Goal: Task Accomplishment & Management: Manage account settings

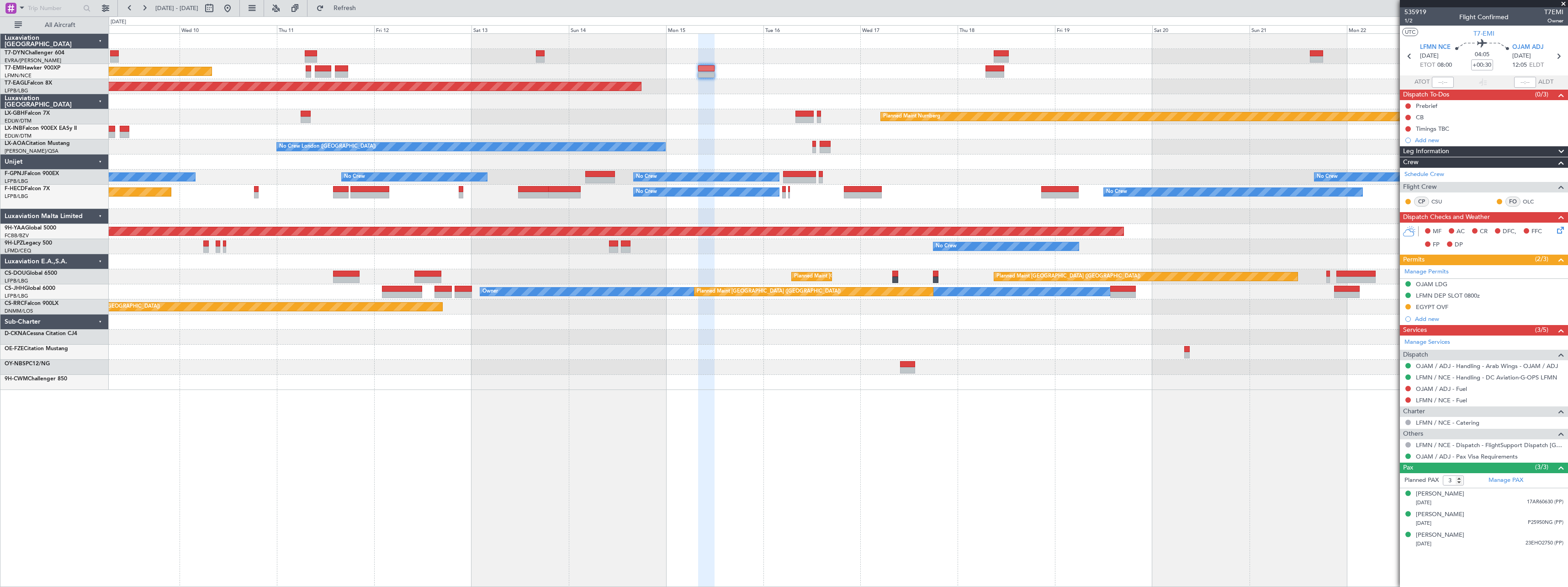
click at [485, 370] on div "Planned Maint [GEOGRAPHIC_DATA] Planned Maint [GEOGRAPHIC_DATA] Grounded [US_ST…" at bounding box center [838, 212] width 1459 height 356
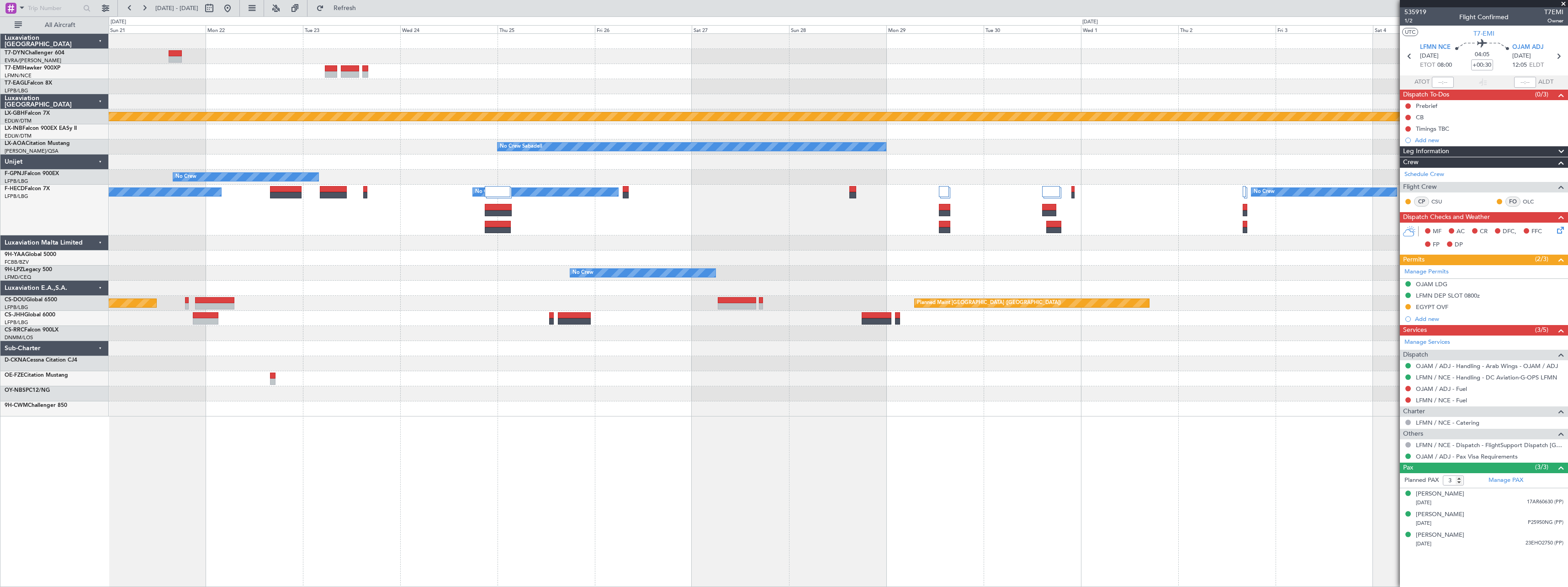
click at [256, 390] on div "Planned Maint Nurnberg No Crew Sabadell No Crew Planned Maint [GEOGRAPHIC_DATA]…" at bounding box center [838, 225] width 1459 height 382
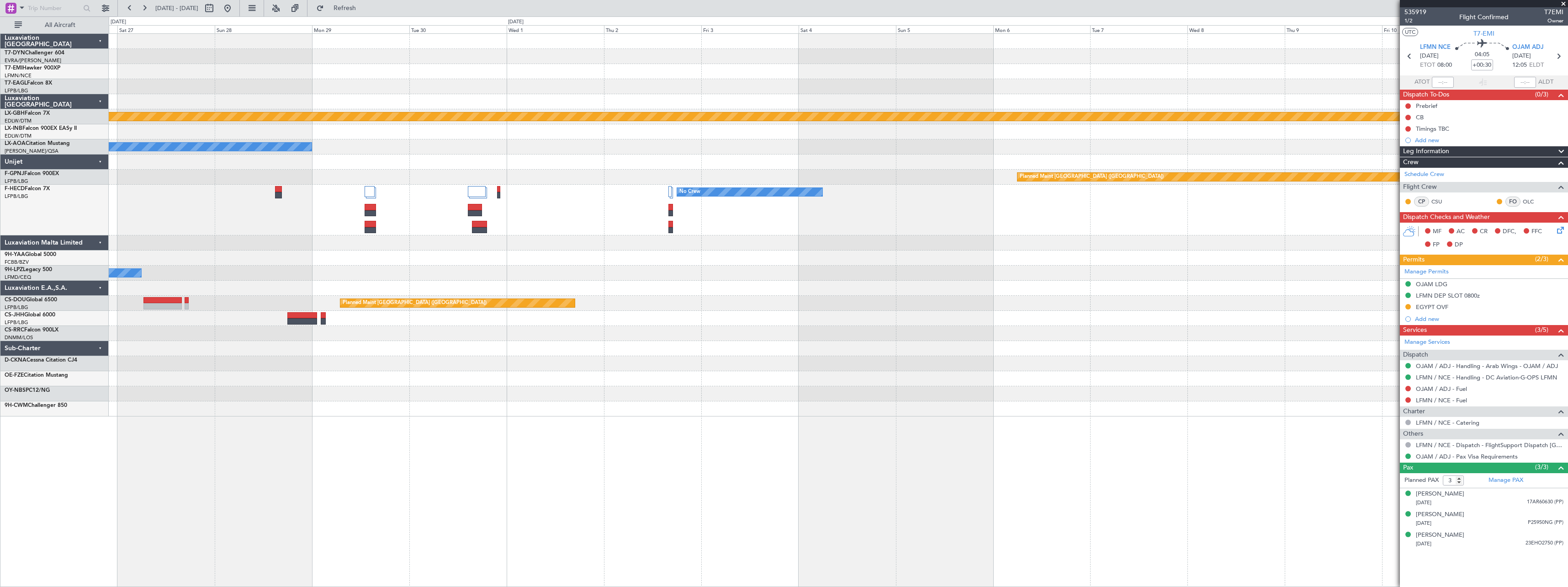
click at [287, 409] on div "Planned Maint Nurnberg No Crew Sabadell Planned Maint [GEOGRAPHIC_DATA] ([GEOGR…" at bounding box center [838, 225] width 1459 height 382
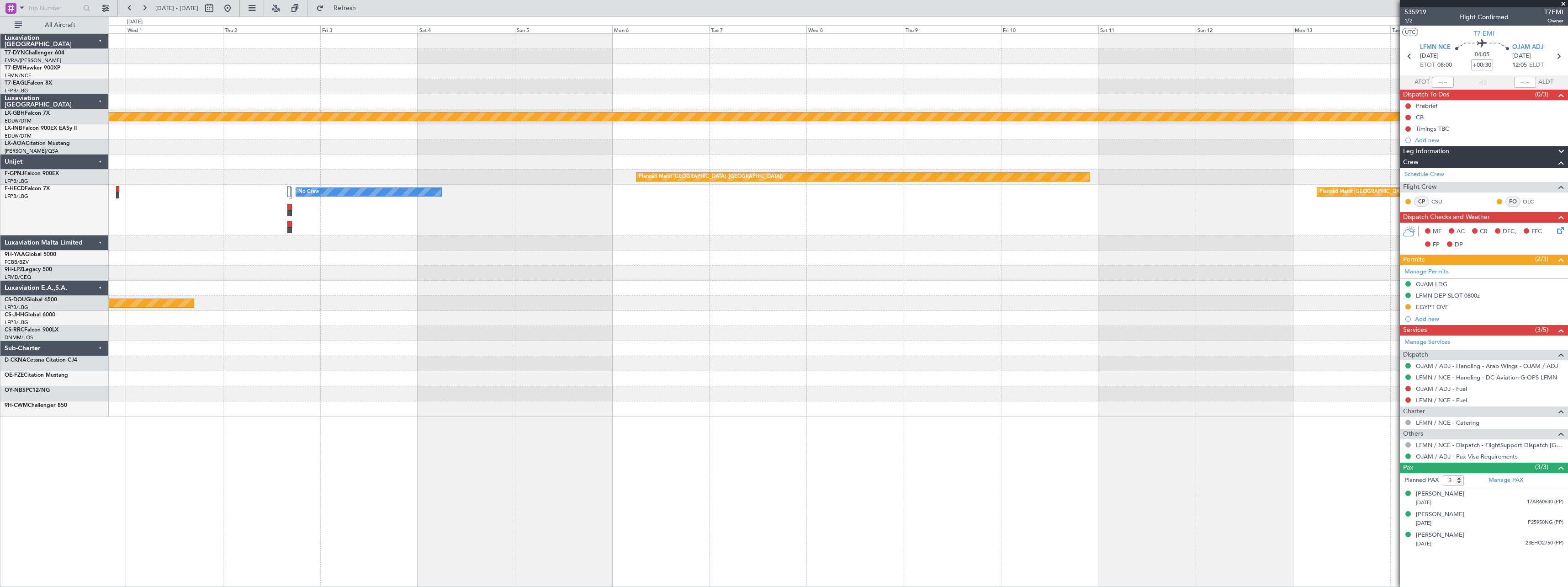
click at [100, 370] on div "Planned Maint Nurnberg No Crew Sabadell Planned Maint [GEOGRAPHIC_DATA] ([GEOGR…" at bounding box center [784, 301] width 1568 height 571
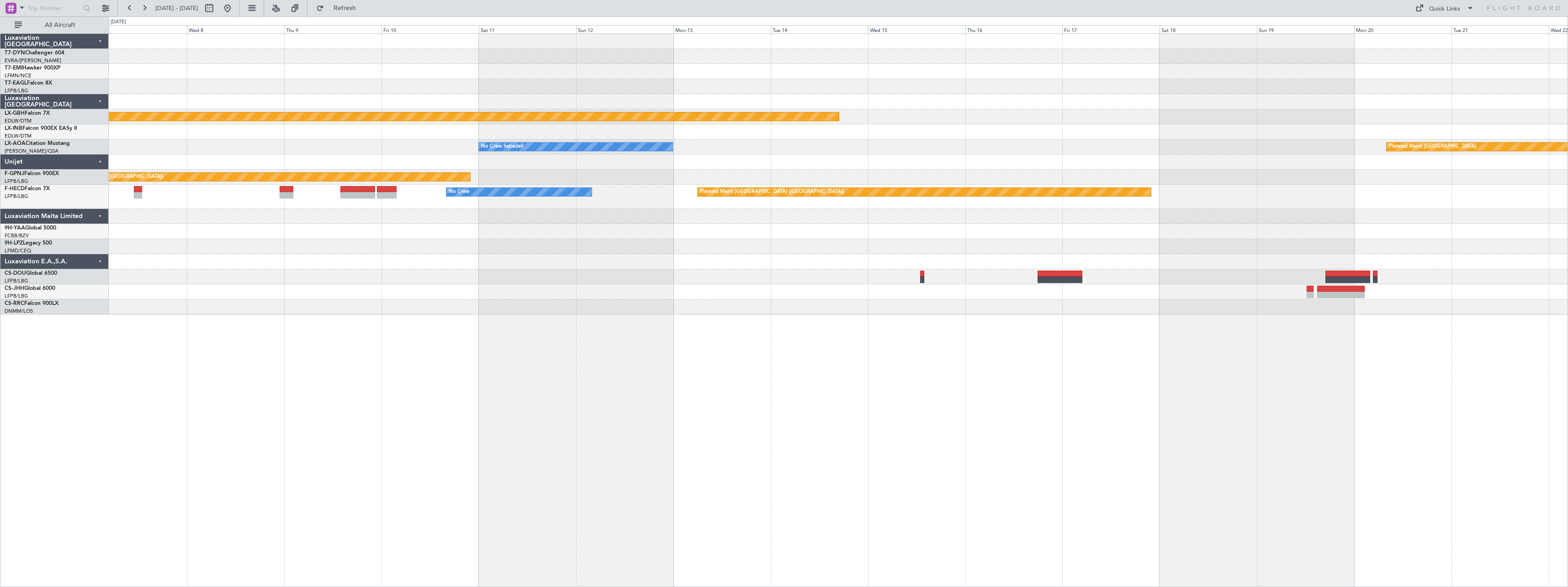
drag, startPoint x: 256, startPoint y: 11, endPoint x: 267, endPoint y: 13, distance: 11.2
click at [235, 11] on button at bounding box center [228, 9] width 15 height 15
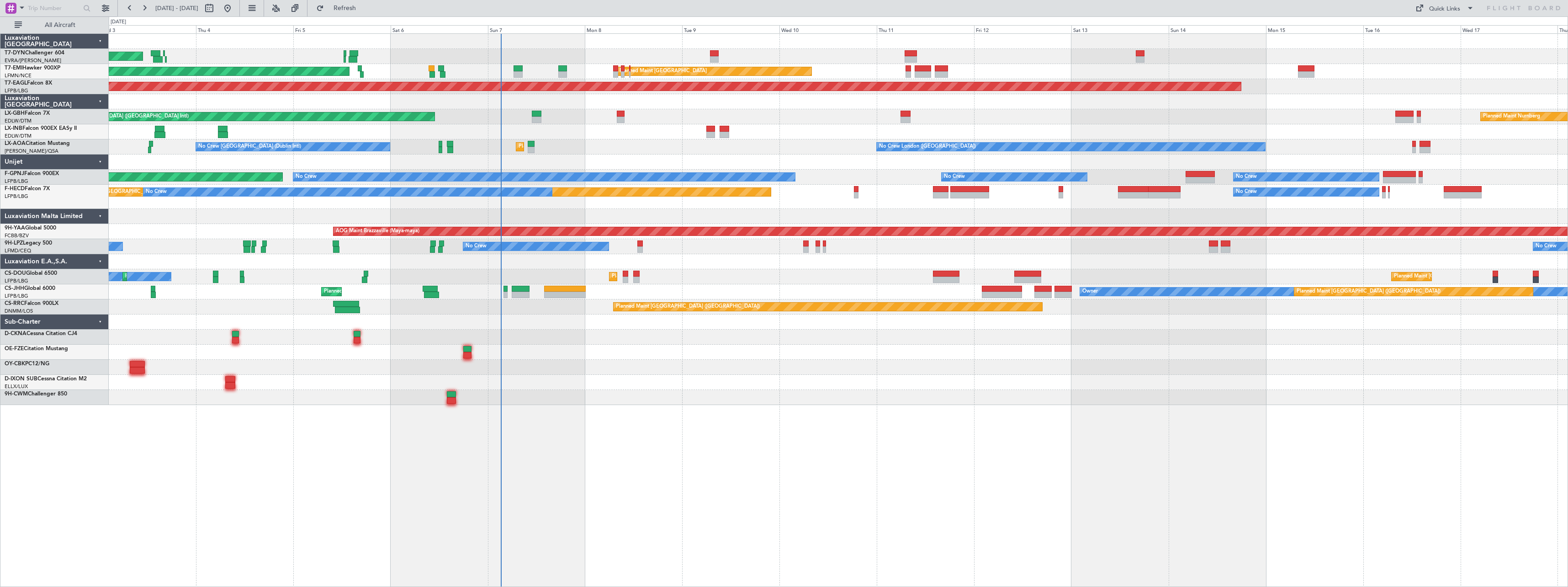
click at [597, 328] on div "AOG Maint Riga (Riga Intl) Planned Maint [GEOGRAPHIC_DATA] Planned Maint [GEOGR…" at bounding box center [838, 219] width 1459 height 371
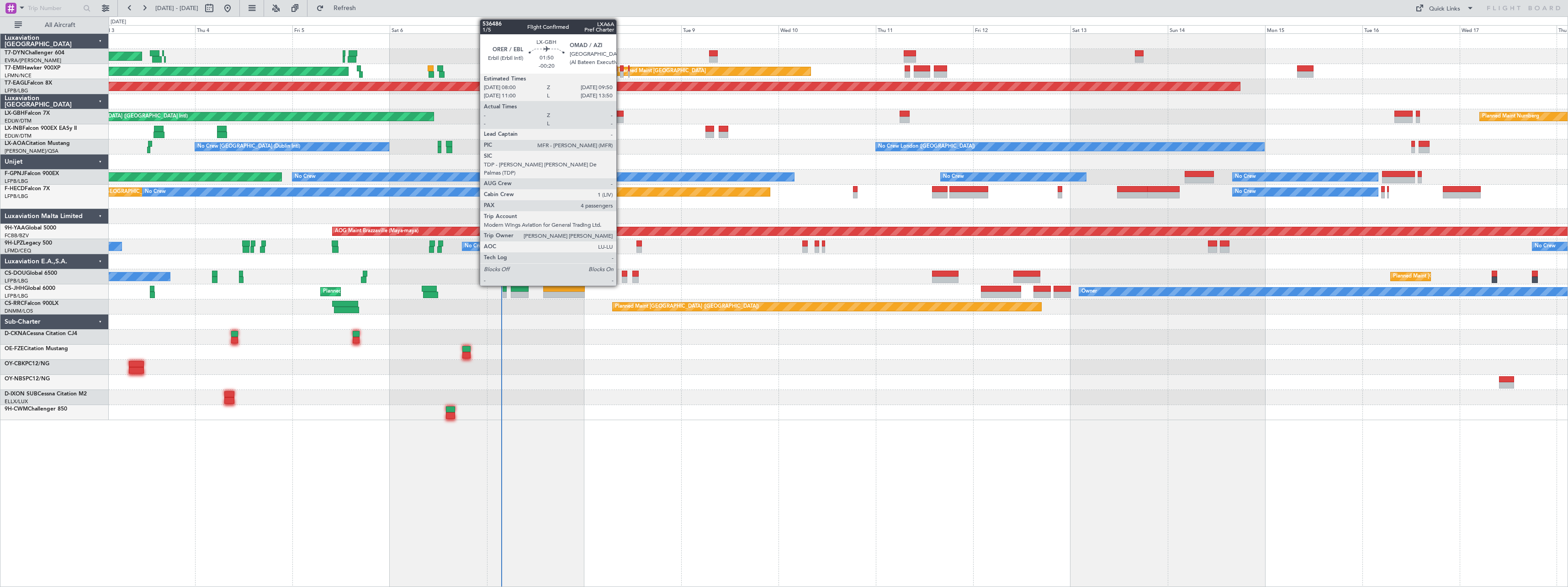
click at [620, 120] on div at bounding box center [620, 119] width 8 height 7
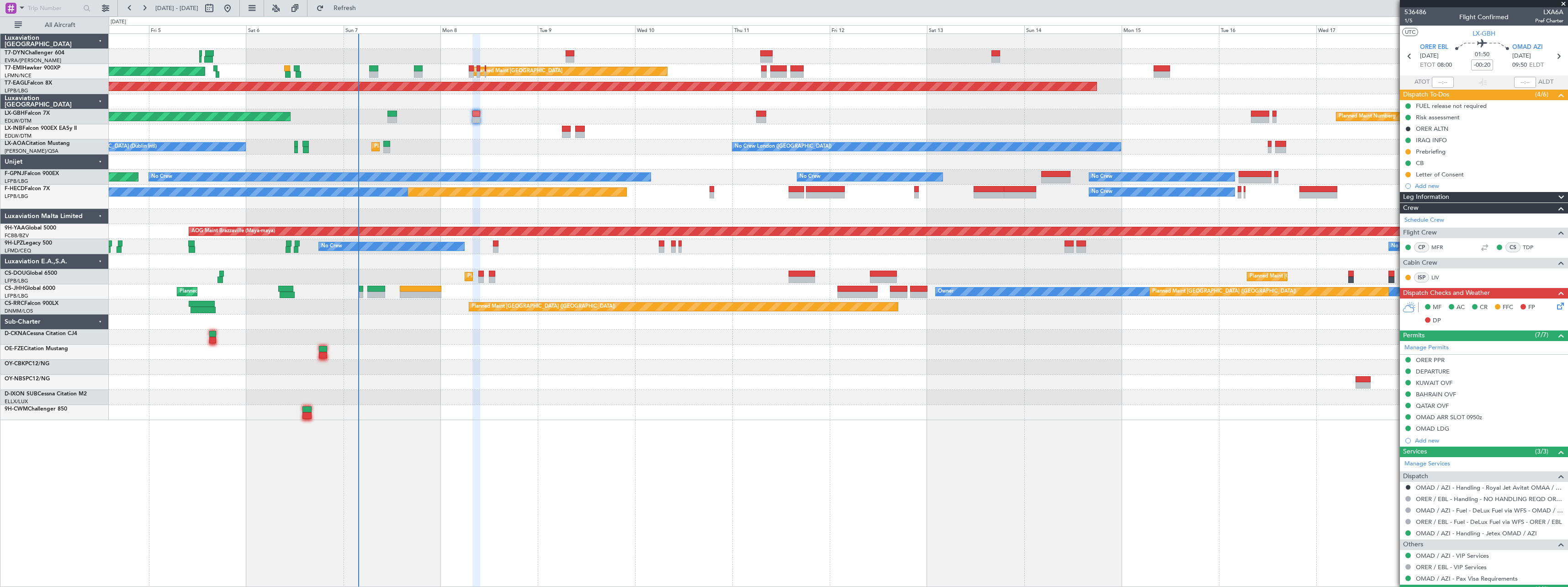
click at [537, 348] on div "AOG Maint Riga (Riga Intl) Planned Maint [GEOGRAPHIC_DATA] Planned Maint [GEOGR…" at bounding box center [838, 227] width 1459 height 386
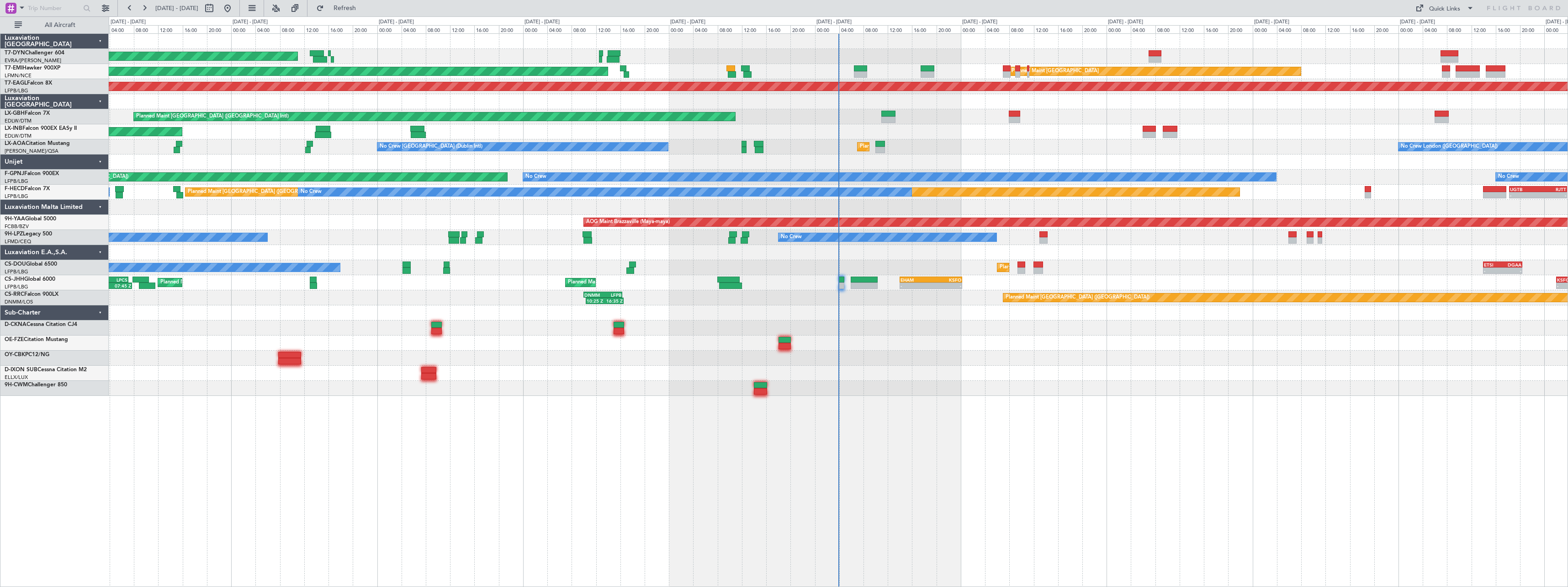
click at [923, 470] on div "AOG Maint Riga (Riga Intl) Planned Maint [GEOGRAPHIC_DATA] Planned Maint [GEOGR…" at bounding box center [838, 310] width 1459 height 554
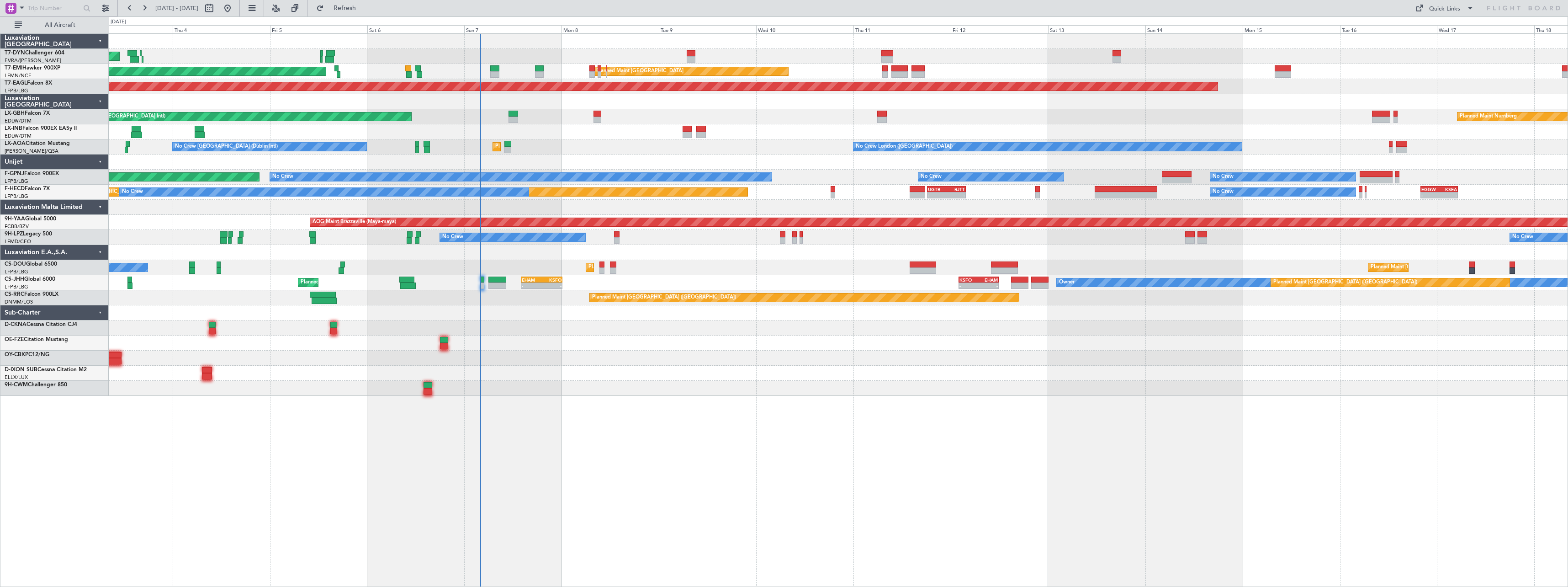
click at [375, 452] on div "AOG Maint Riga (Riga Intl) Planned Maint [GEOGRAPHIC_DATA] Planned Maint [GEOGR…" at bounding box center [838, 310] width 1459 height 554
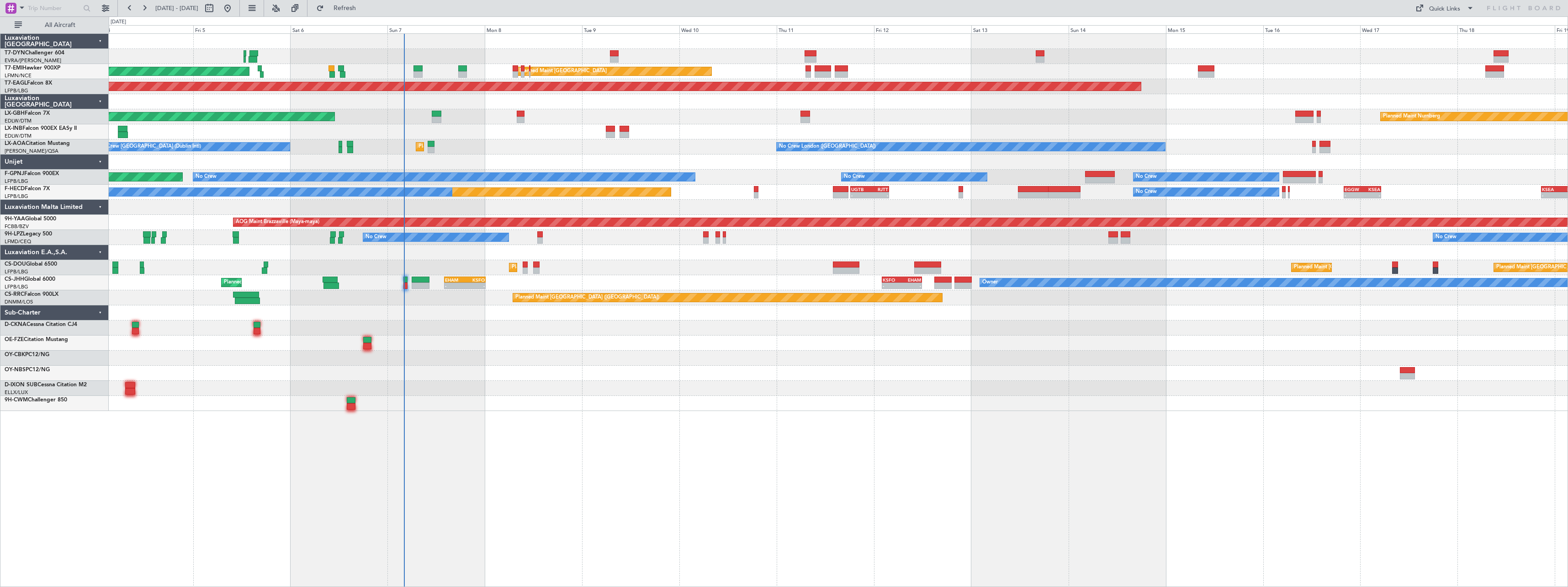
click at [537, 370] on div at bounding box center [838, 373] width 1459 height 15
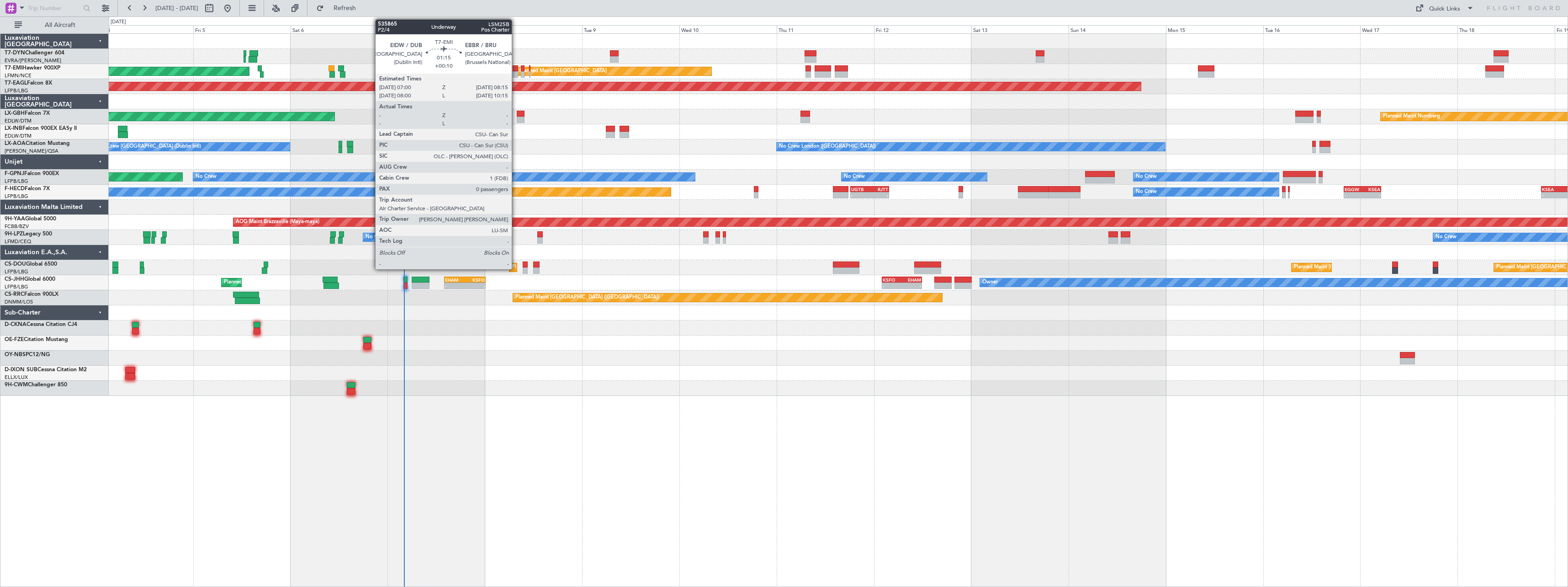
click at [516, 72] on div at bounding box center [515, 74] width 5 height 7
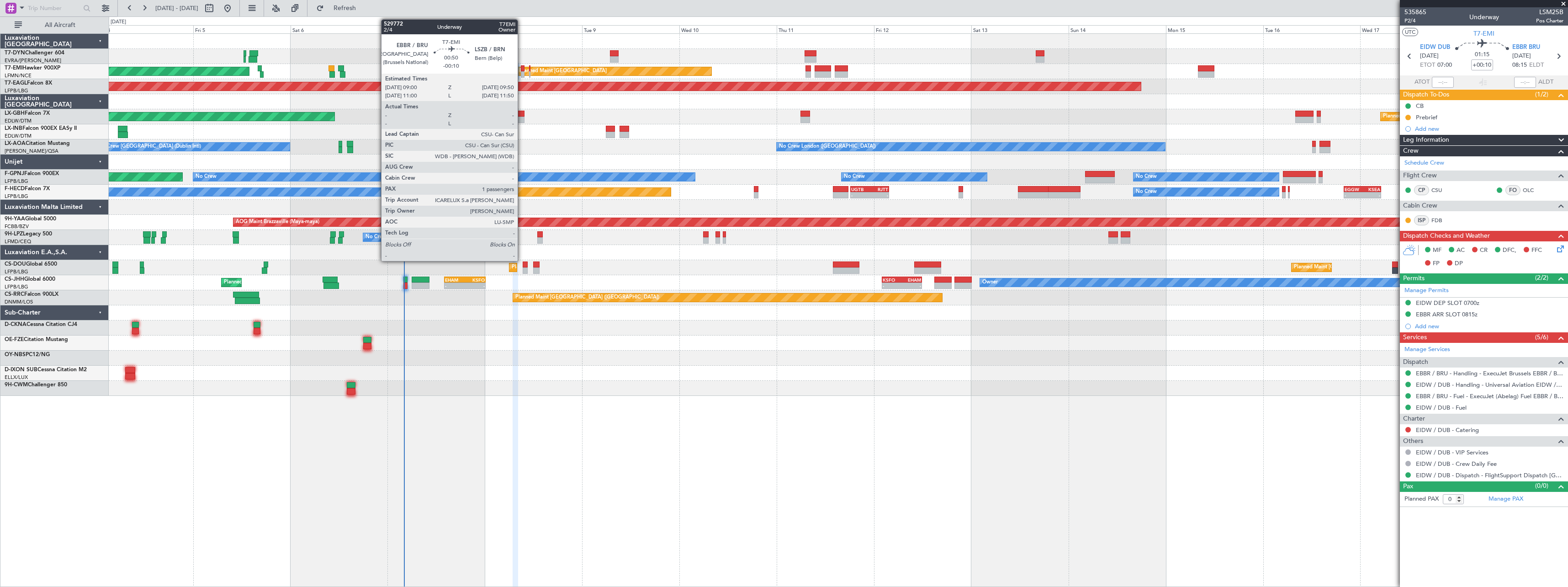
click at [522, 72] on div at bounding box center [523, 74] width 4 height 7
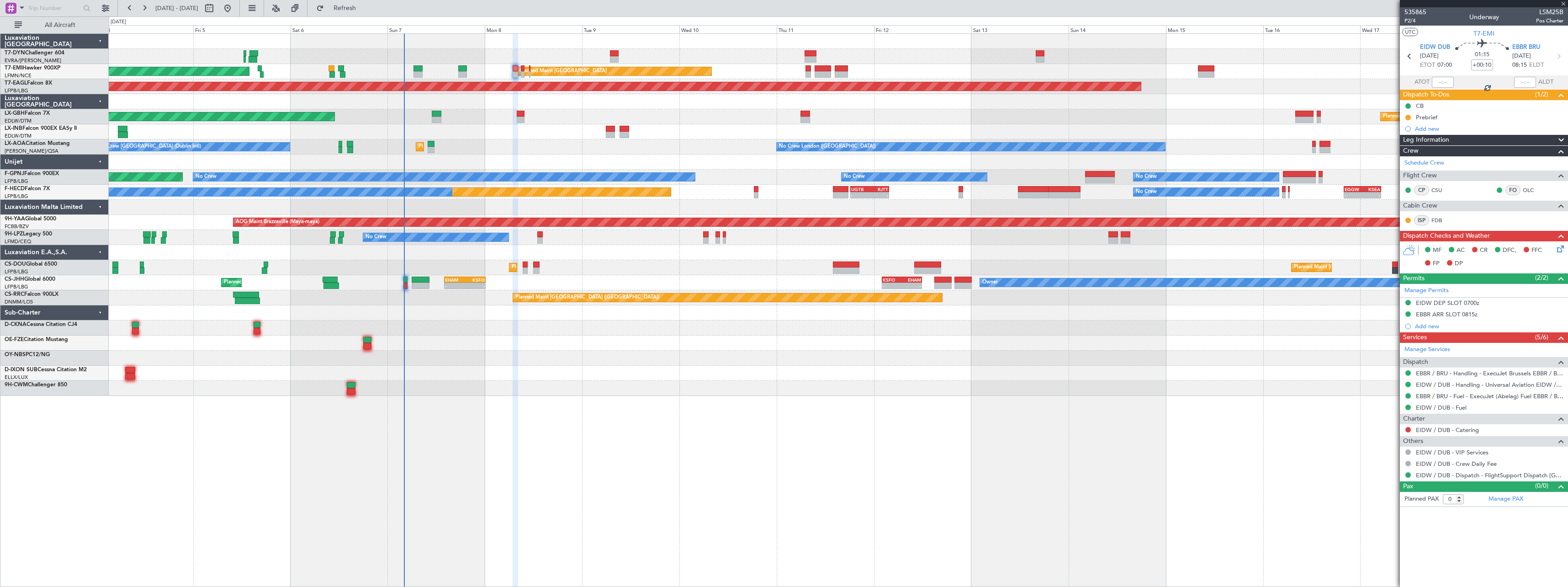
type input "-00:10"
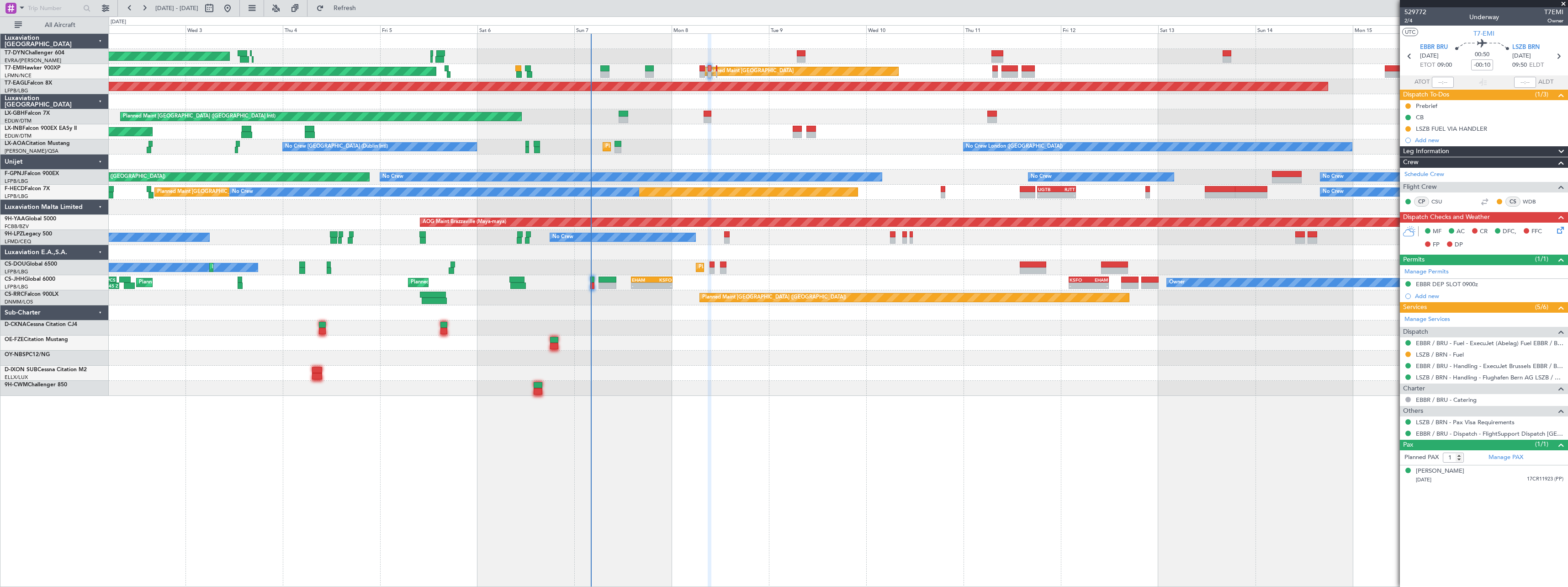
click at [649, 358] on div at bounding box center [838, 358] width 1459 height 15
click at [1564, 3] on span at bounding box center [1563, 4] width 9 height 9
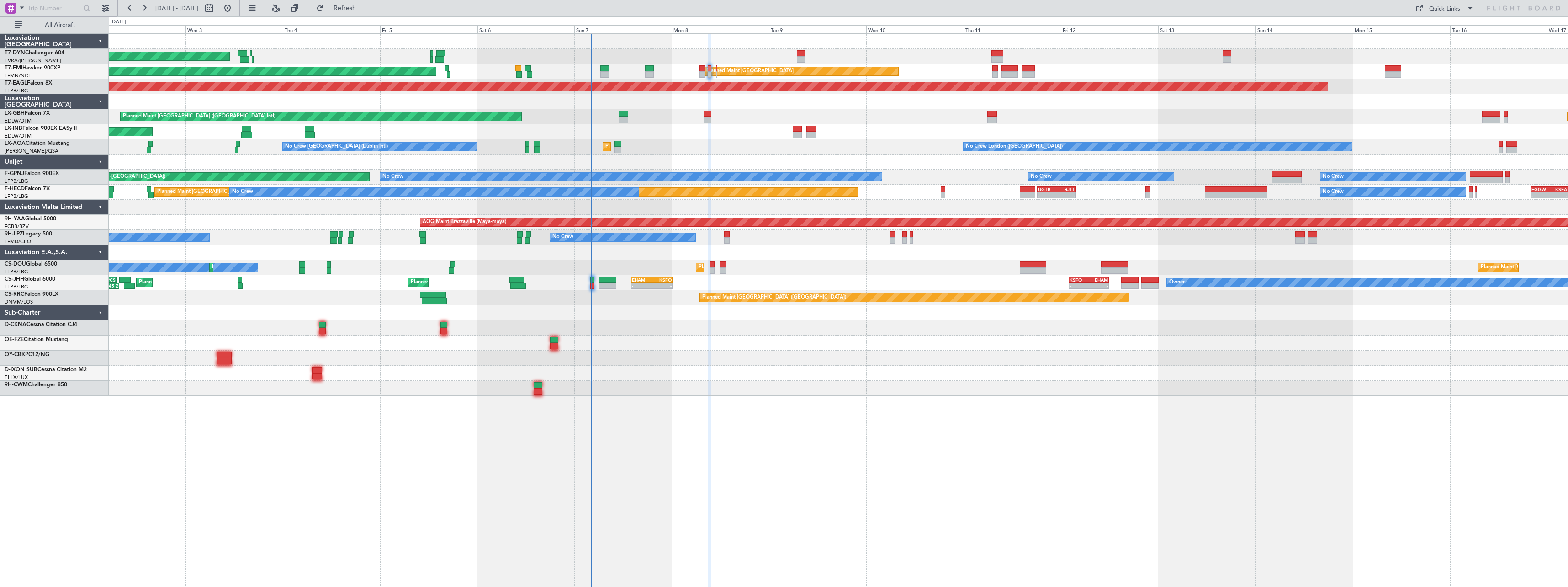
type input "0"
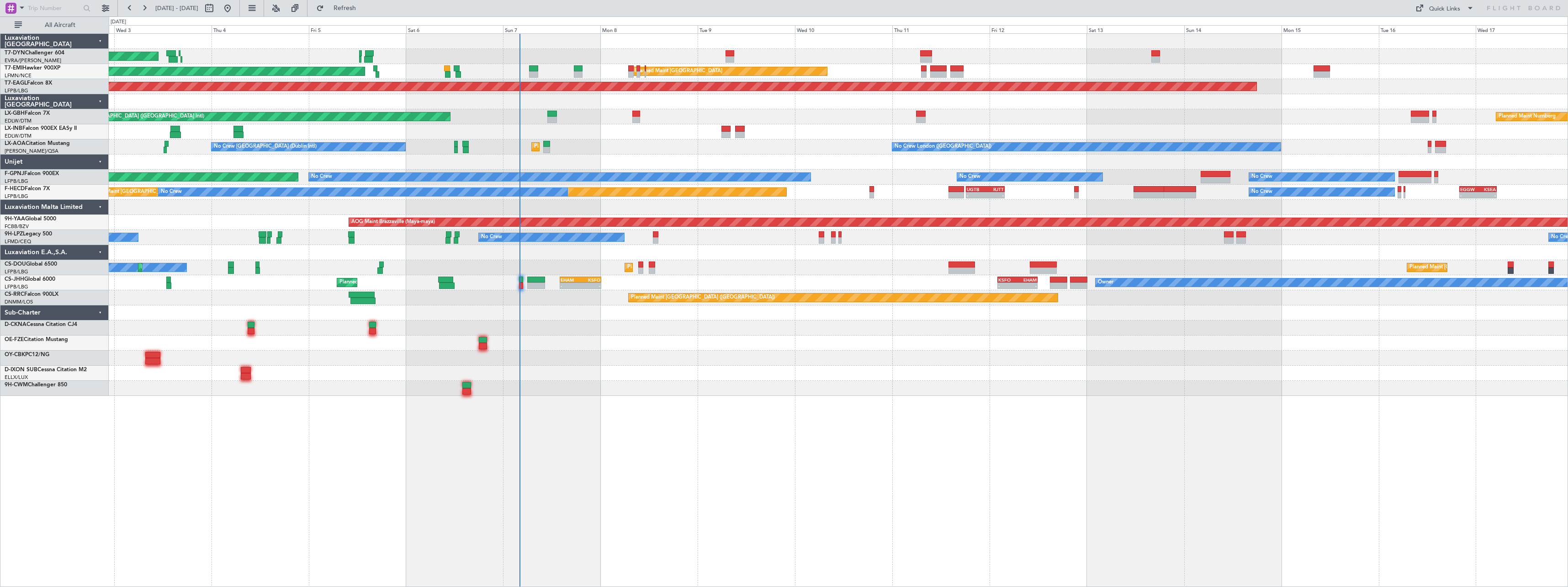
click at [628, 149] on div "No Crew London (Farnborough) Planned Maint Paris (Le Bourget) No Crew Dublin (D…" at bounding box center [838, 147] width 1459 height 15
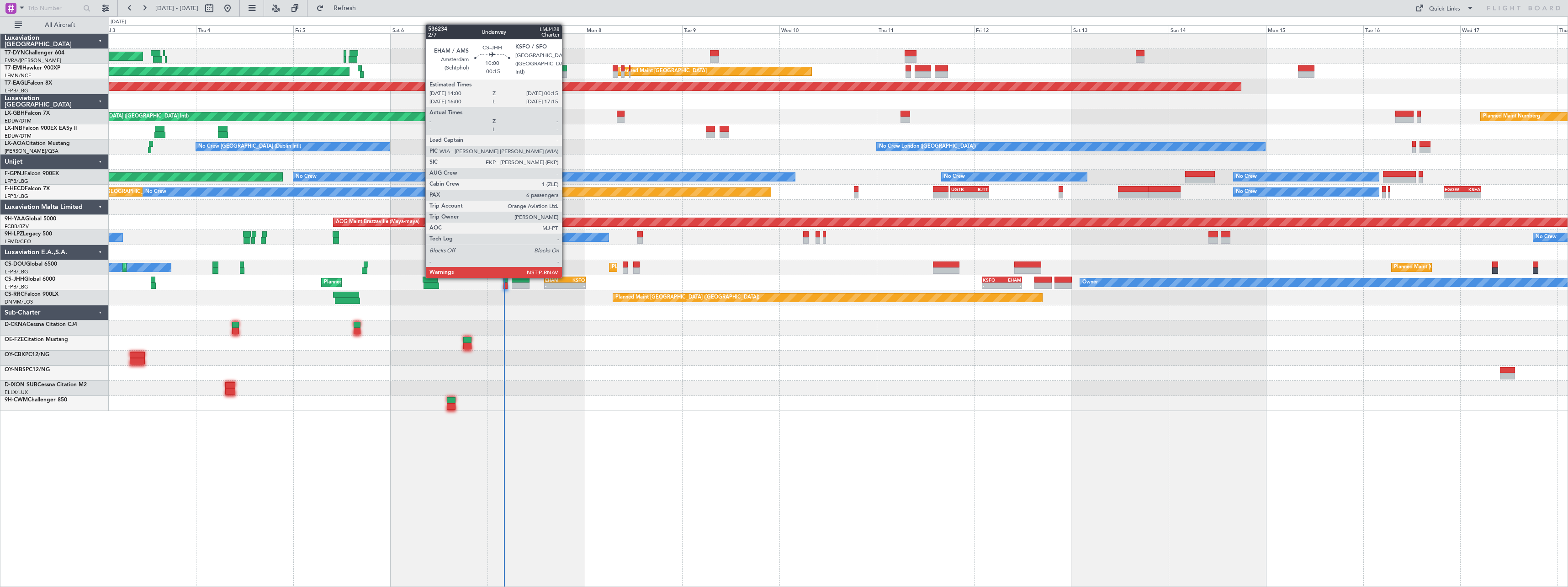
click at [566, 277] on div "KSFO" at bounding box center [575, 279] width 20 height 5
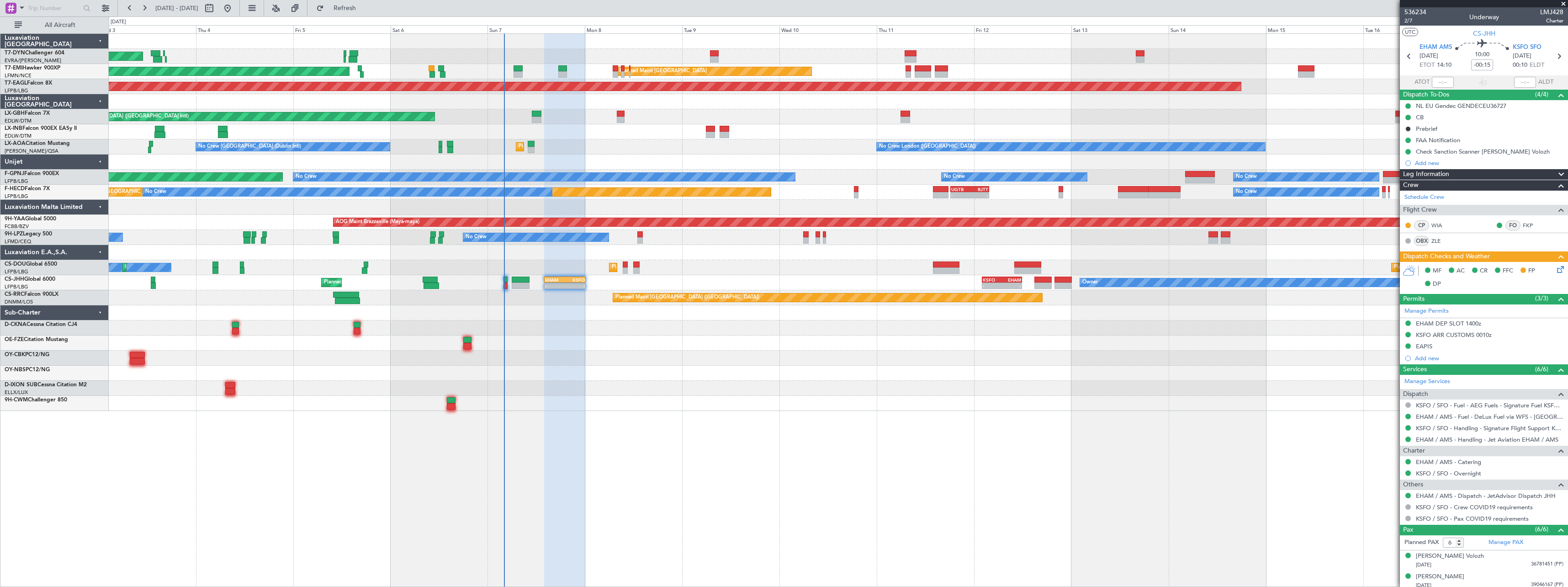
click at [1561, 4] on span at bounding box center [1563, 4] width 9 height 9
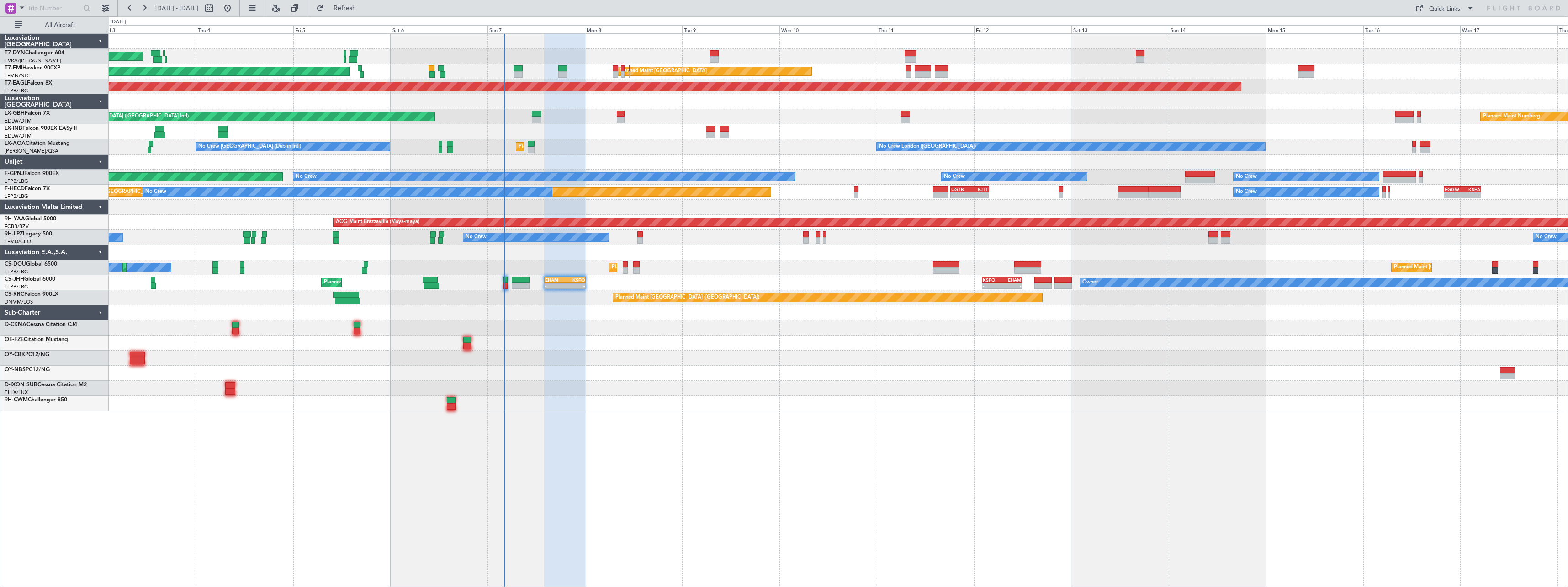
type input "0"
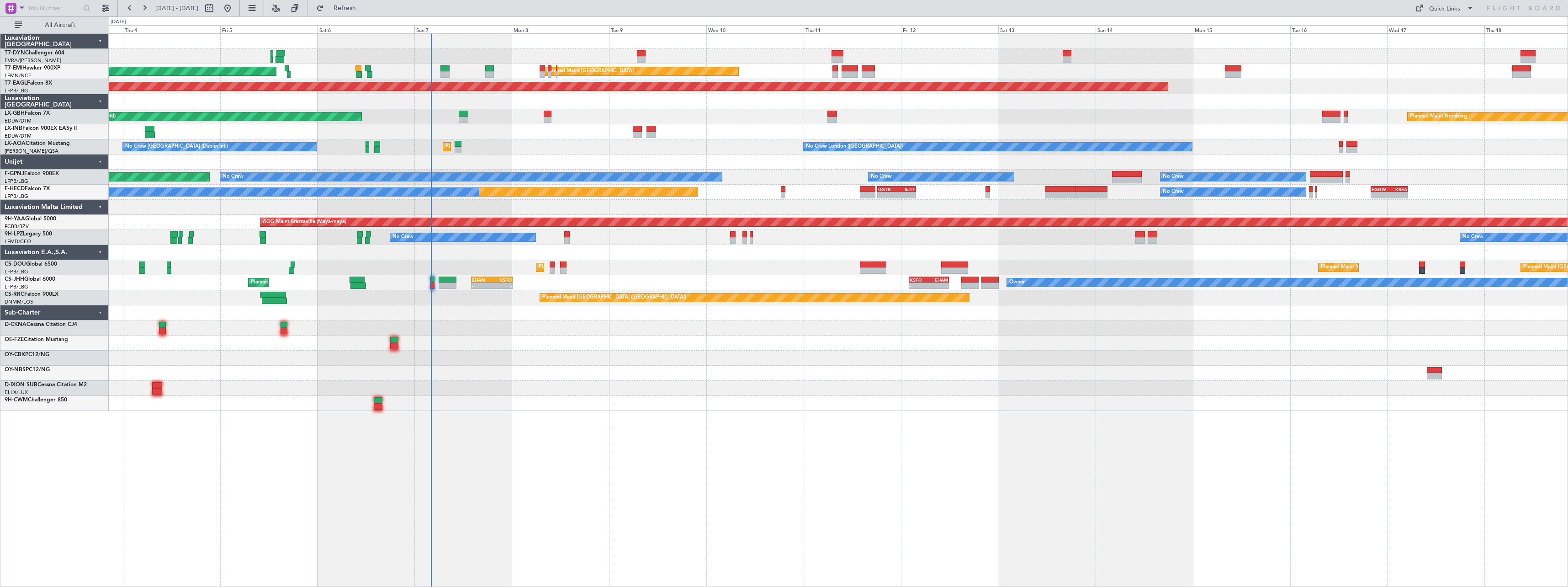
click at [526, 257] on div at bounding box center [838, 252] width 1459 height 15
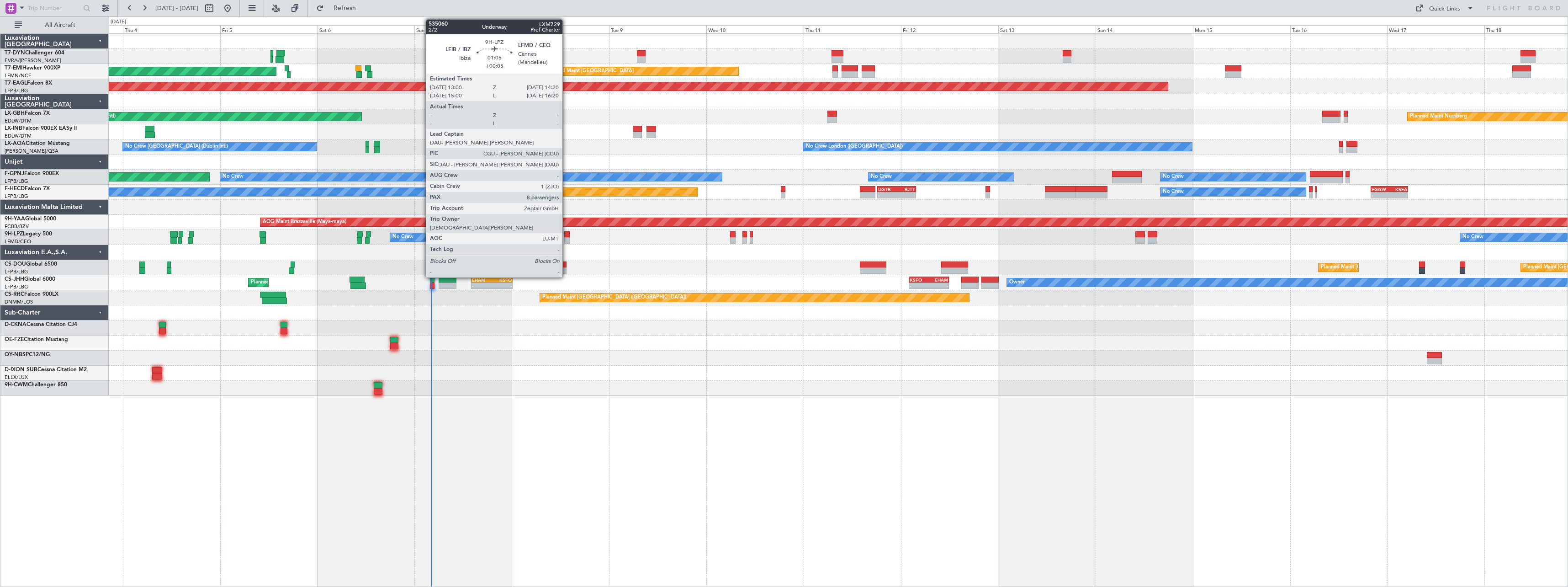
click at [567, 236] on div at bounding box center [567, 234] width 5 height 7
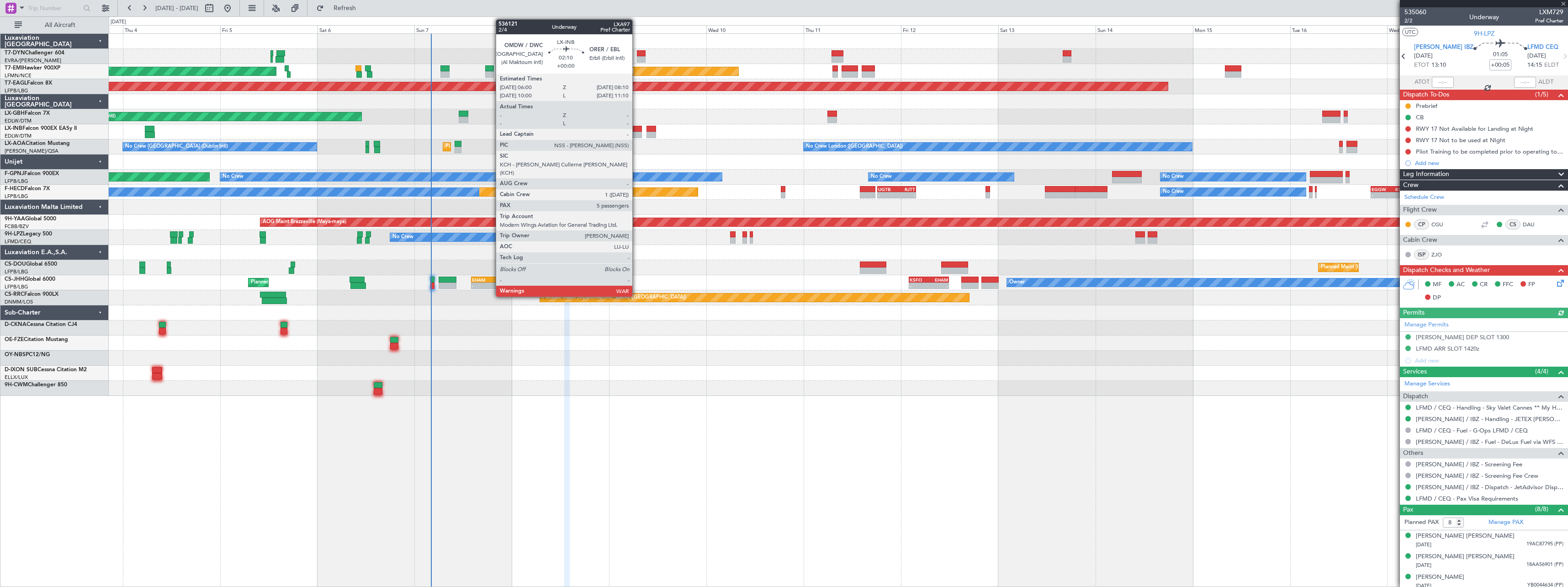
click at [637, 133] on div at bounding box center [637, 135] width 9 height 7
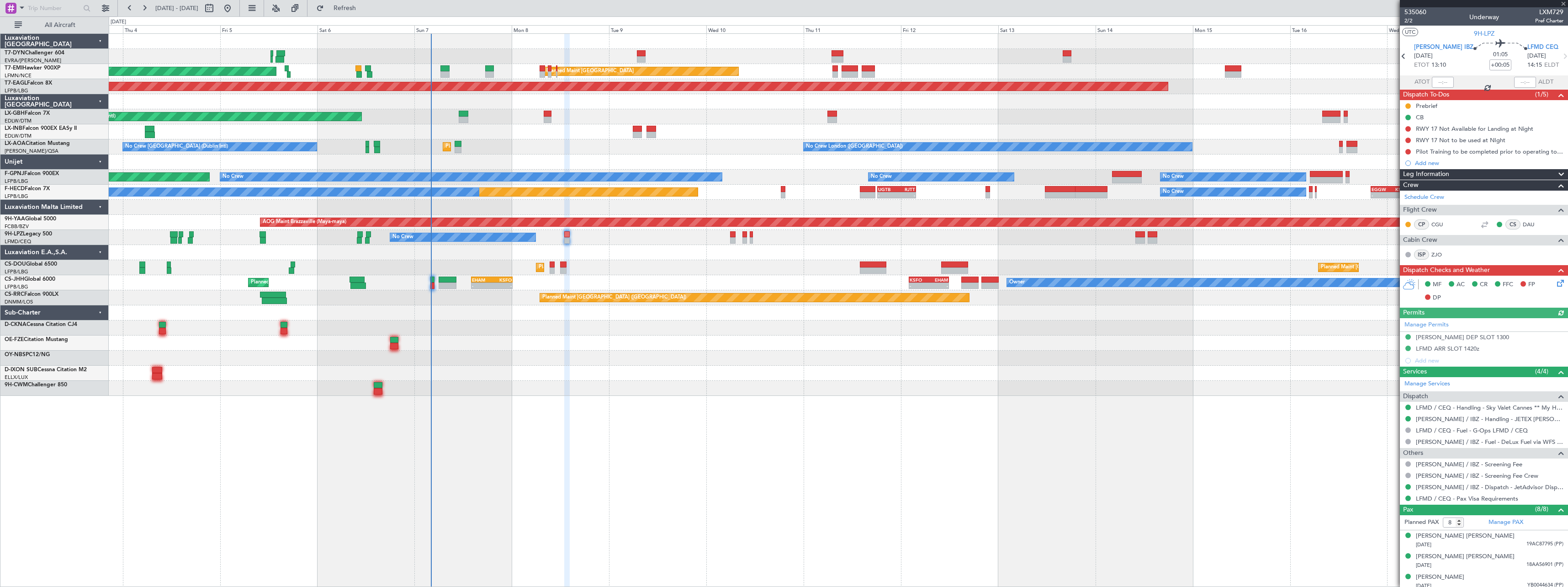
type input "5"
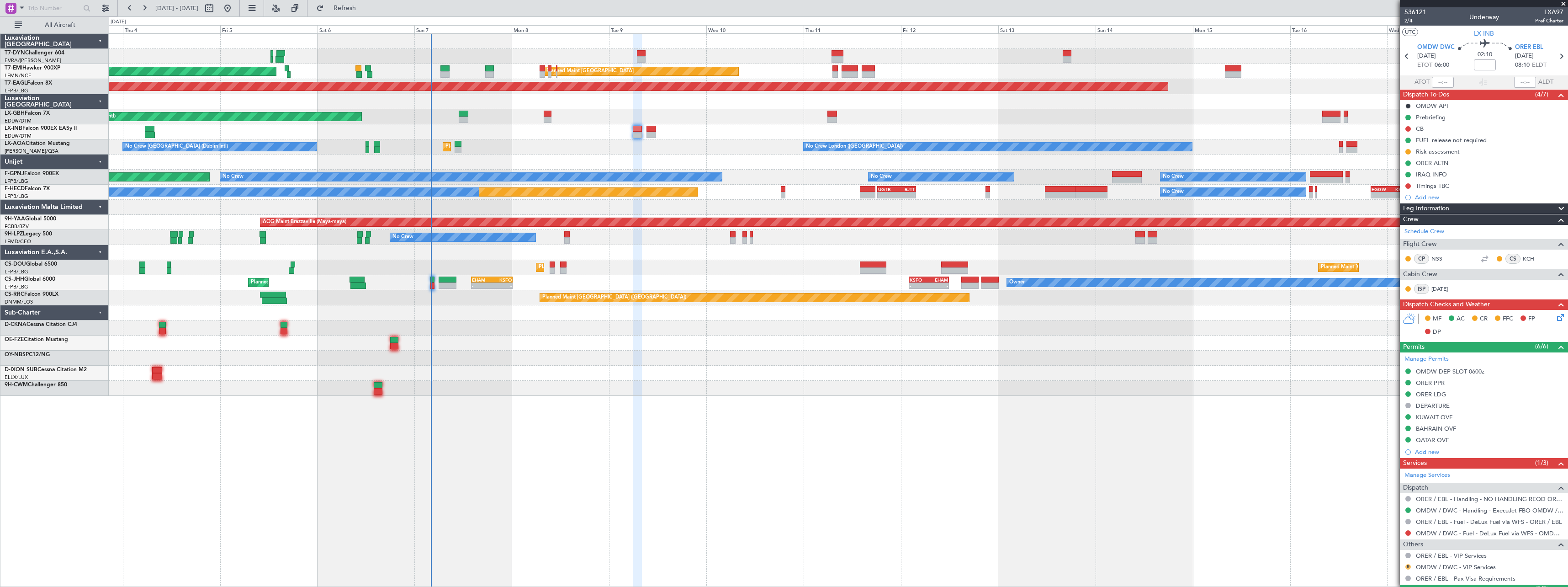
click at [1408, 565] on button "R" at bounding box center [1408, 566] width 5 height 5
click at [1374, 554] on span "Confirmed" at bounding box center [1382, 553] width 29 height 9
click at [1407, 566] on button at bounding box center [1408, 566] width 5 height 5
click at [1378, 454] on span "Not Required" at bounding box center [1386, 457] width 37 height 9
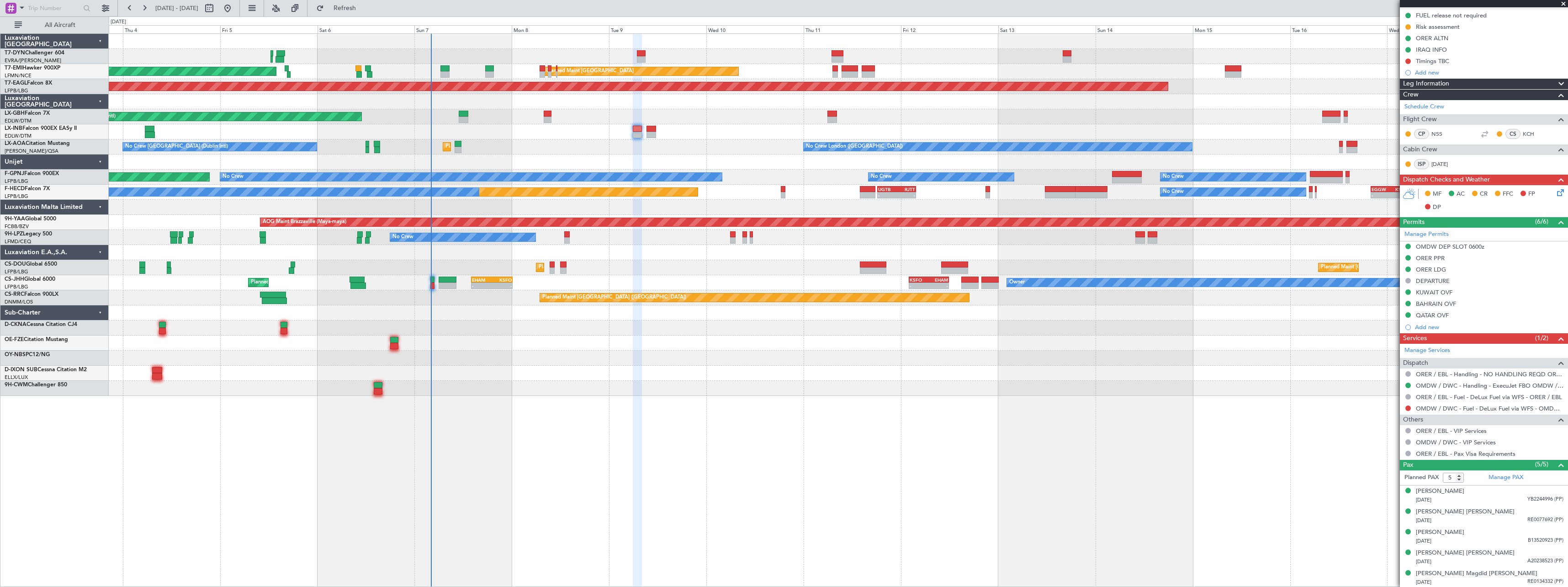
scroll to position [125, 0]
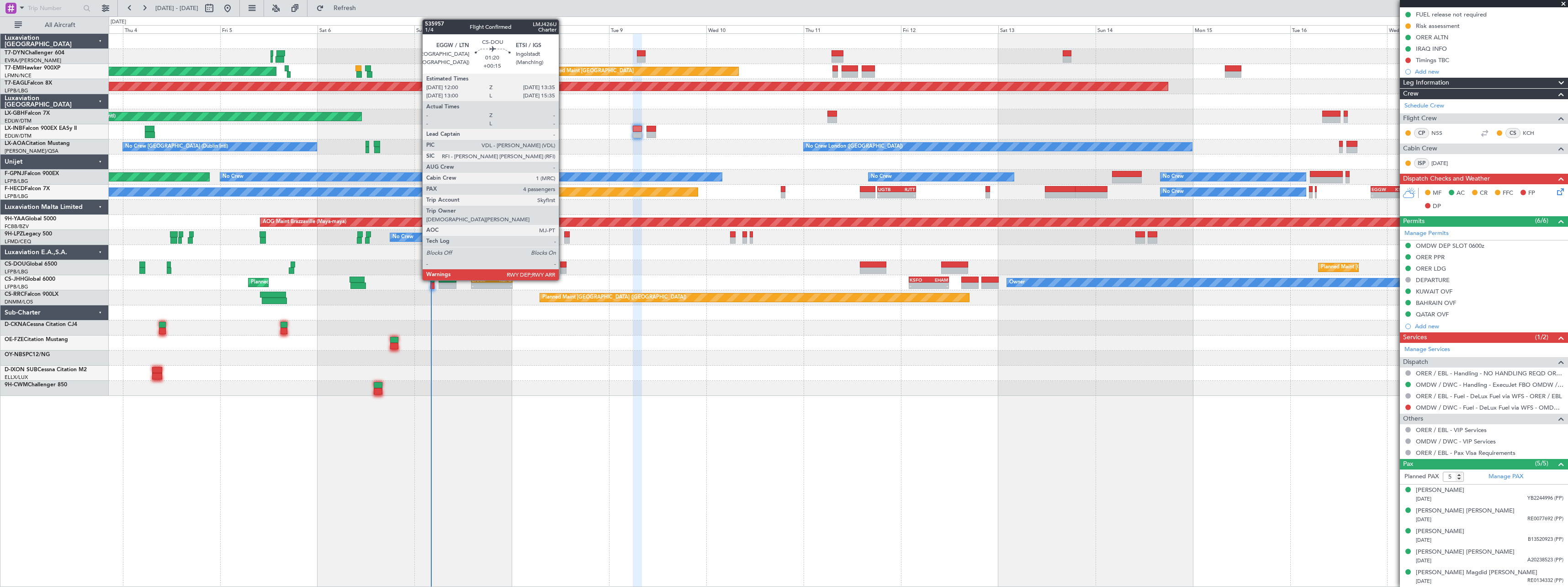
click at [563, 267] on div at bounding box center [563, 270] width 7 height 7
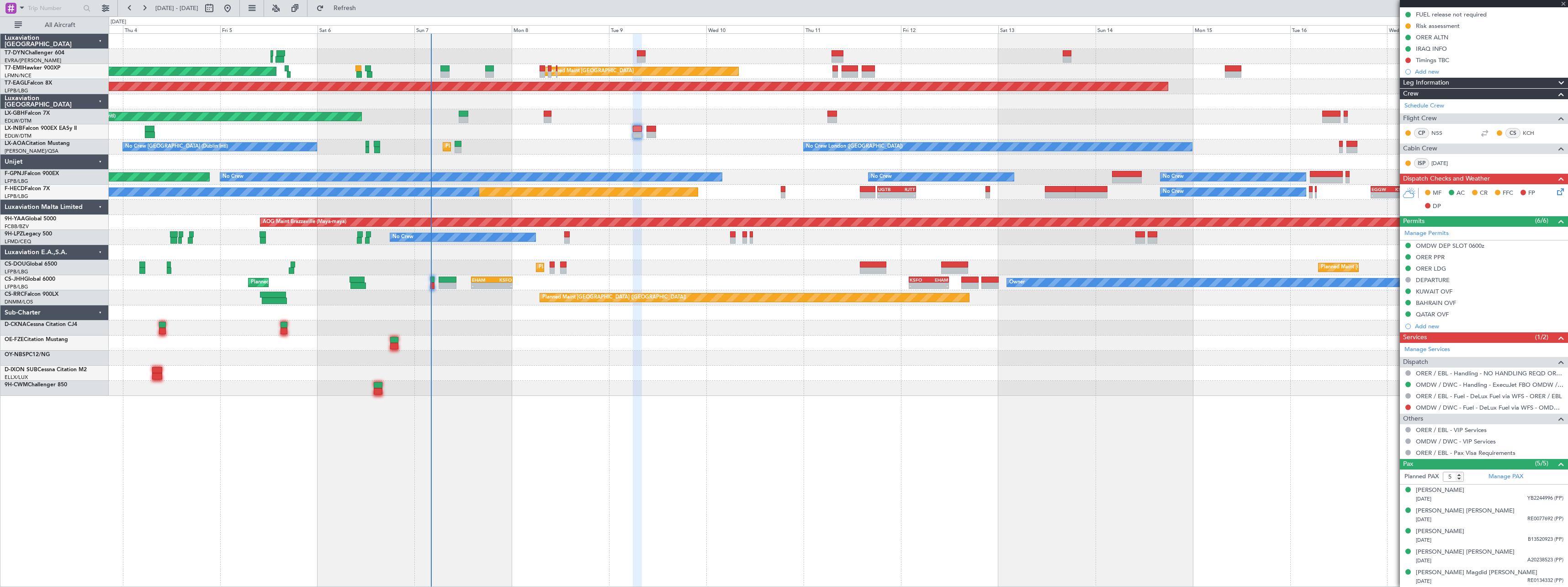
type input "+00:15"
type input "4"
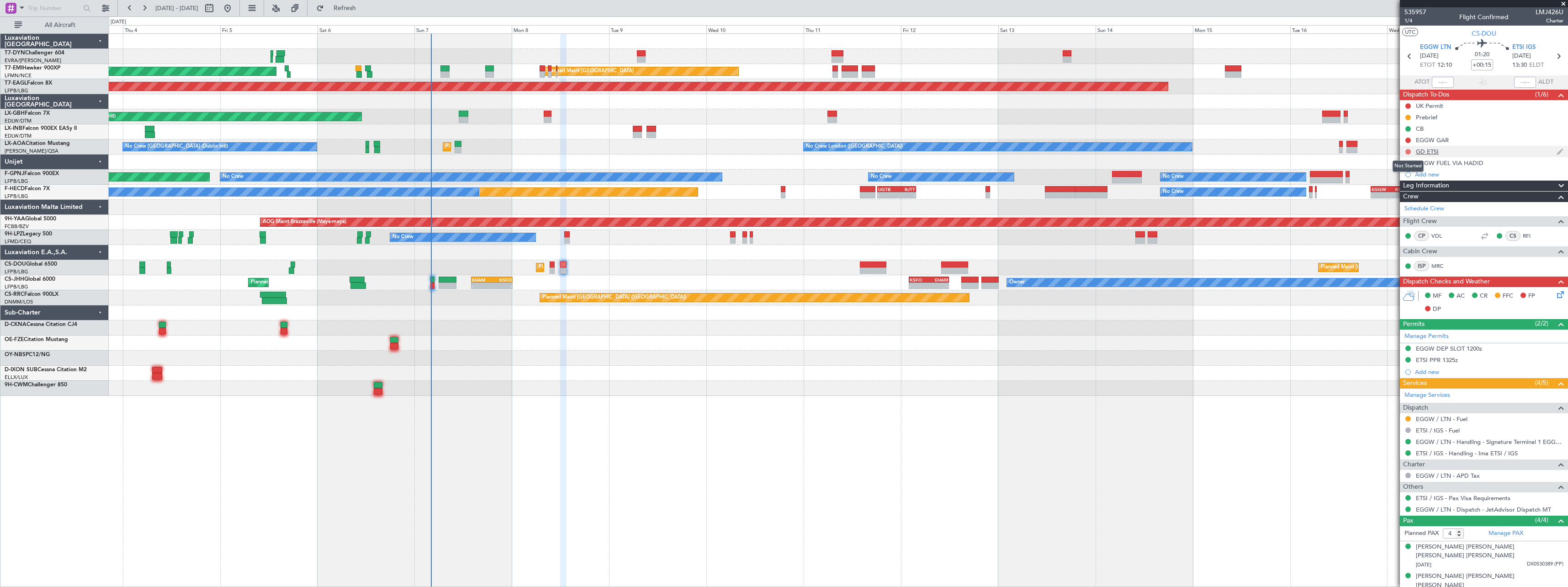
click at [1407, 152] on button at bounding box center [1408, 152] width 5 height 5
click at [1399, 191] on span "Completed" at bounding box center [1412, 192] width 30 height 9
click at [1408, 138] on button at bounding box center [1408, 140] width 5 height 5
click at [1407, 168] on span "In Progress" at bounding box center [1412, 166] width 31 height 9
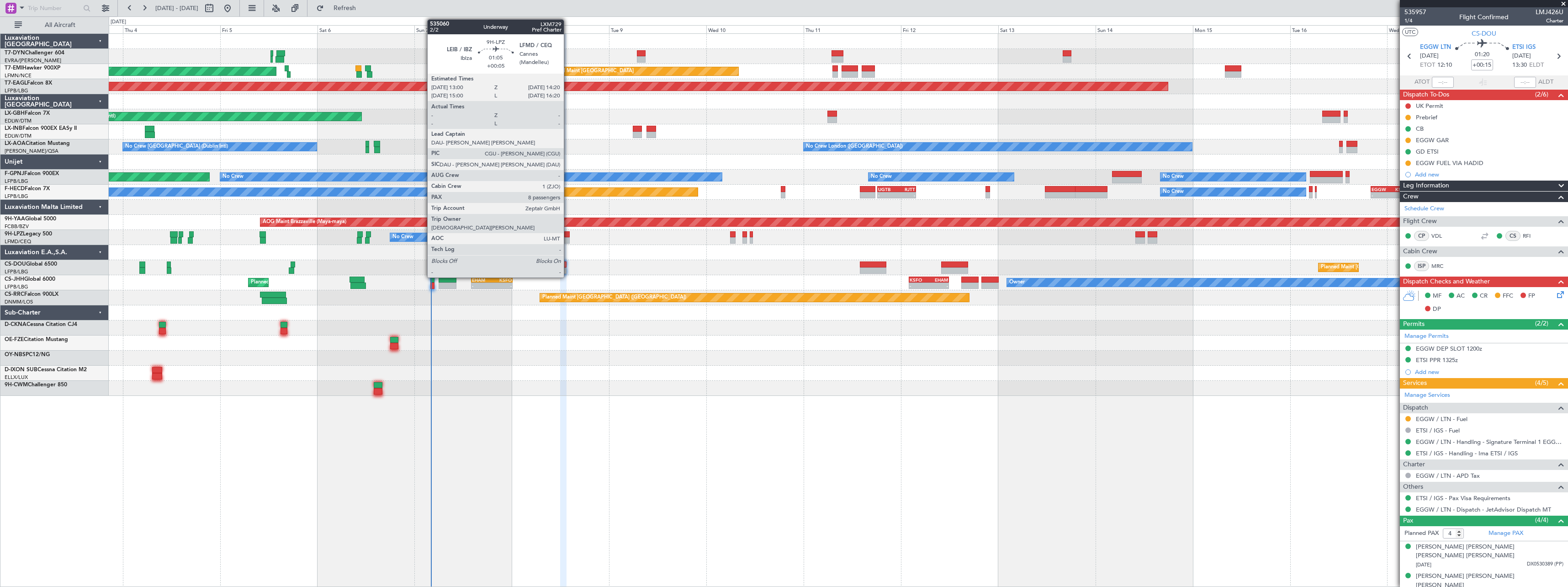
click at [568, 237] on div at bounding box center [567, 241] width 5 height 7
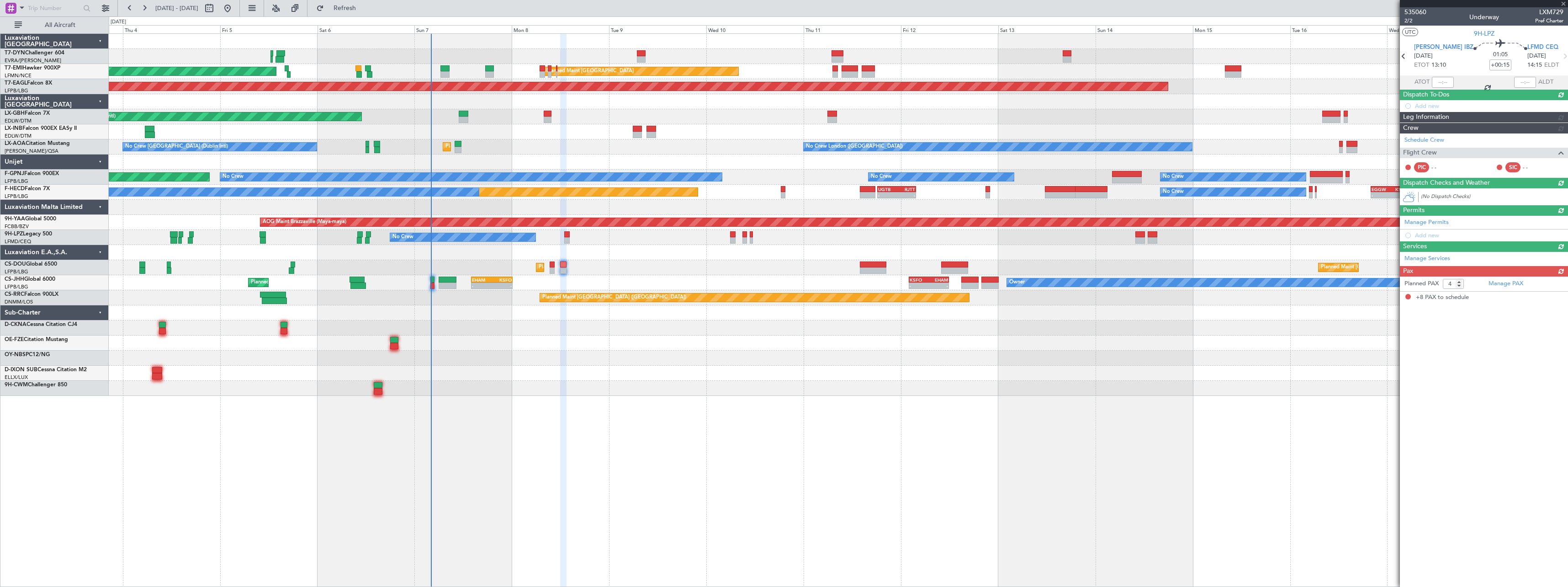
type input "+00:05"
type input "8"
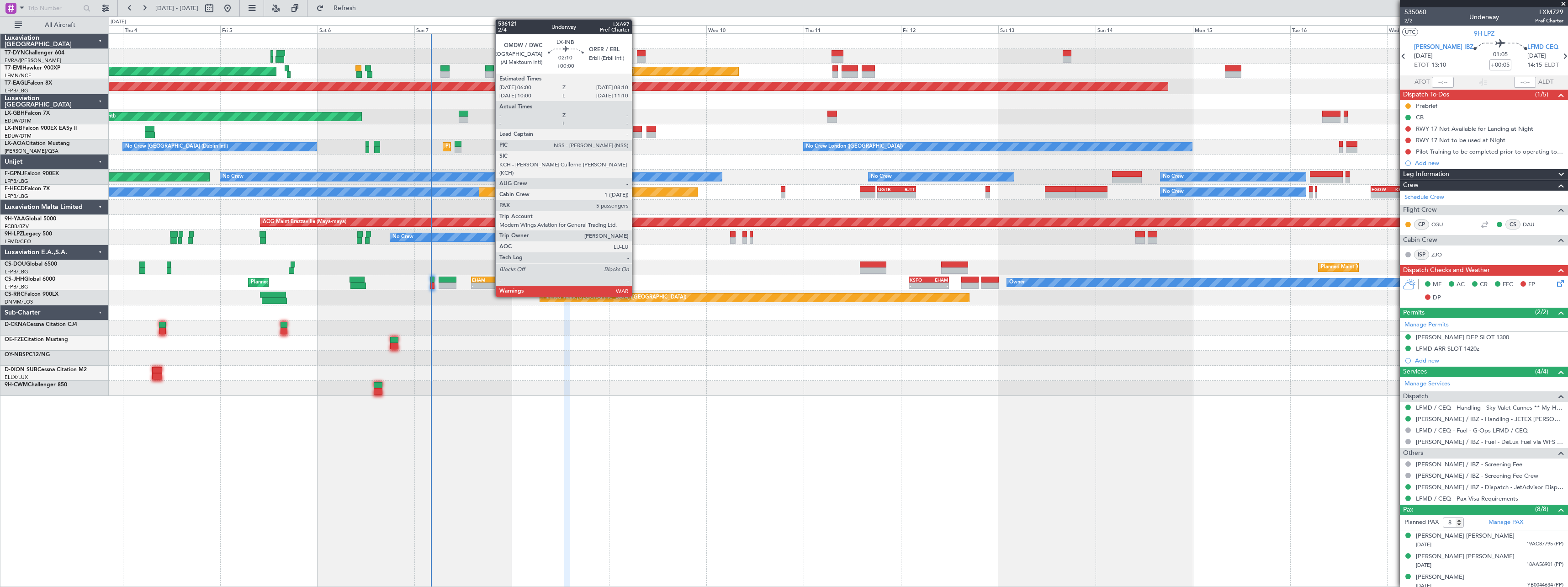
click at [636, 129] on div at bounding box center [637, 128] width 9 height 7
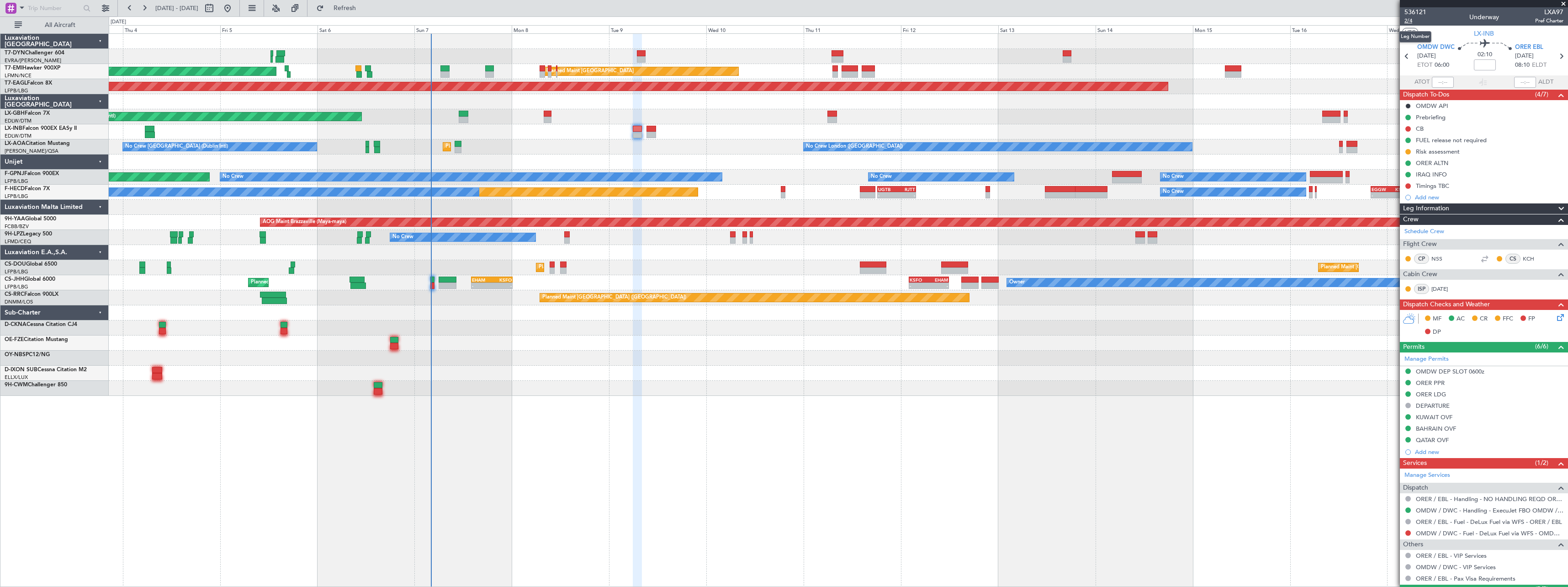
click at [1410, 23] on span "2/4" at bounding box center [1415, 21] width 22 height 8
click at [1461, 511] on mat-tooltip-component "ORER / EBL - Handling - NO HANDLING REQD ORER/EBL" at bounding box center [1486, 515] width 152 height 24
click at [1441, 512] on link "OMDW / DWC - Handling - ExecuJet FBO OMDW / DWC" at bounding box center [1489, 510] width 147 height 8
click at [1556, 318] on icon at bounding box center [1559, 316] width 7 height 7
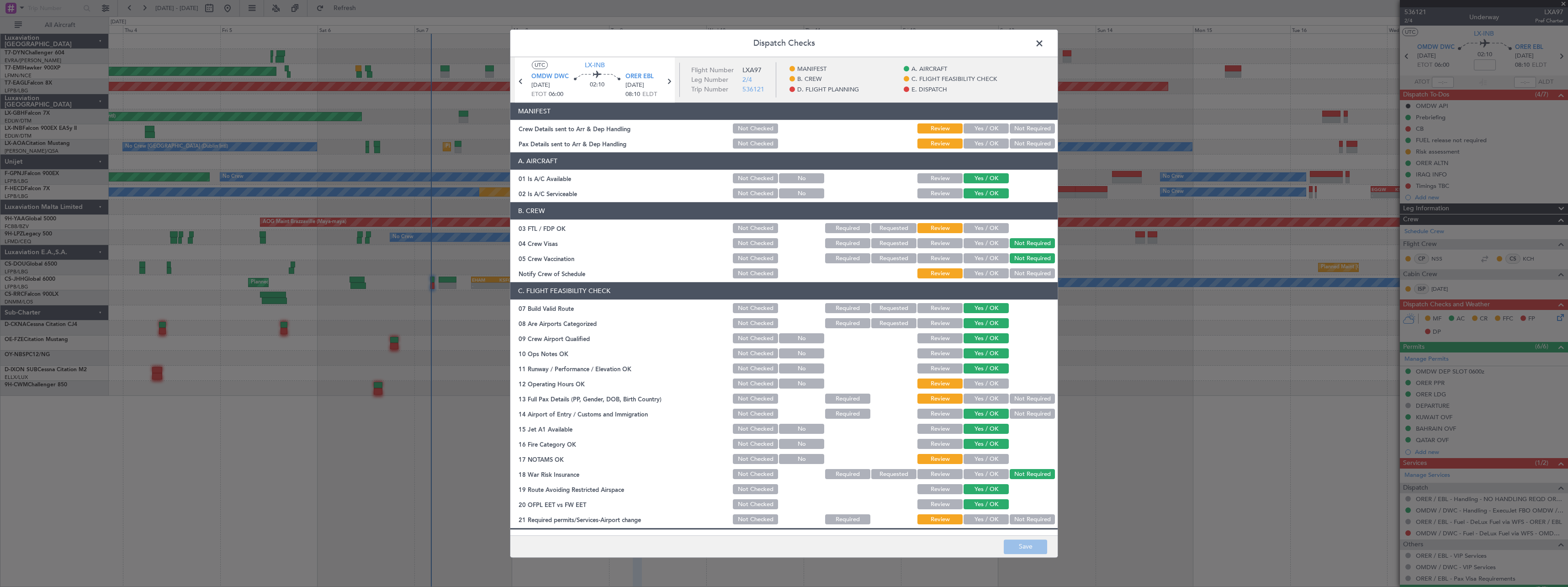
click at [981, 127] on button "Yes / OK" at bounding box center [986, 128] width 45 height 10
drag, startPoint x: 983, startPoint y: 139, endPoint x: 991, endPoint y: 155, distance: 17.9
click at [983, 139] on button "Yes / OK" at bounding box center [986, 144] width 45 height 10
click at [1044, 545] on button "Save" at bounding box center [1025, 547] width 43 height 15
drag, startPoint x: 1037, startPoint y: 43, endPoint x: 987, endPoint y: 65, distance: 54.6
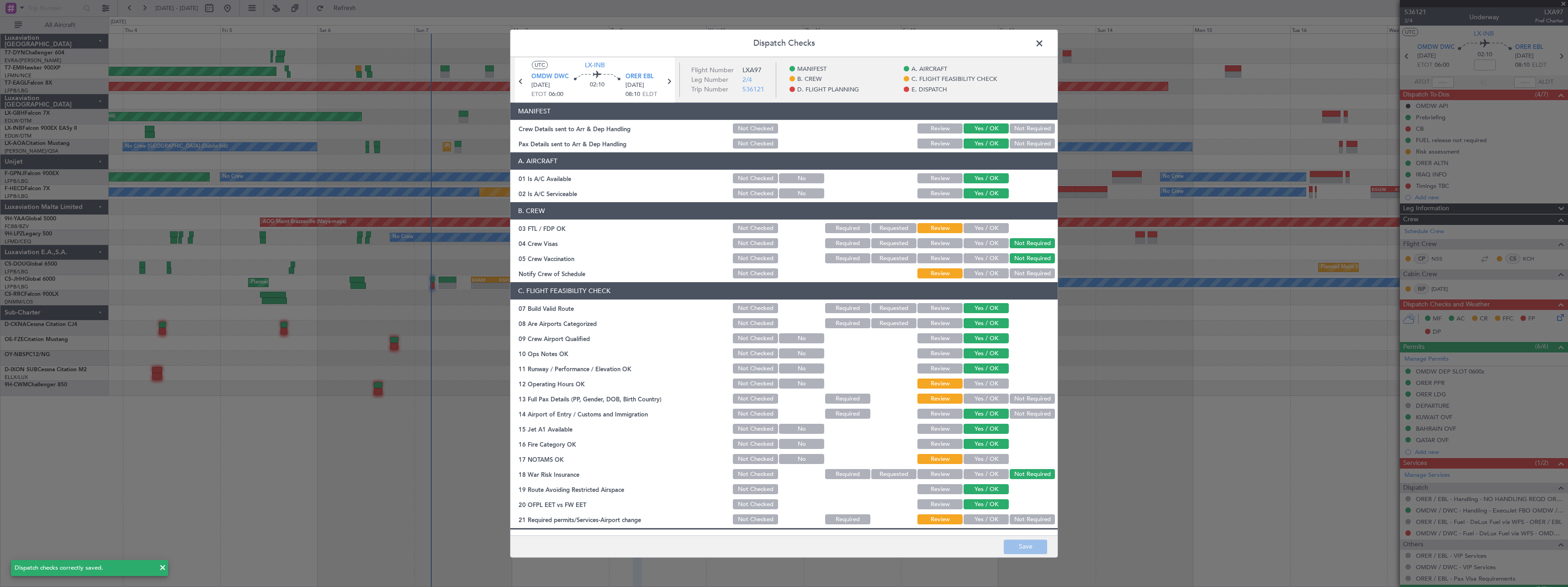
click at [1044, 42] on span at bounding box center [1044, 46] width 0 height 18
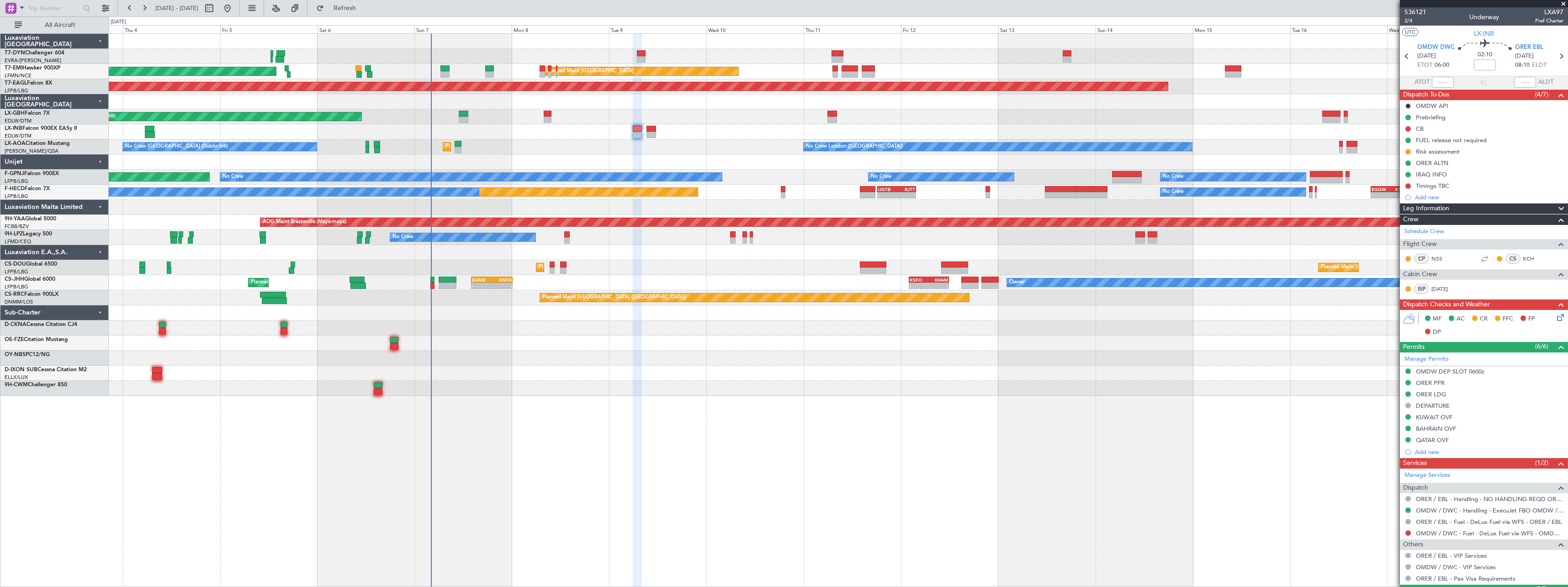
click at [1565, 4] on span at bounding box center [1563, 4] width 9 height 9
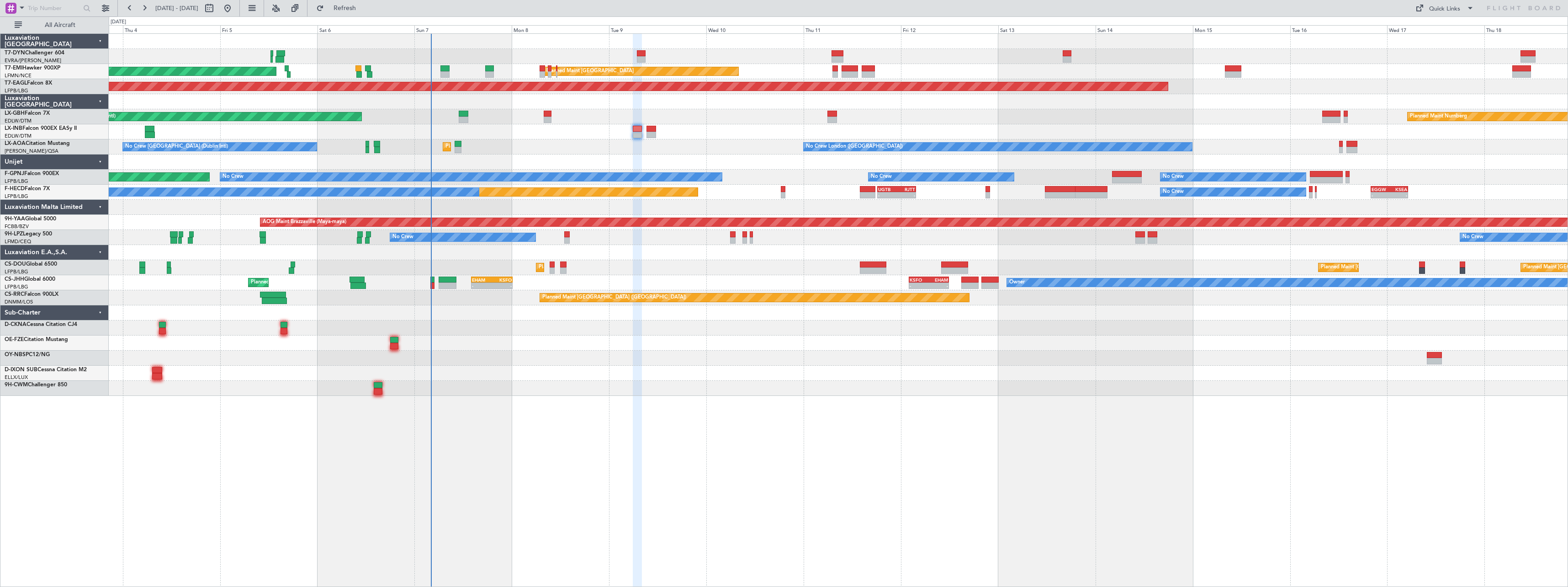
type input "0"
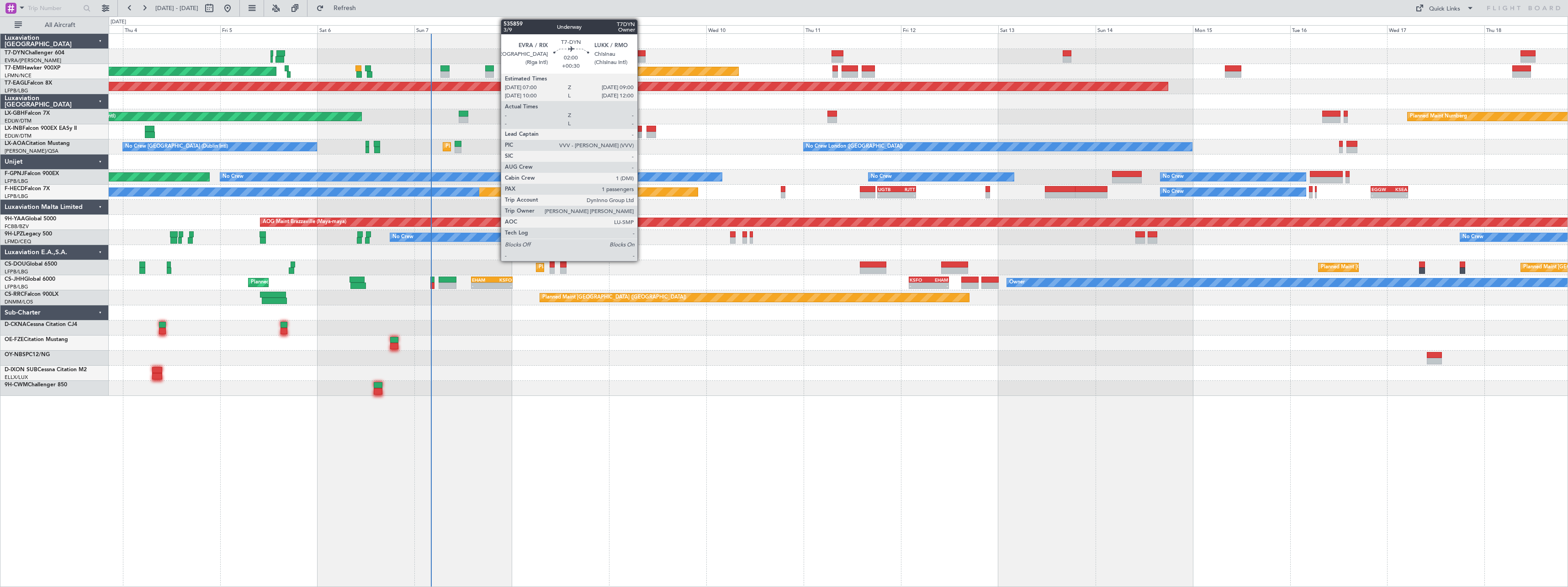
click at [642, 56] on div at bounding box center [641, 59] width 9 height 7
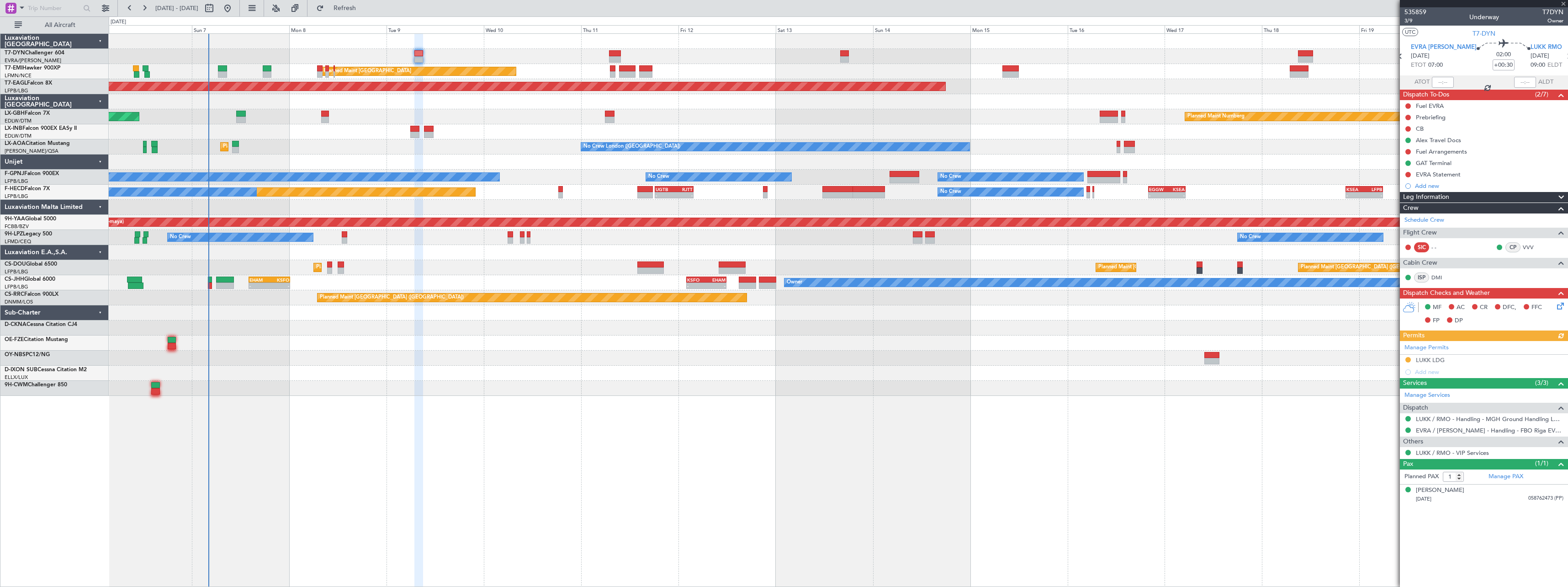
click at [542, 355] on div "AOG Maint Riga (Riga Intl) Planned Maint Zurich Planned Maint Zurich Grounded N…" at bounding box center [838, 215] width 1459 height 362
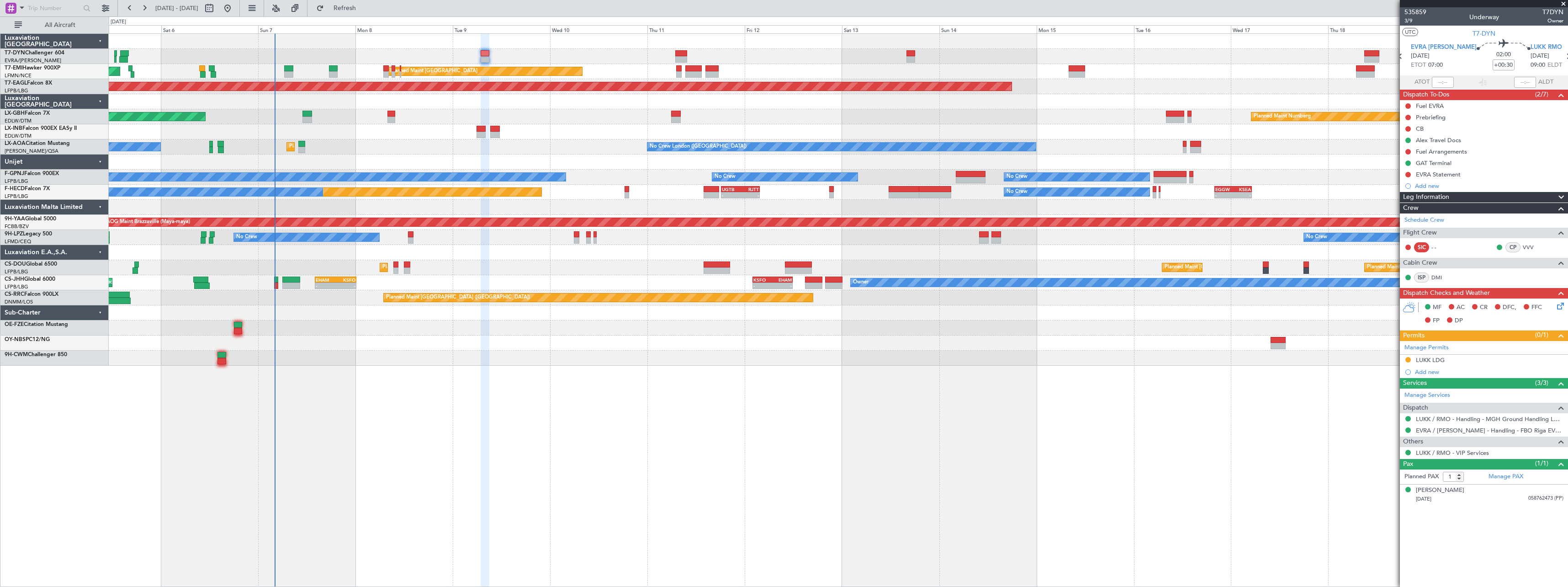
click at [574, 146] on div "No Crew London (Farnborough) Planned Maint Paris (Le Bourget) No Crew Dublin (D…" at bounding box center [838, 147] width 1459 height 15
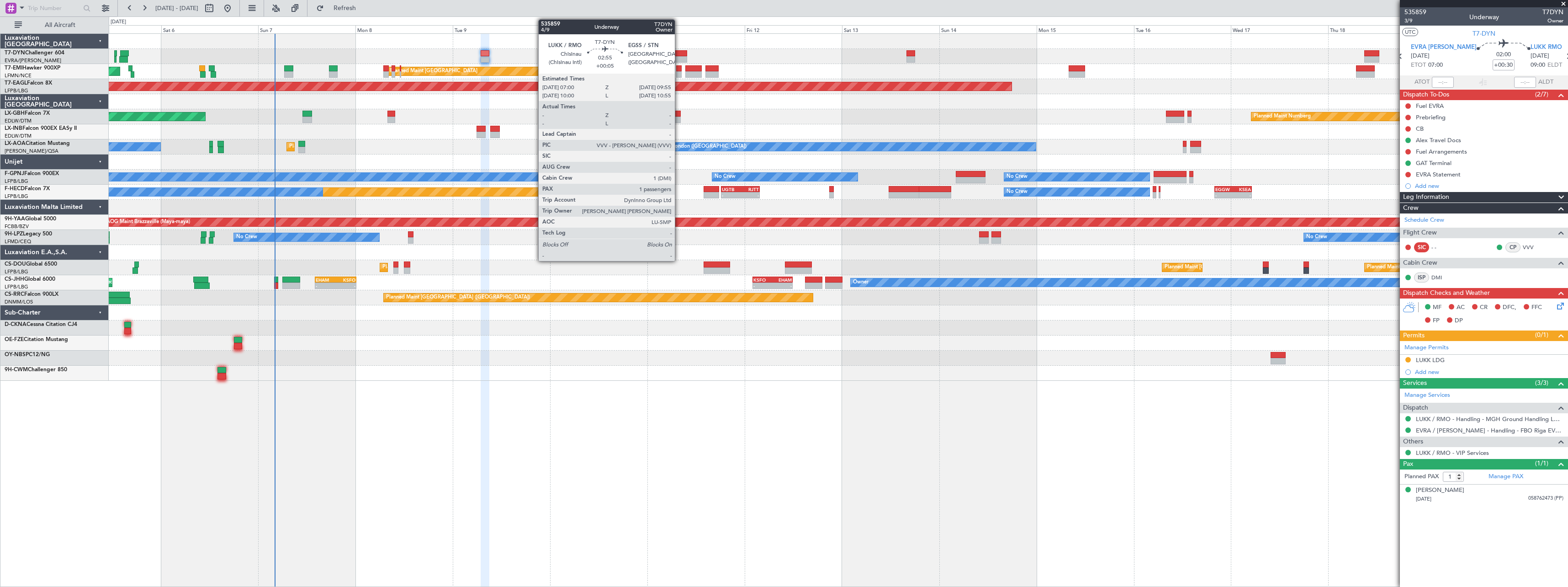
click at [679, 52] on div at bounding box center [681, 54] width 12 height 7
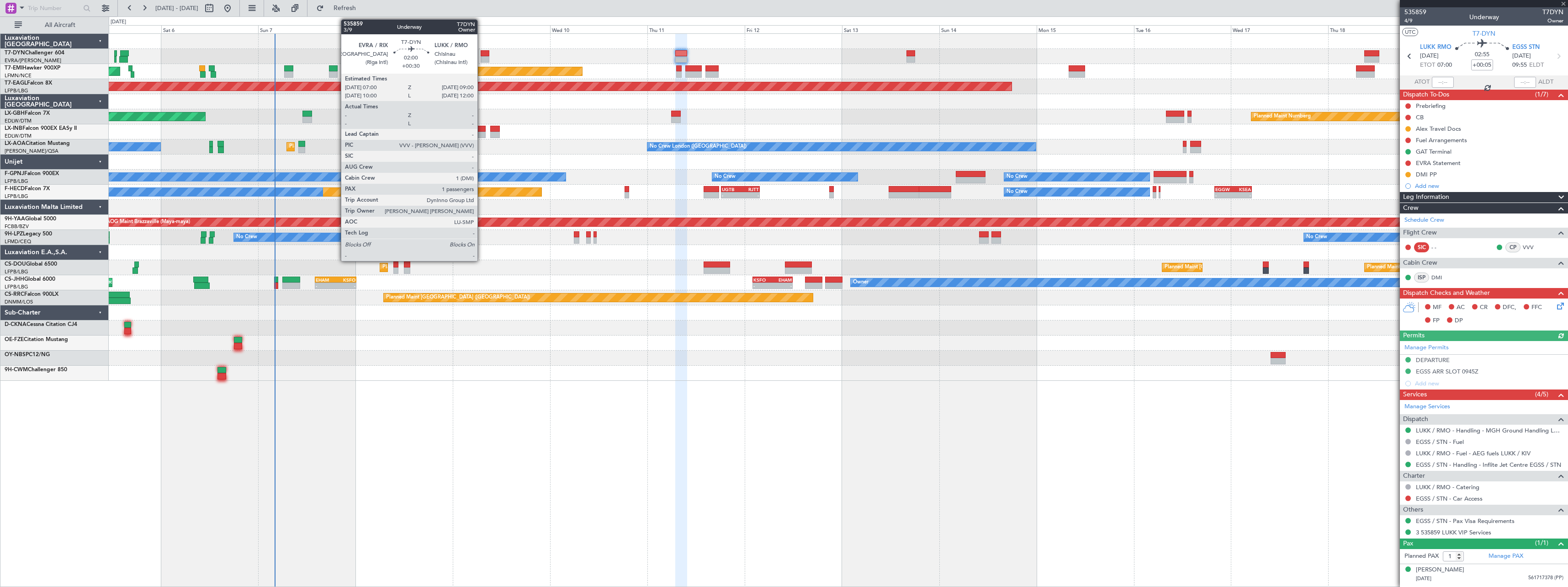
click at [481, 57] on div at bounding box center [485, 59] width 9 height 7
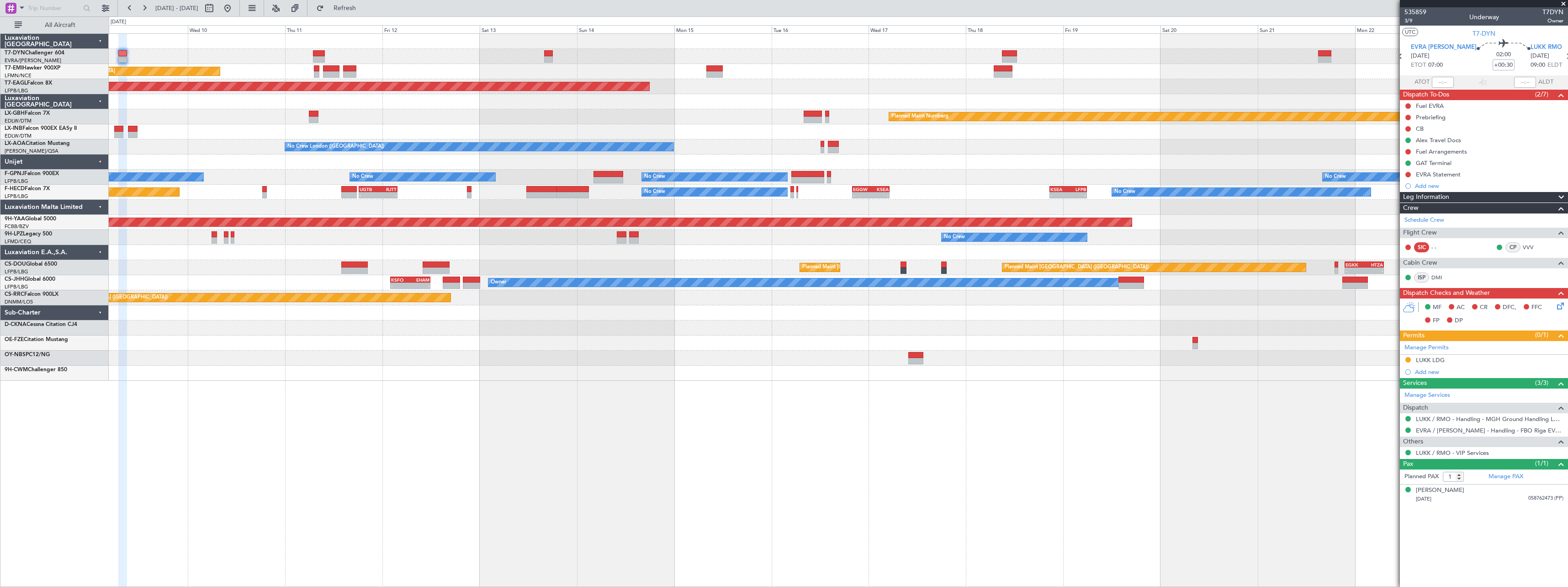
click at [618, 138] on div "Planned Maint Zurich Planned Maint Zurich Grounded New York (Teterboro) Planned…" at bounding box center [838, 208] width 1459 height 347
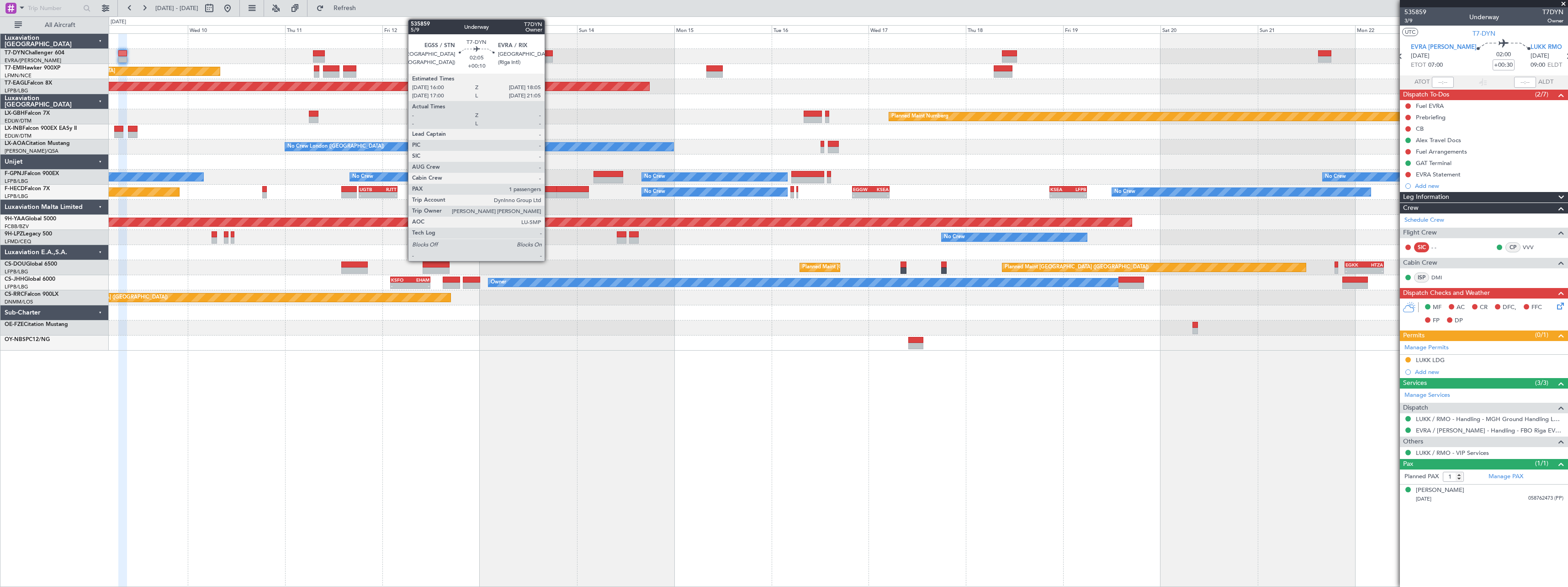
click at [548, 54] on div at bounding box center [548, 54] width 9 height 7
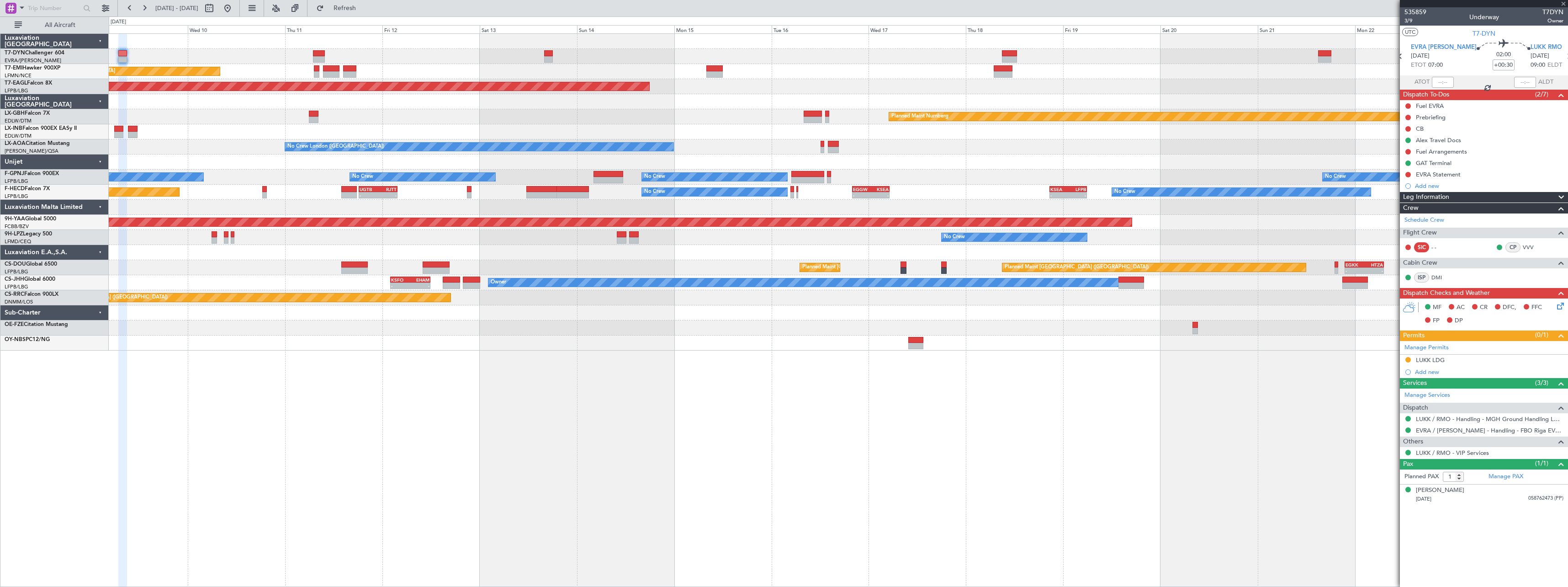
type input "+00:10"
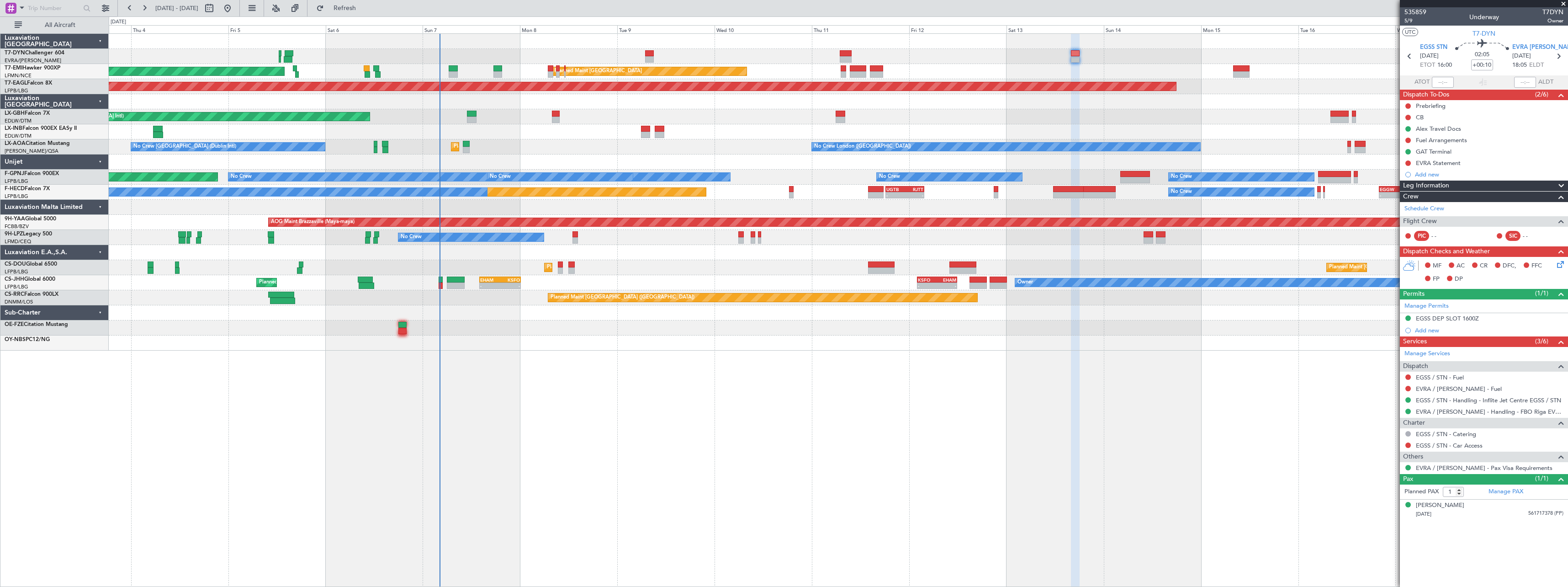
click at [886, 318] on div "AOG Maint Riga (Riga Intl) Planned Maint Zurich Planned Maint Zurich Grounded N…" at bounding box center [838, 310] width 1459 height 554
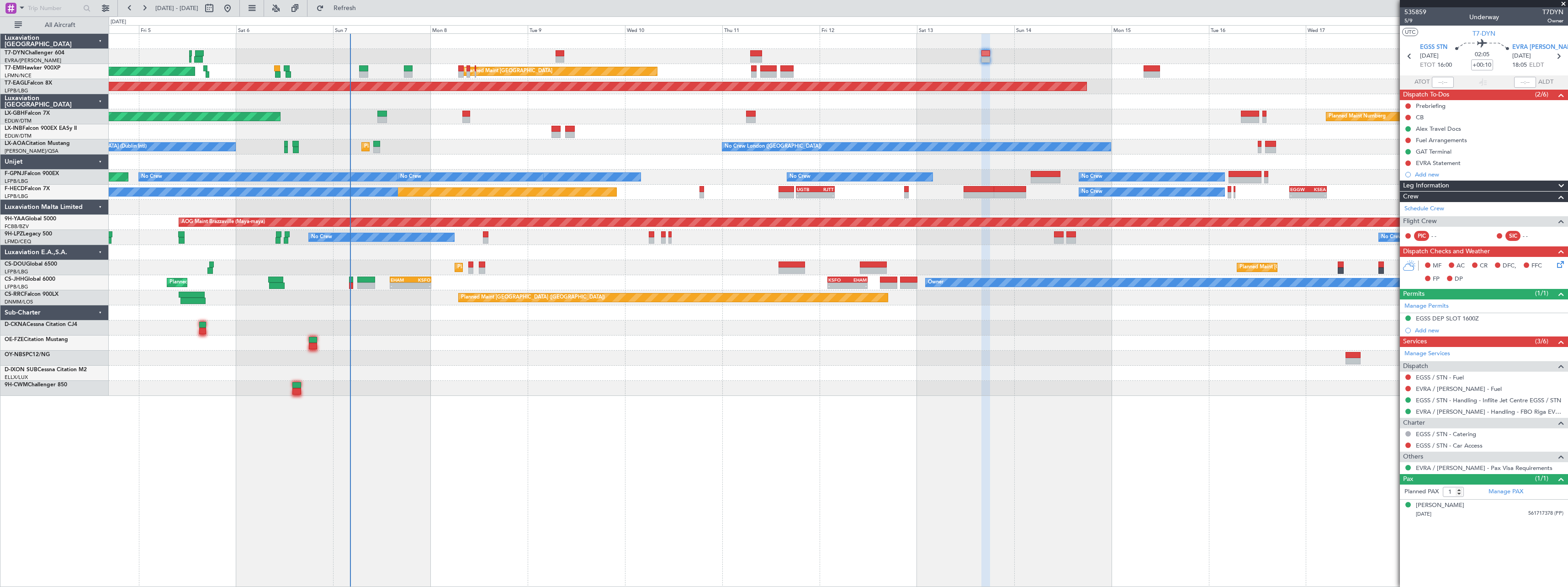
click at [436, 109] on div "AOG Maint Riga (Riga Intl) Planned Maint Zurich Planned Maint Zurich Grounded N…" at bounding box center [838, 215] width 1459 height 362
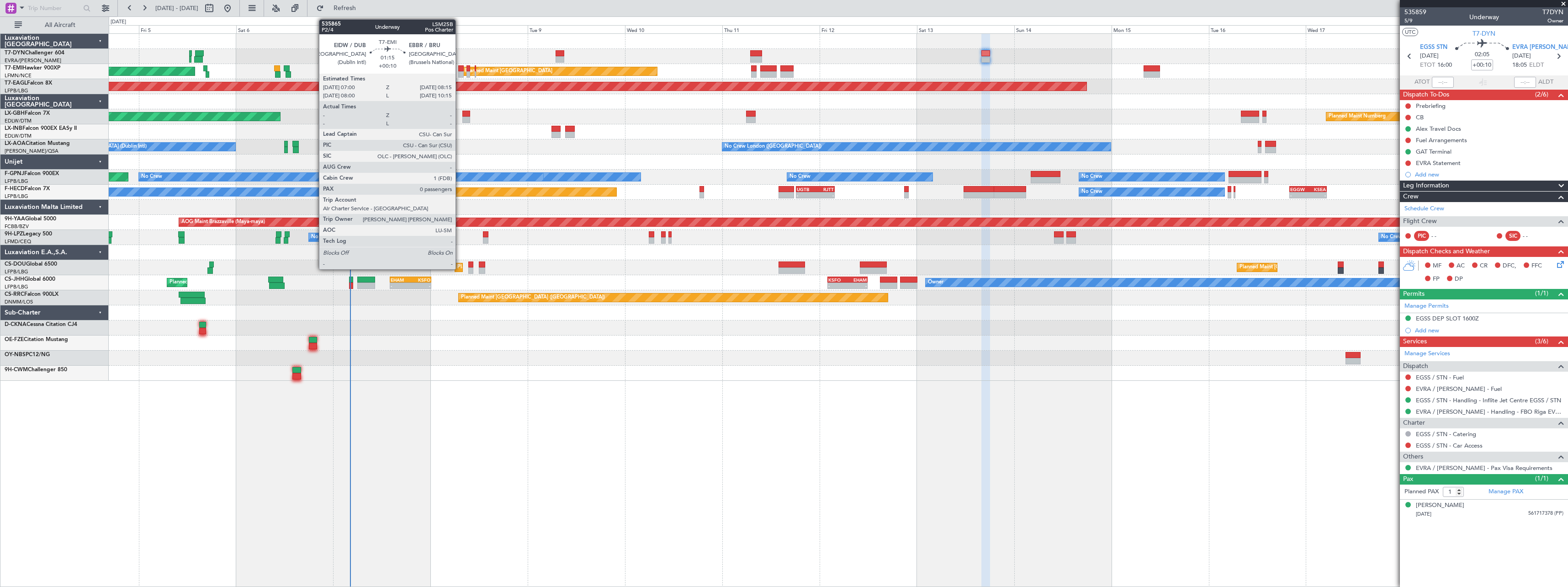
click at [460, 68] on div at bounding box center [461, 68] width 5 height 7
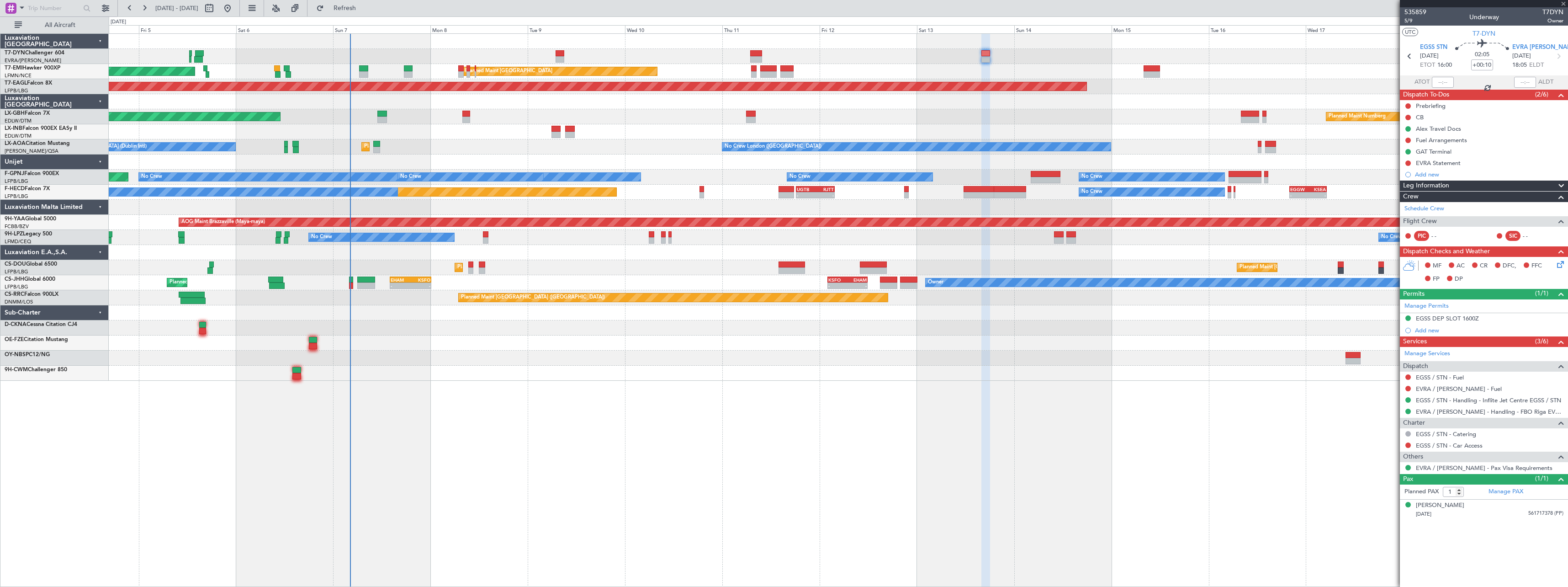
type input "0"
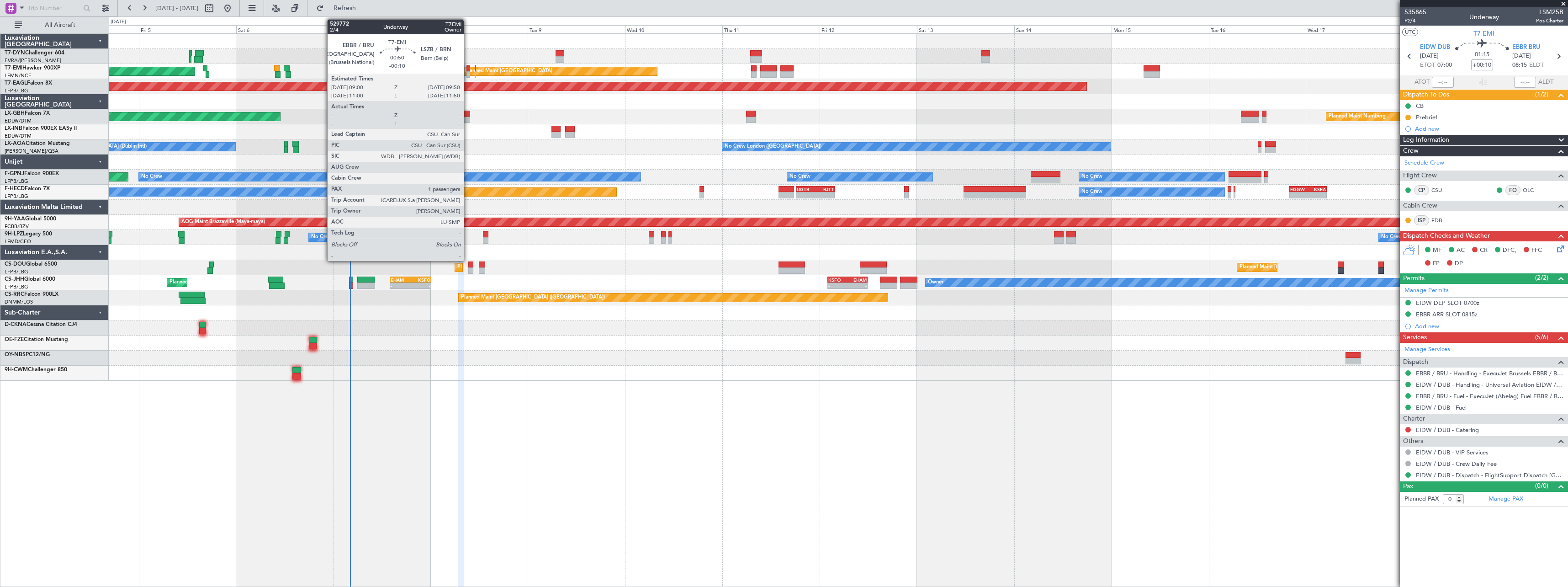
click at [468, 72] on div at bounding box center [468, 74] width 4 height 7
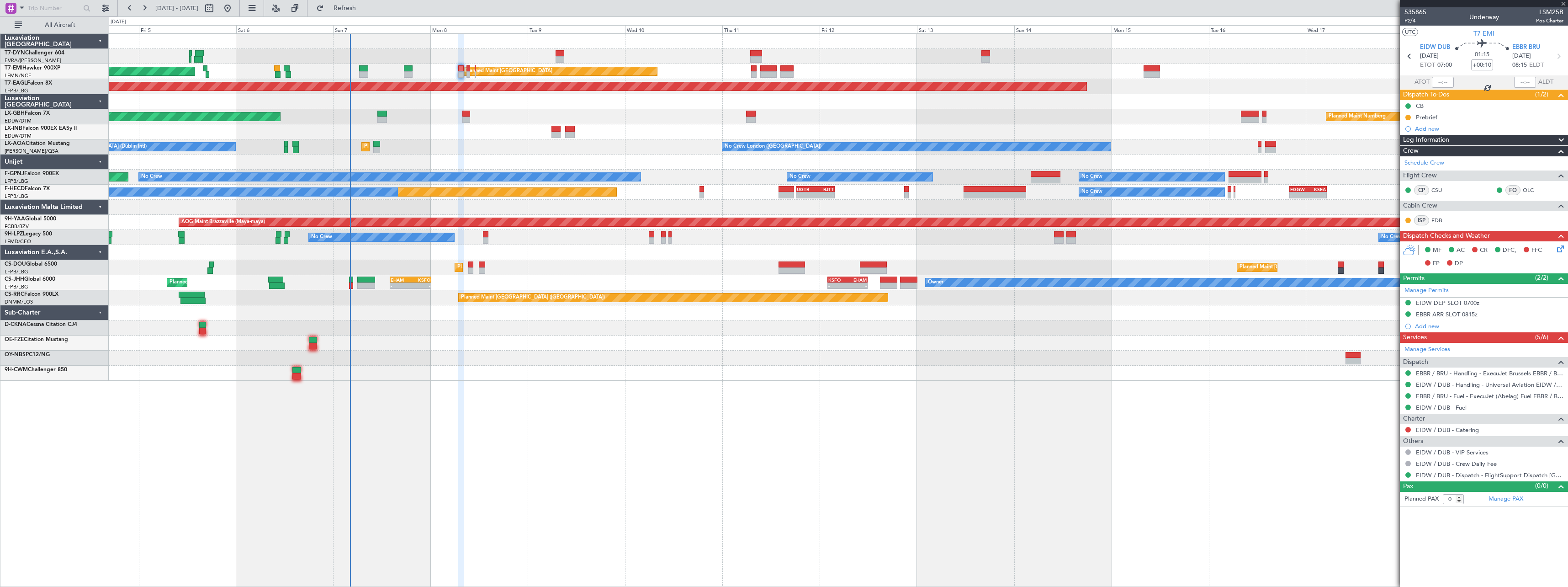
type input "-00:10"
type input "1"
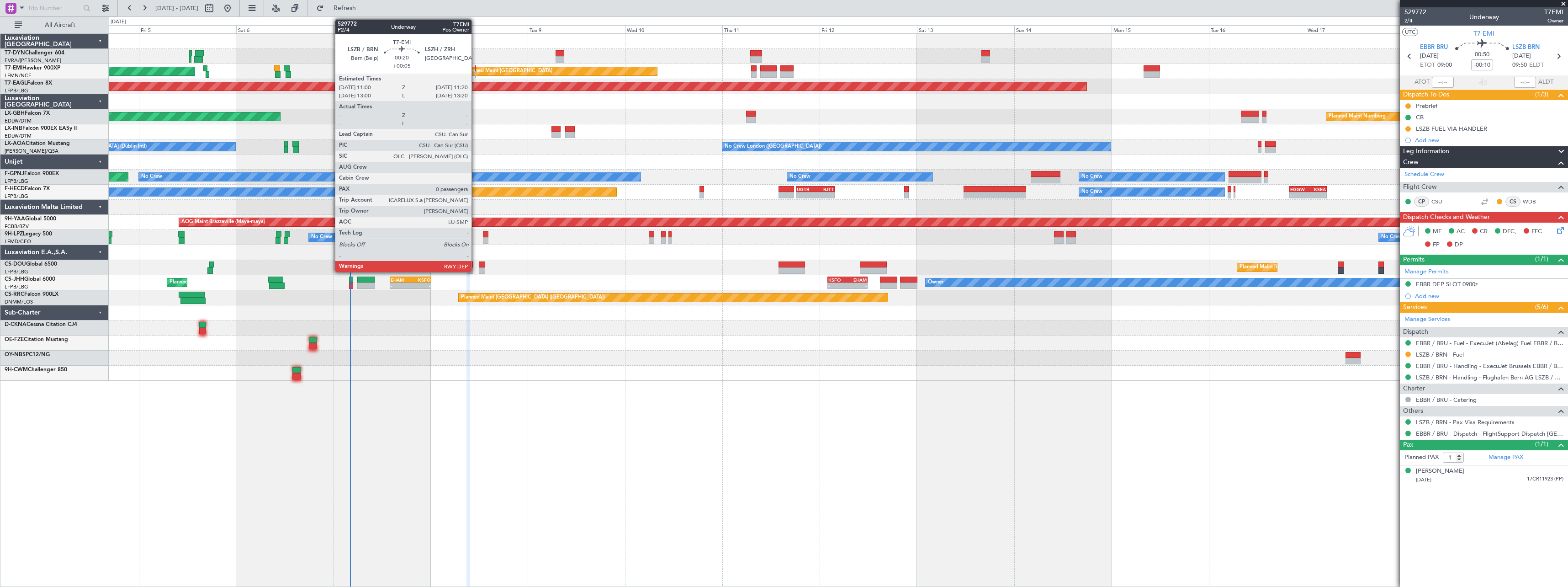
click at [475, 69] on div at bounding box center [475, 68] width 1 height 7
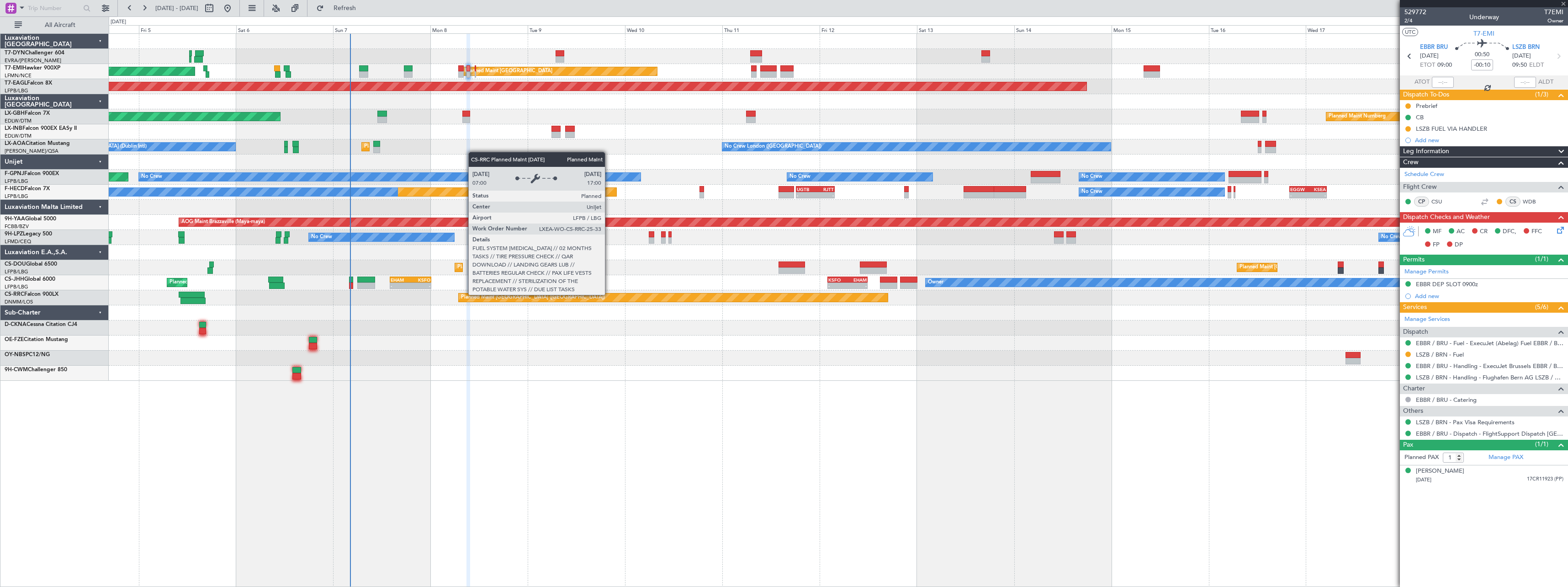
type input "+00:05"
type input "0"
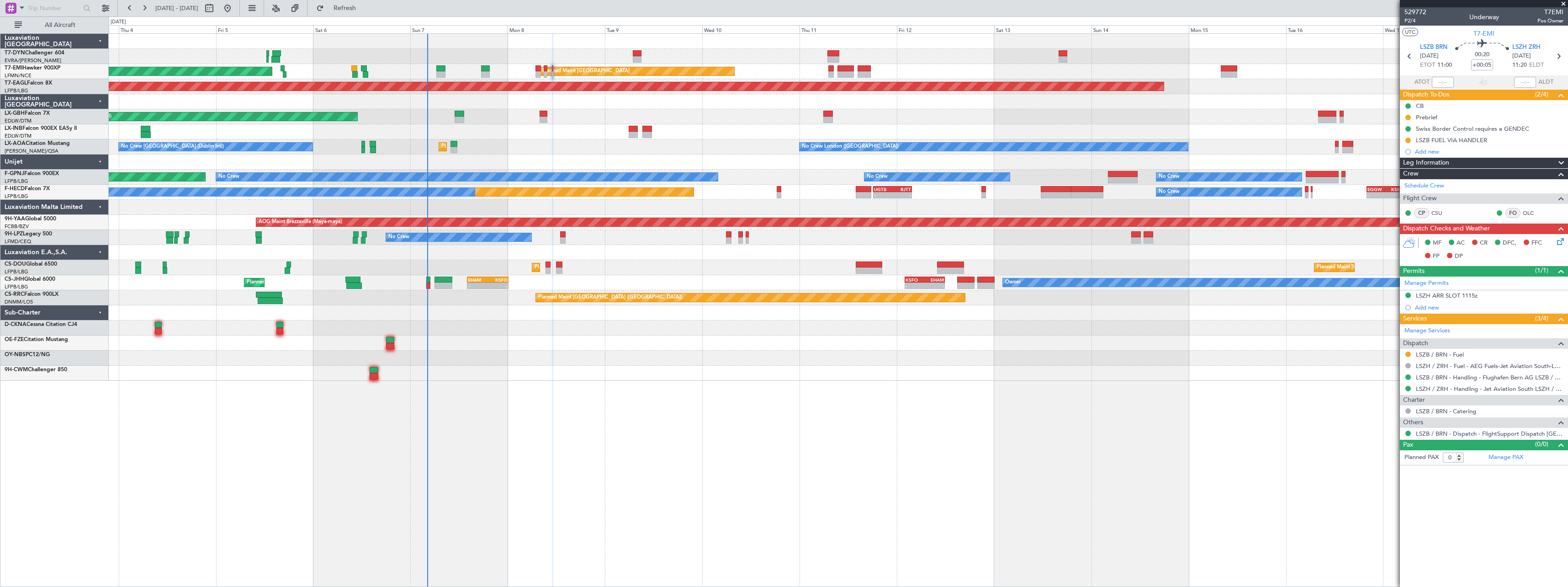
click at [512, 139] on div "AOG Maint Riga (Riga Intl) Planned Maint Zurich Planned Maint Zurich Grounded N…" at bounding box center [838, 208] width 1459 height 347
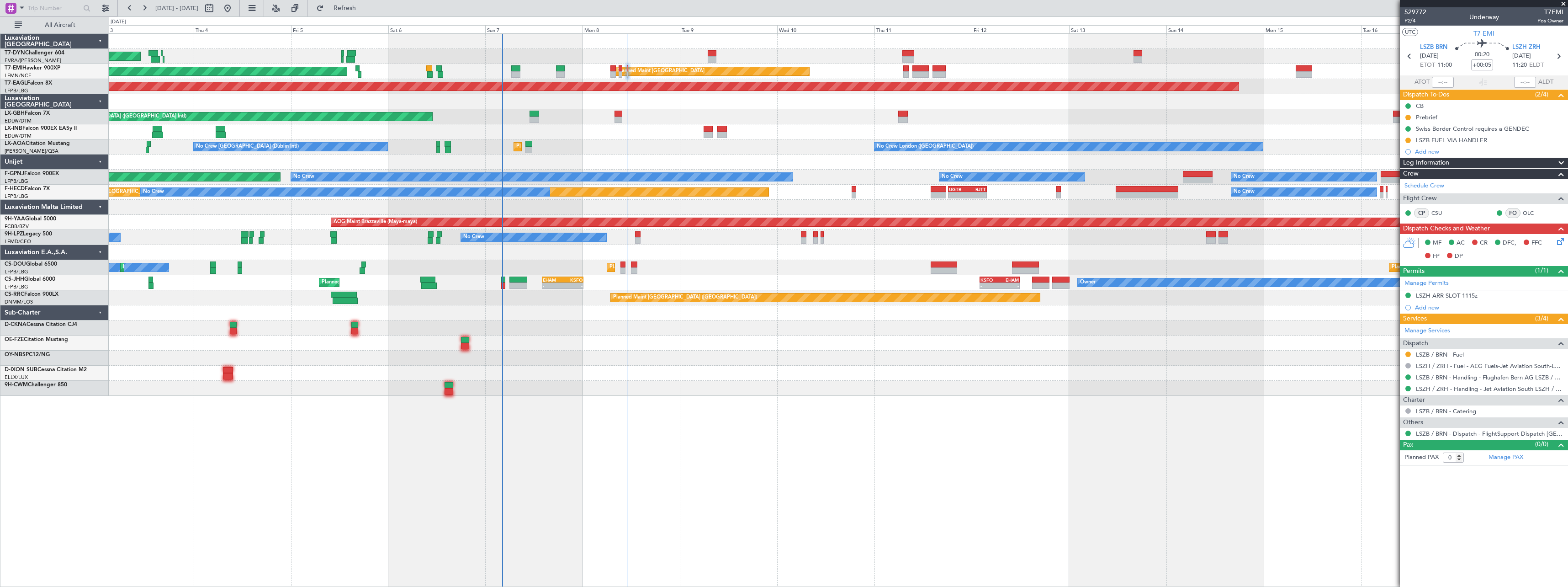
click at [660, 336] on div at bounding box center [838, 343] width 1459 height 15
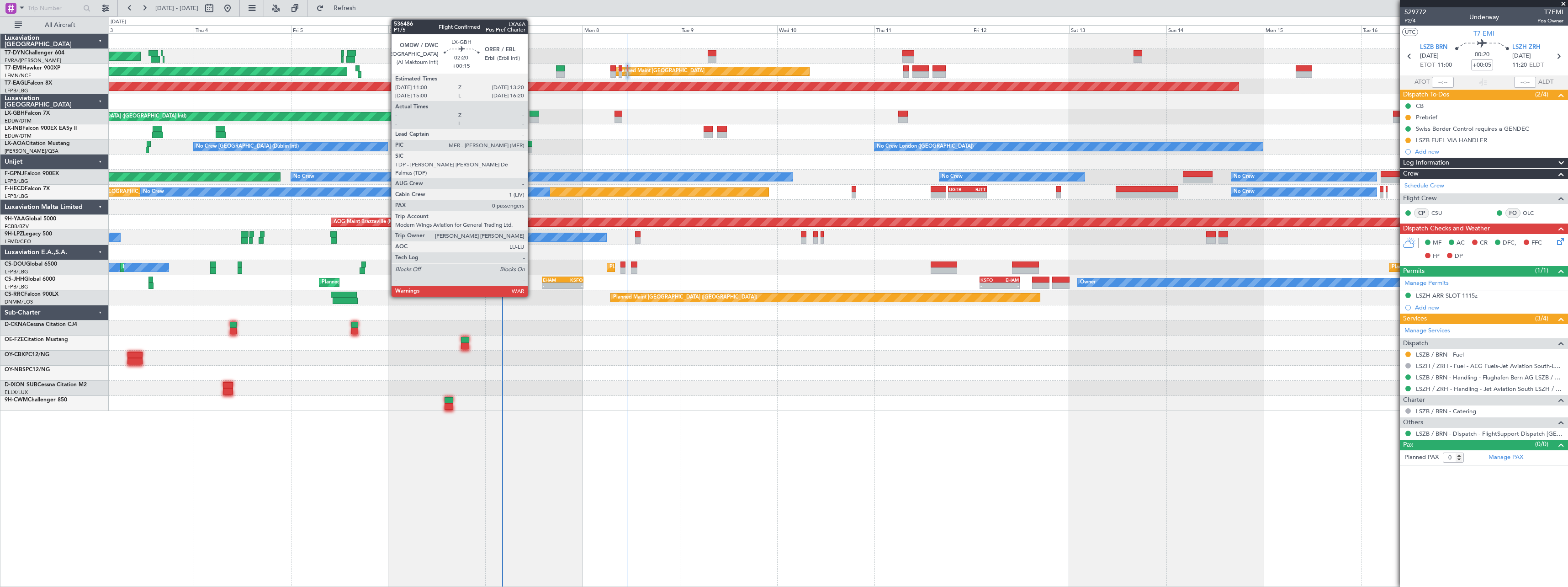
click at [532, 114] on div at bounding box center [534, 114] width 10 height 7
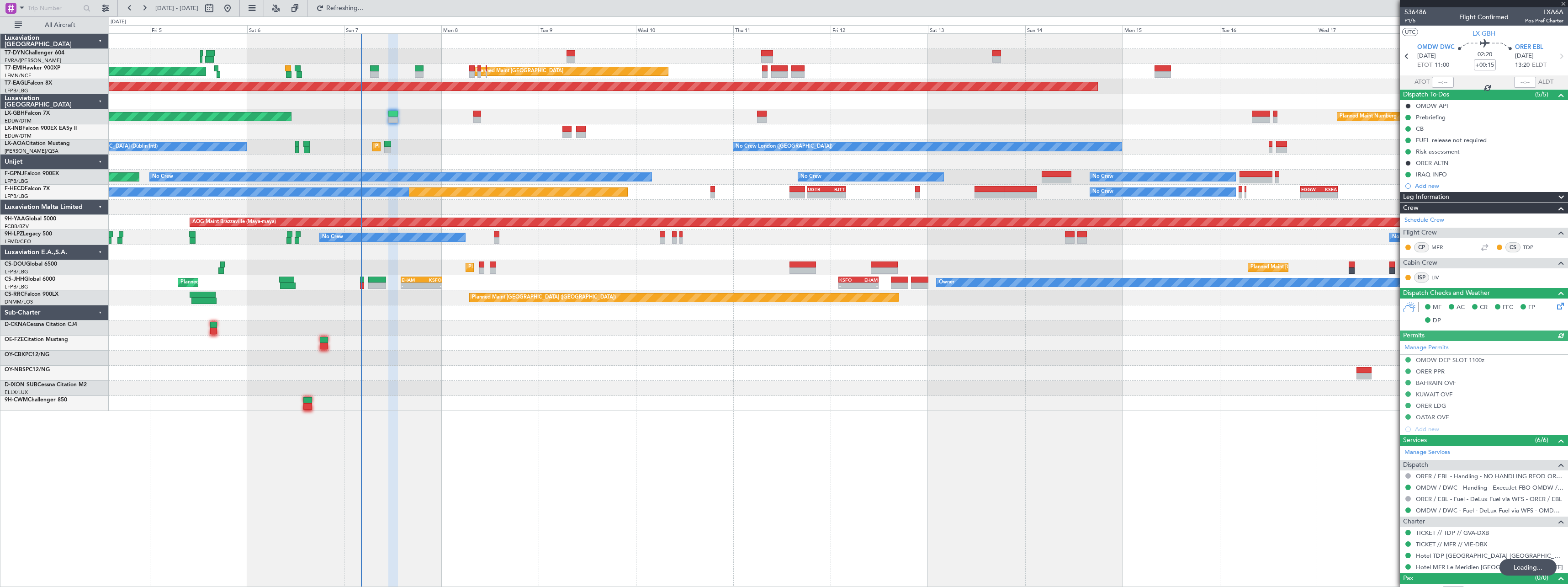
click at [532, 142] on div "No Crew London (Farnborough) No Crew Dublin (Dublin Intl) Planned Maint Paris (…" at bounding box center [838, 147] width 1459 height 15
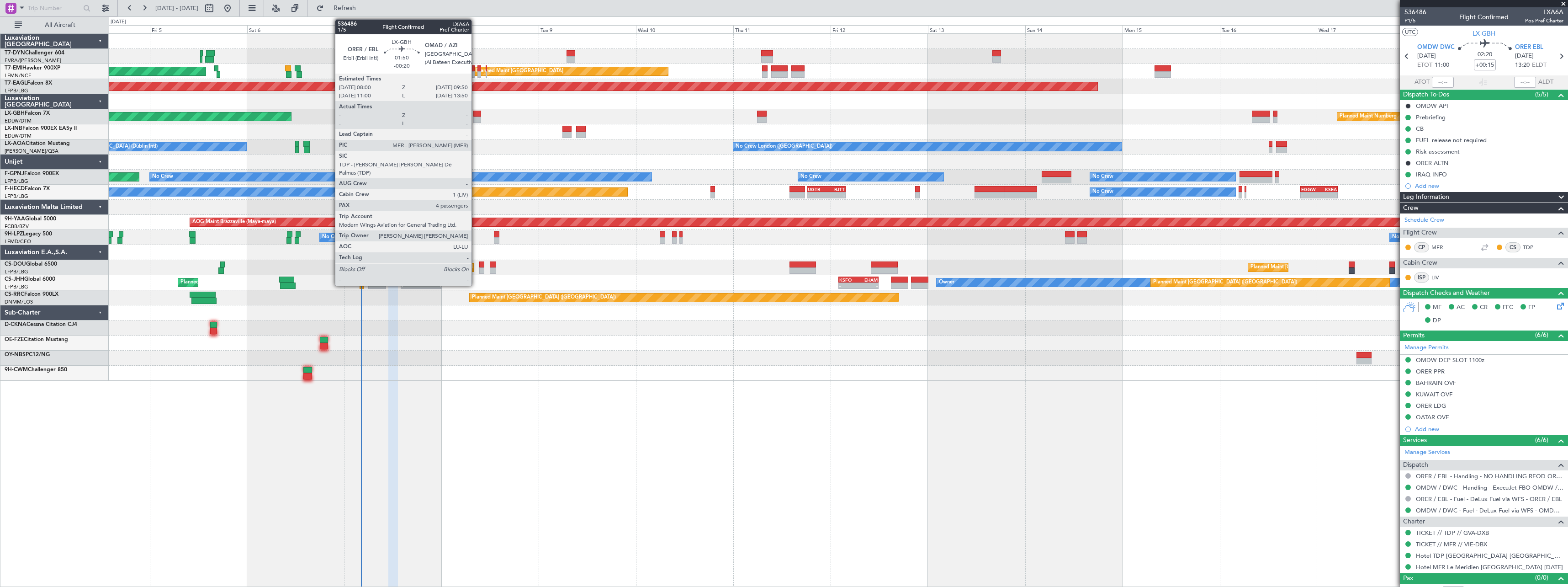
click at [475, 114] on div at bounding box center [477, 114] width 8 height 7
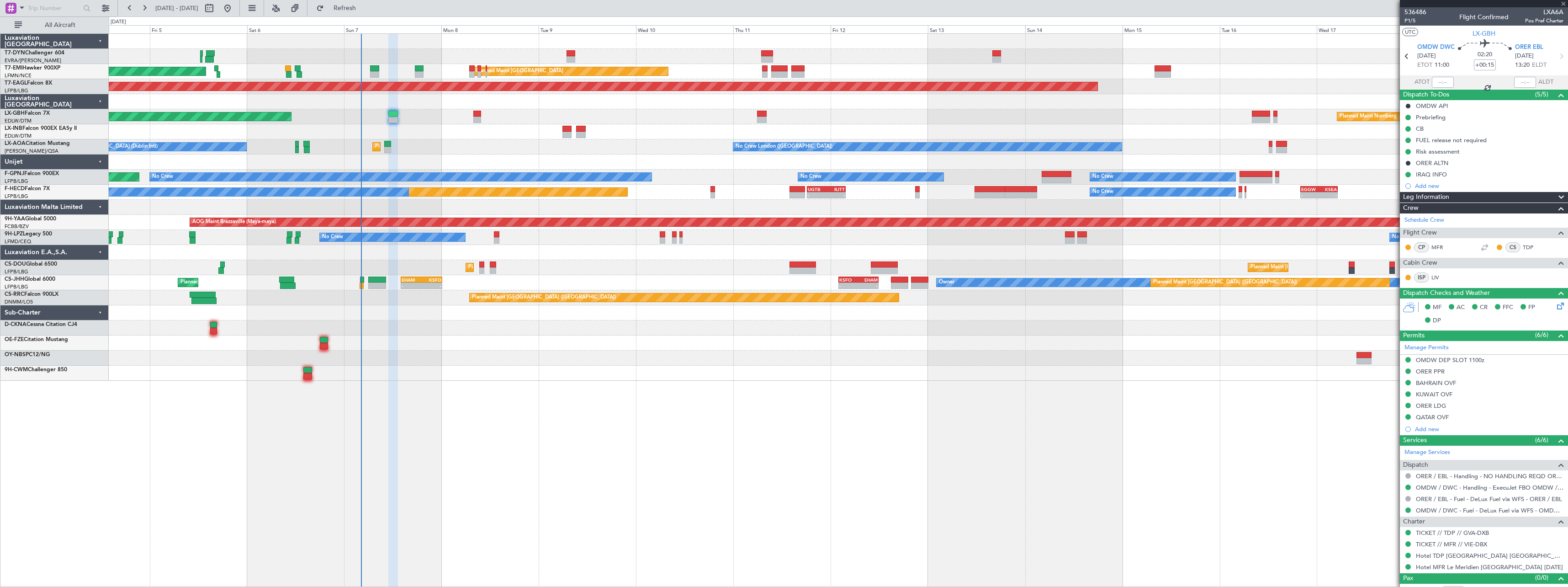
type input "-00:20"
type input "4"
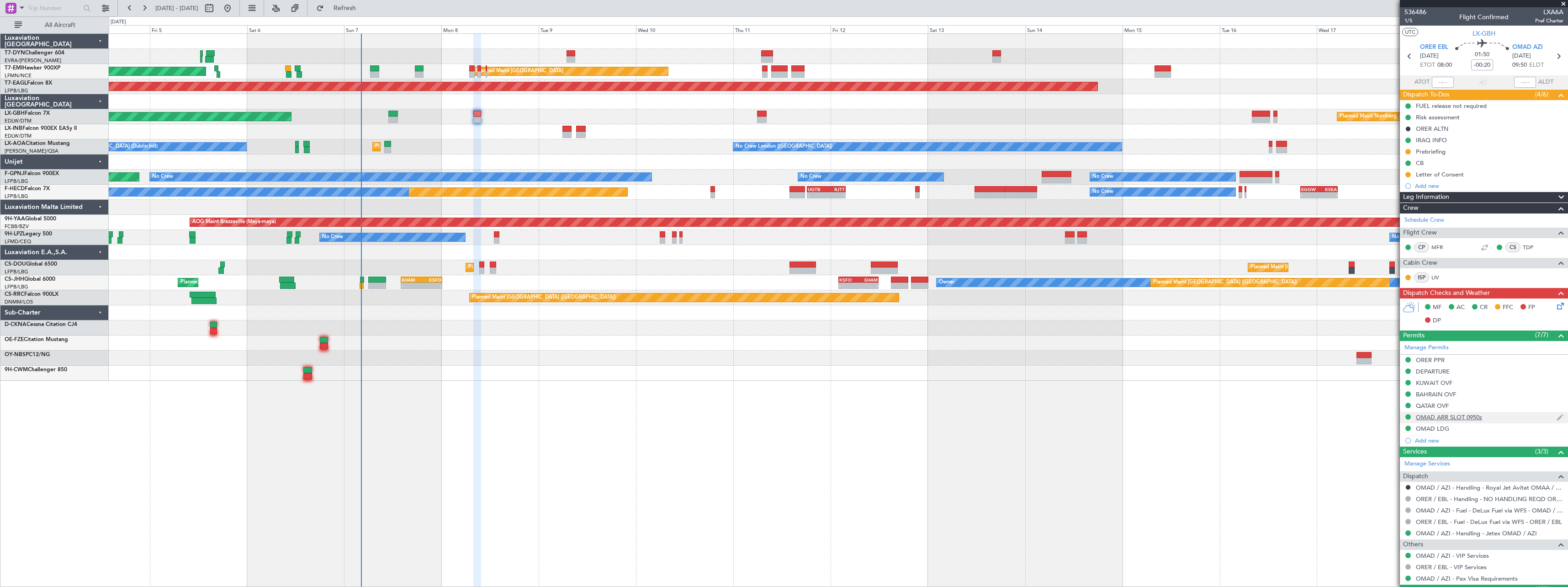
scroll to position [105, 0]
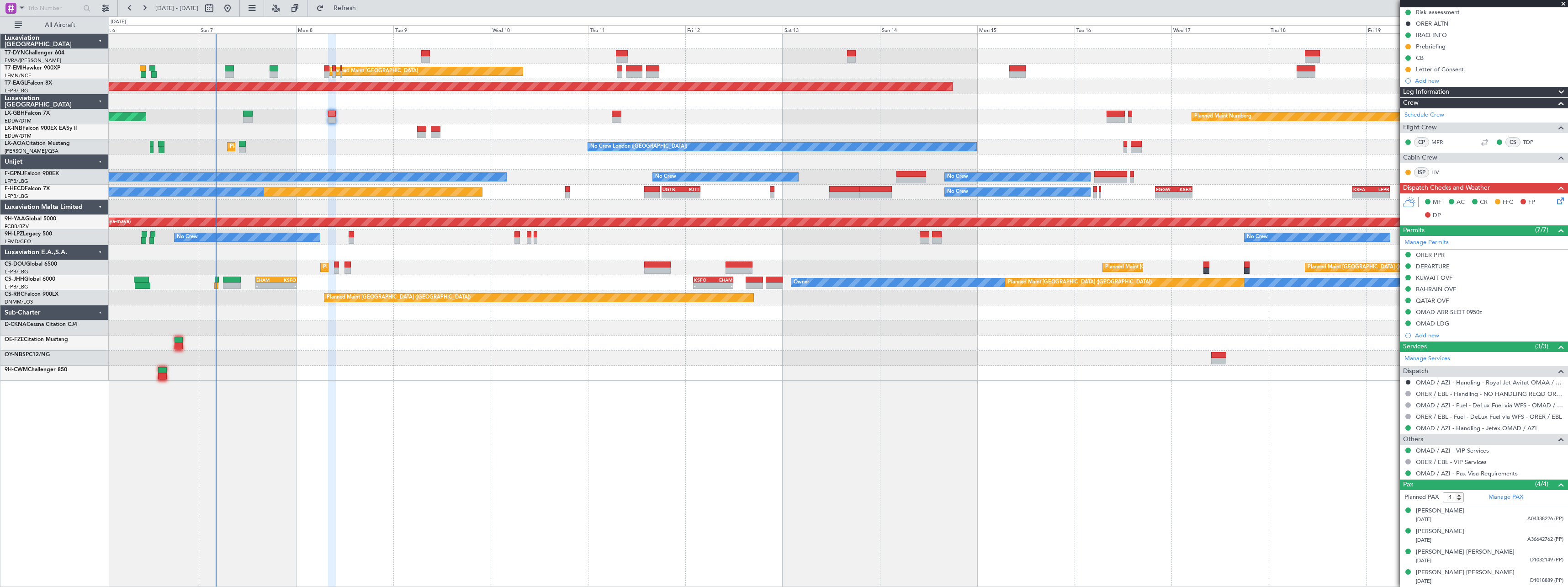
click at [593, 255] on div at bounding box center [838, 252] width 1459 height 15
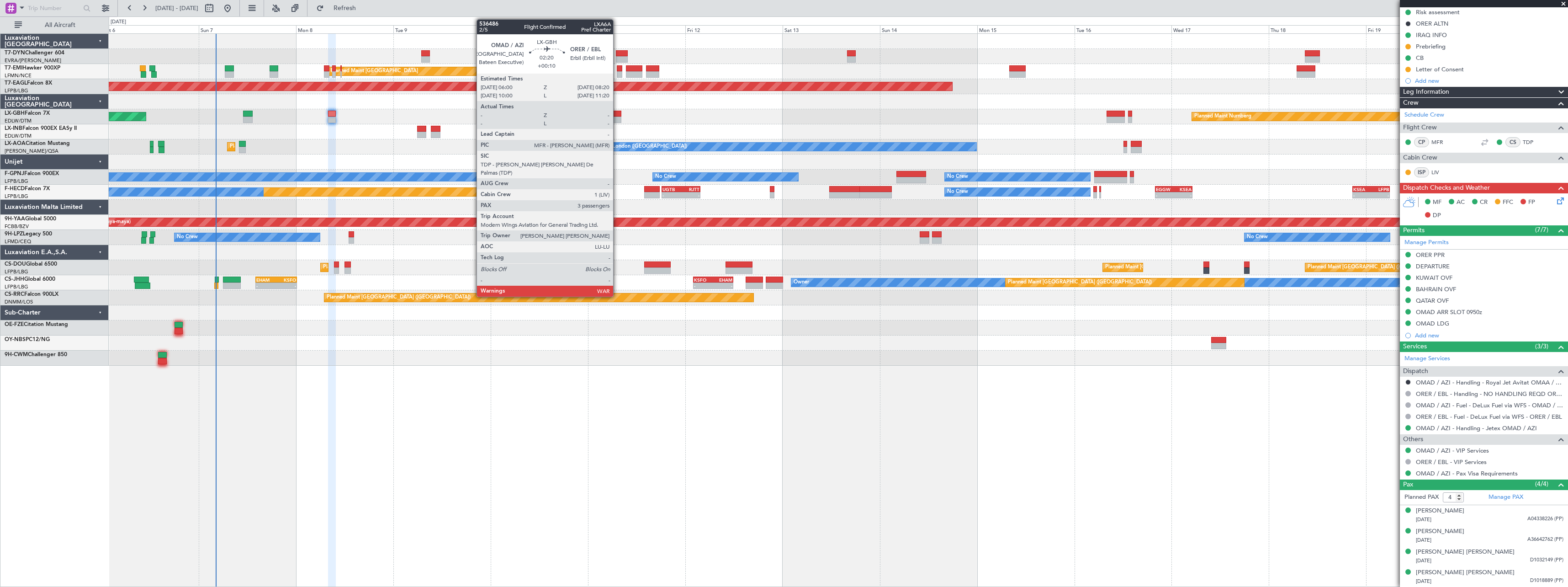
click at [617, 113] on div at bounding box center [617, 114] width 10 height 7
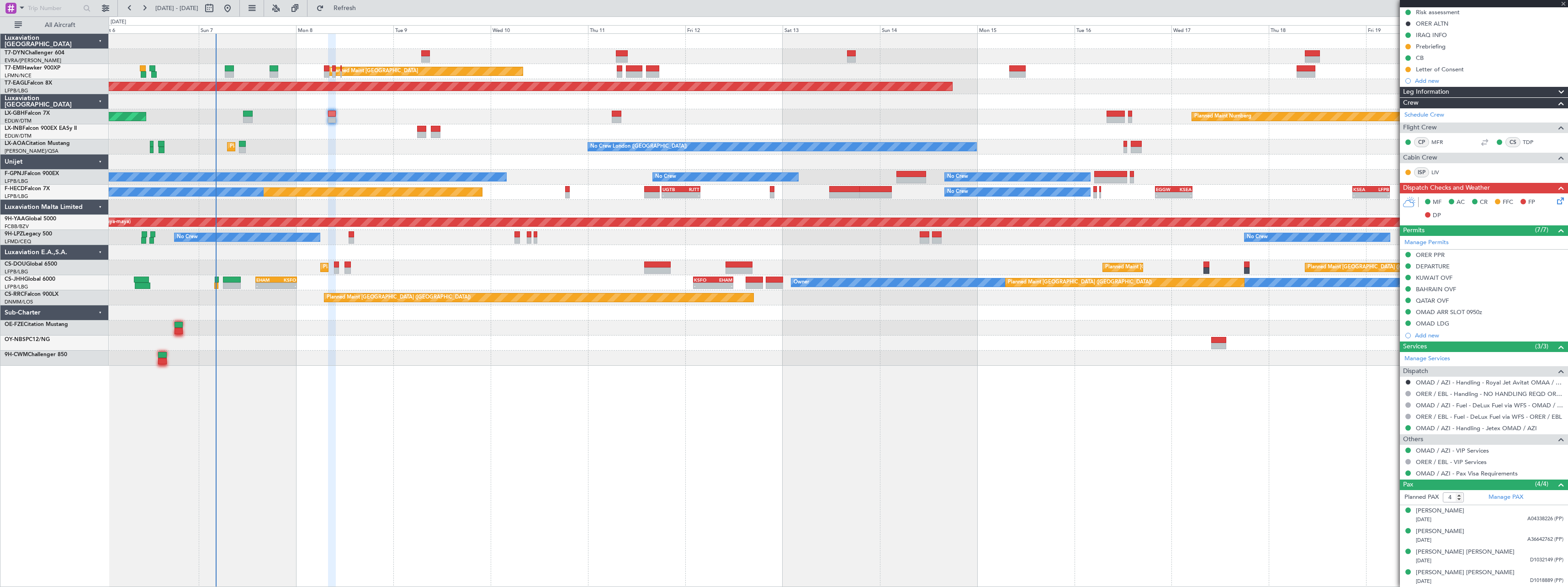
type input "+00:10"
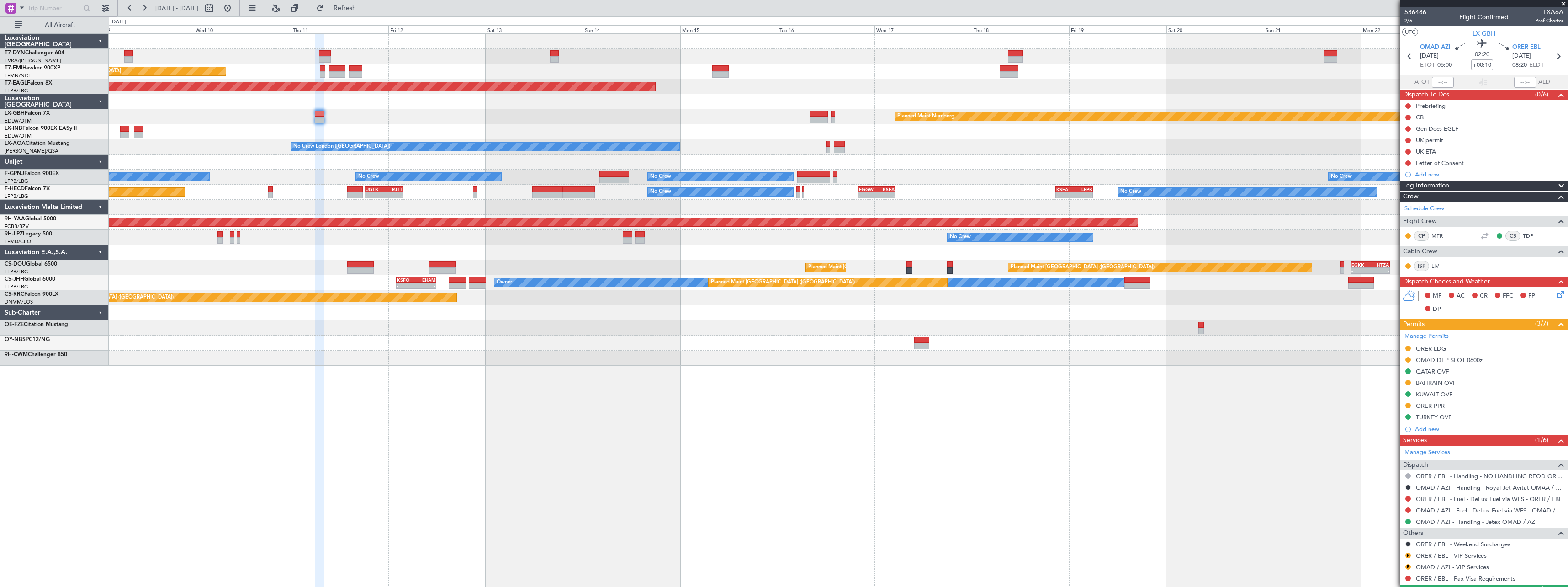
click at [685, 347] on div at bounding box center [838, 343] width 1459 height 15
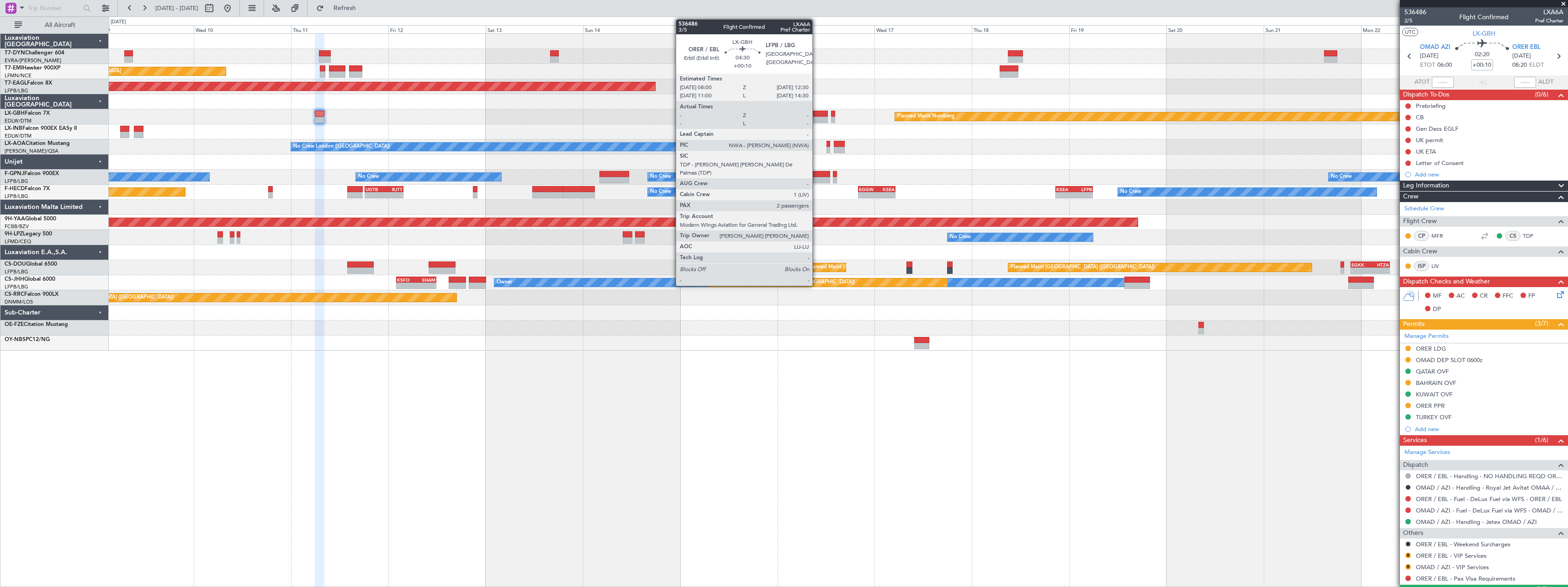
click at [816, 114] on div at bounding box center [819, 114] width 18 height 7
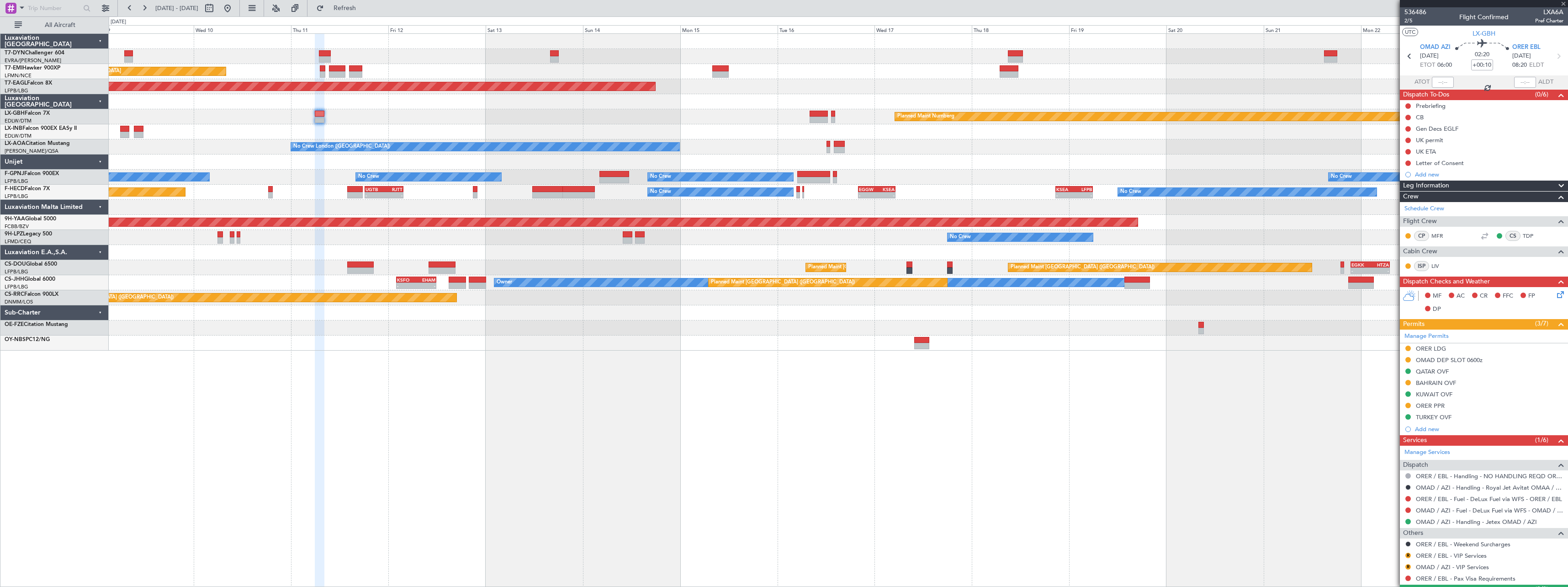
type input "2"
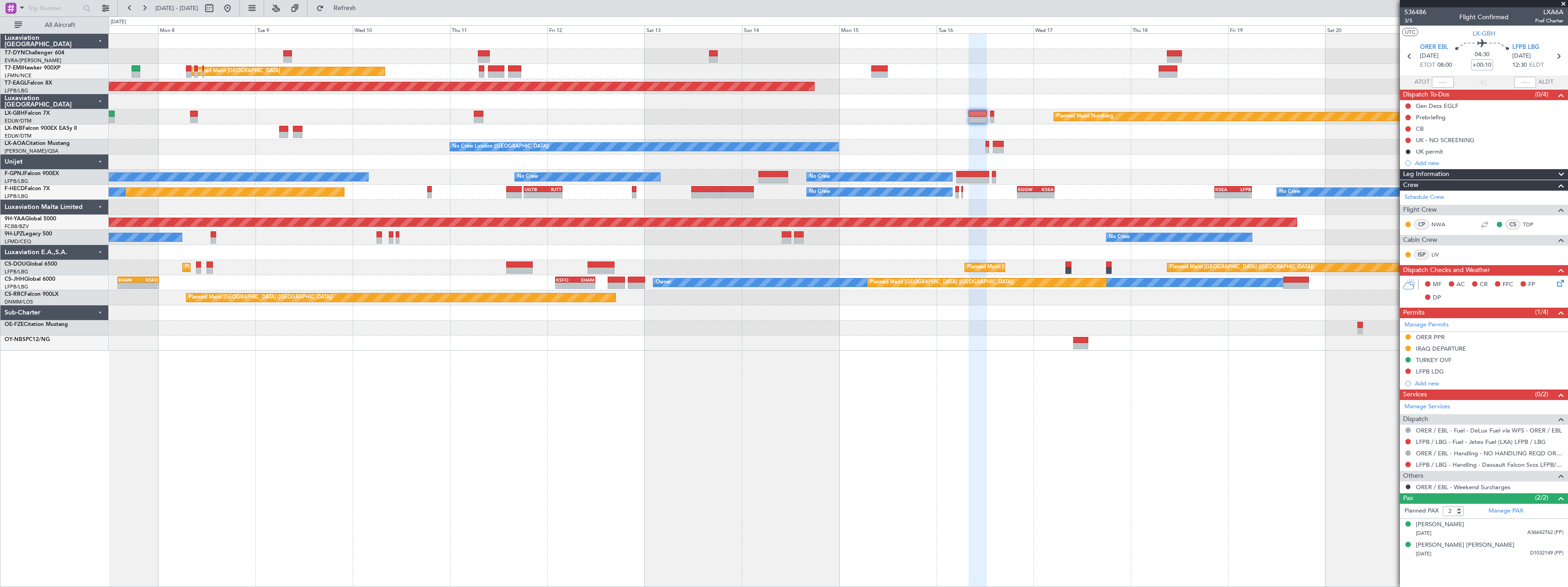
click at [509, 354] on div "Planned Maint Zurich Planned Maint Zurich Grounded New York (Teterboro) Planned…" at bounding box center [838, 310] width 1459 height 554
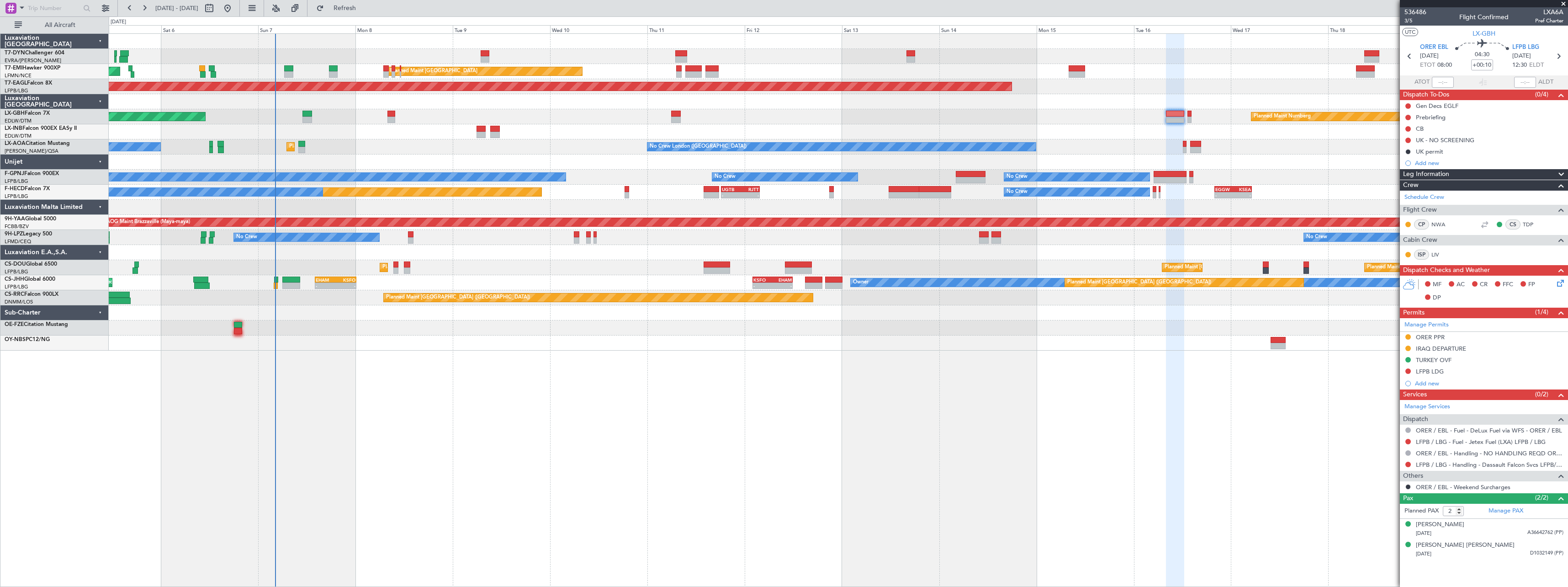
click at [504, 342] on div at bounding box center [838, 343] width 1459 height 15
click at [369, 146] on div "No Crew London (Farnborough) Planned Maint Paris (Le Bourget) No Crew Dublin (D…" at bounding box center [838, 147] width 1459 height 15
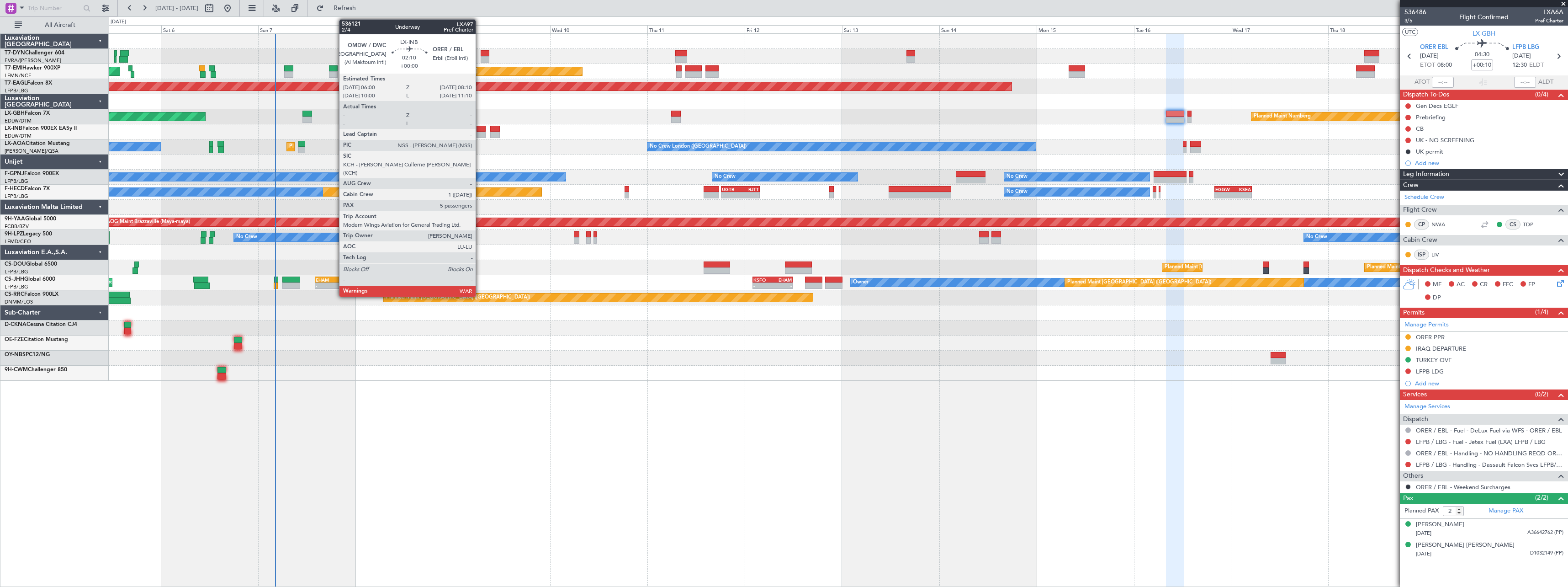
click at [480, 128] on div at bounding box center [481, 128] width 9 height 7
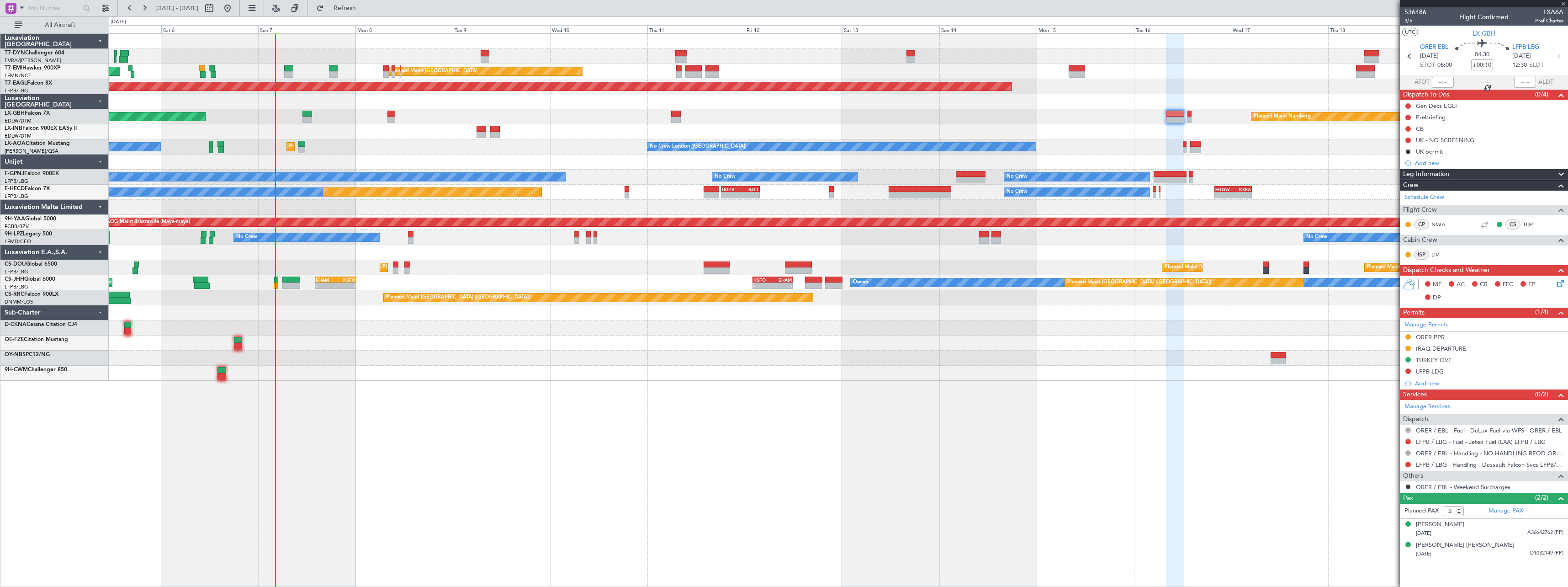
type input "5"
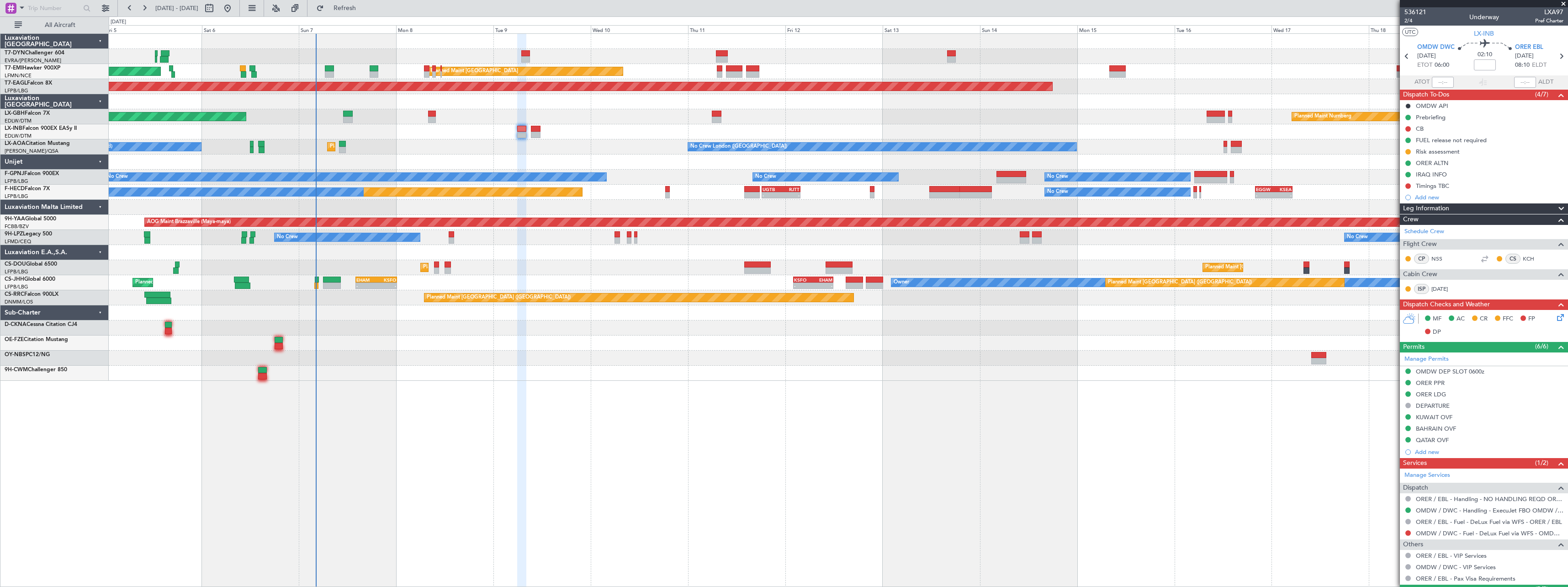
click at [479, 162] on div at bounding box center [838, 162] width 1459 height 15
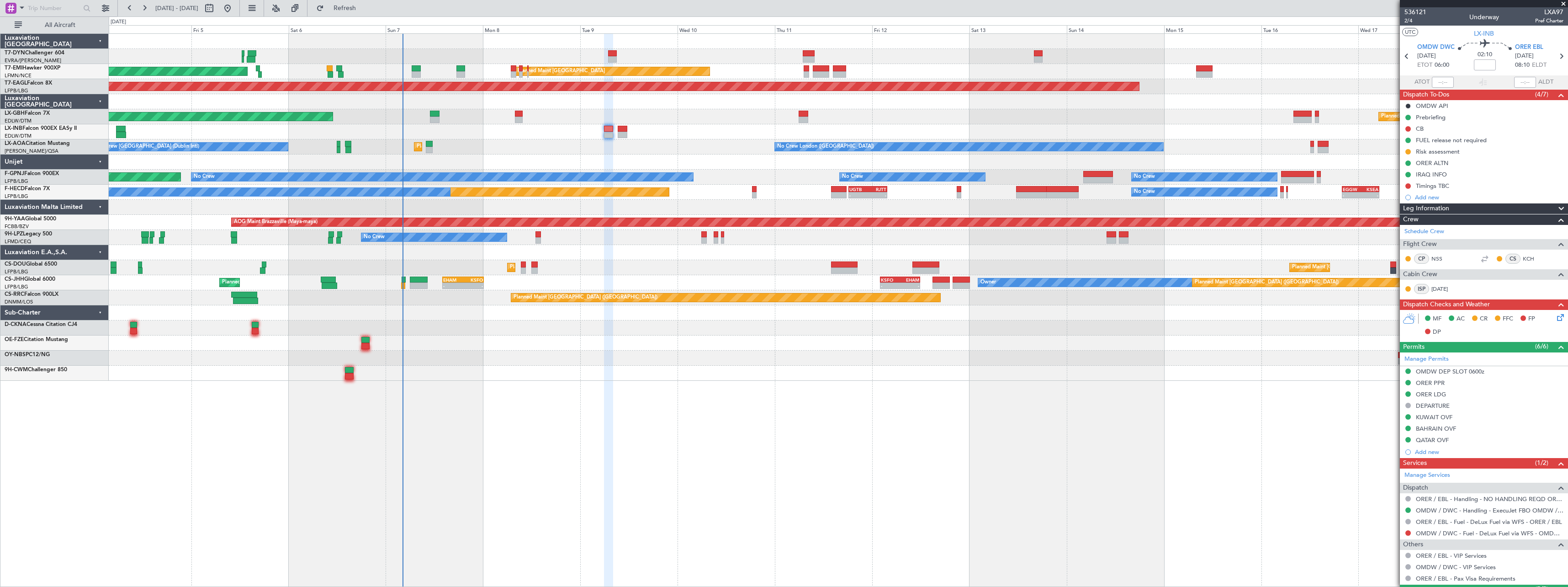
click at [597, 350] on div "AOG Maint Riga (Riga Intl) Planned Maint Zurich Planned Maint Zurich Grounded N…" at bounding box center [838, 208] width 1459 height 347
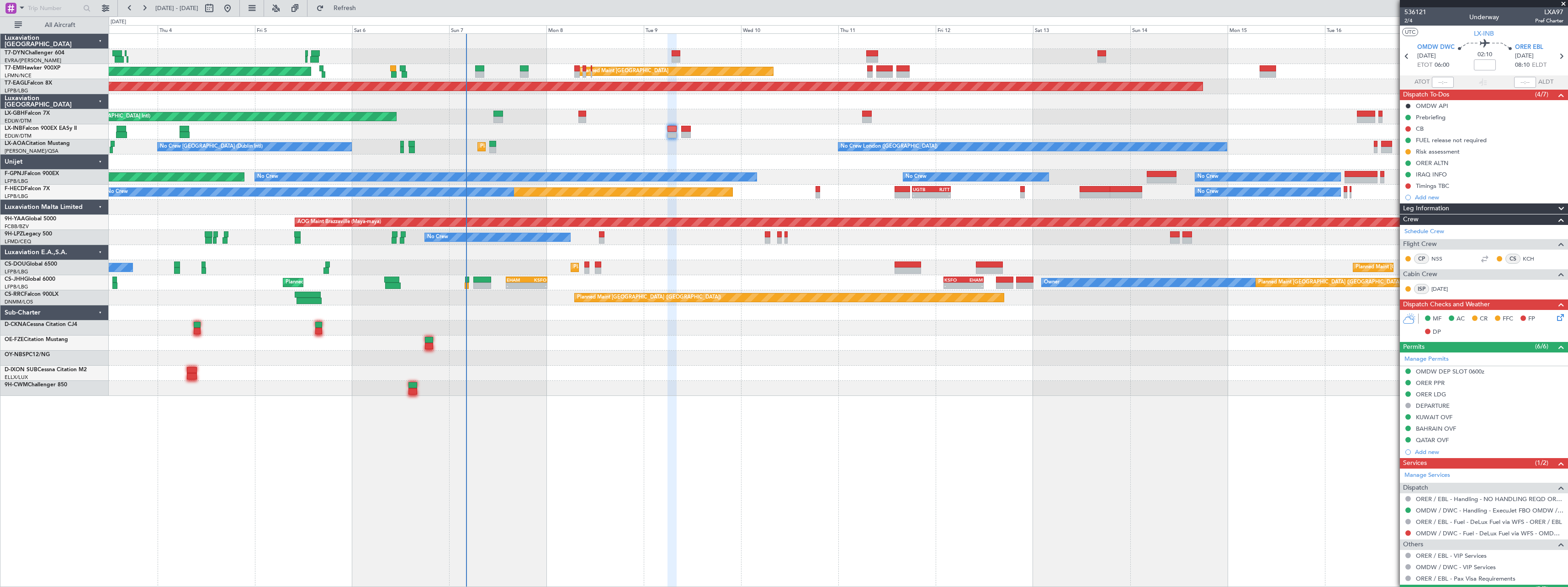
click at [617, 349] on div "AOG Maint Riga (Riga Intl) Planned Maint Zurich Planned Maint Zurich Grounded N…" at bounding box center [838, 215] width 1459 height 362
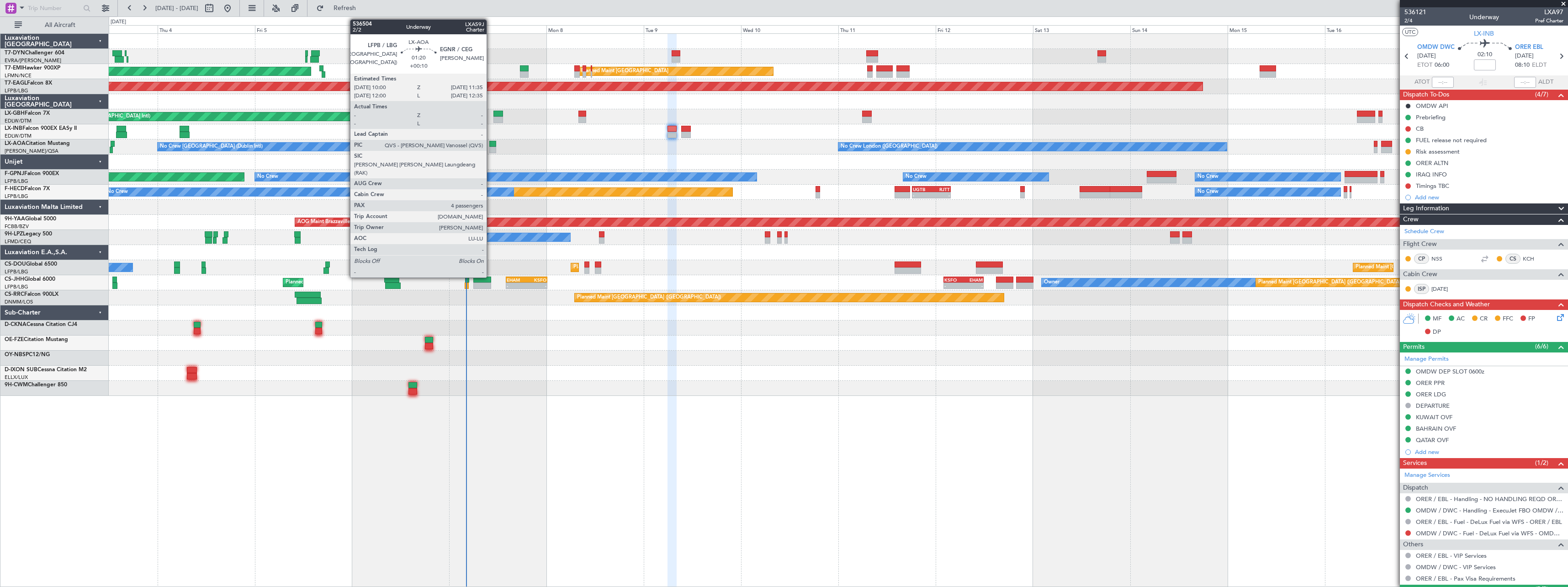
click at [491, 144] on div at bounding box center [492, 144] width 7 height 7
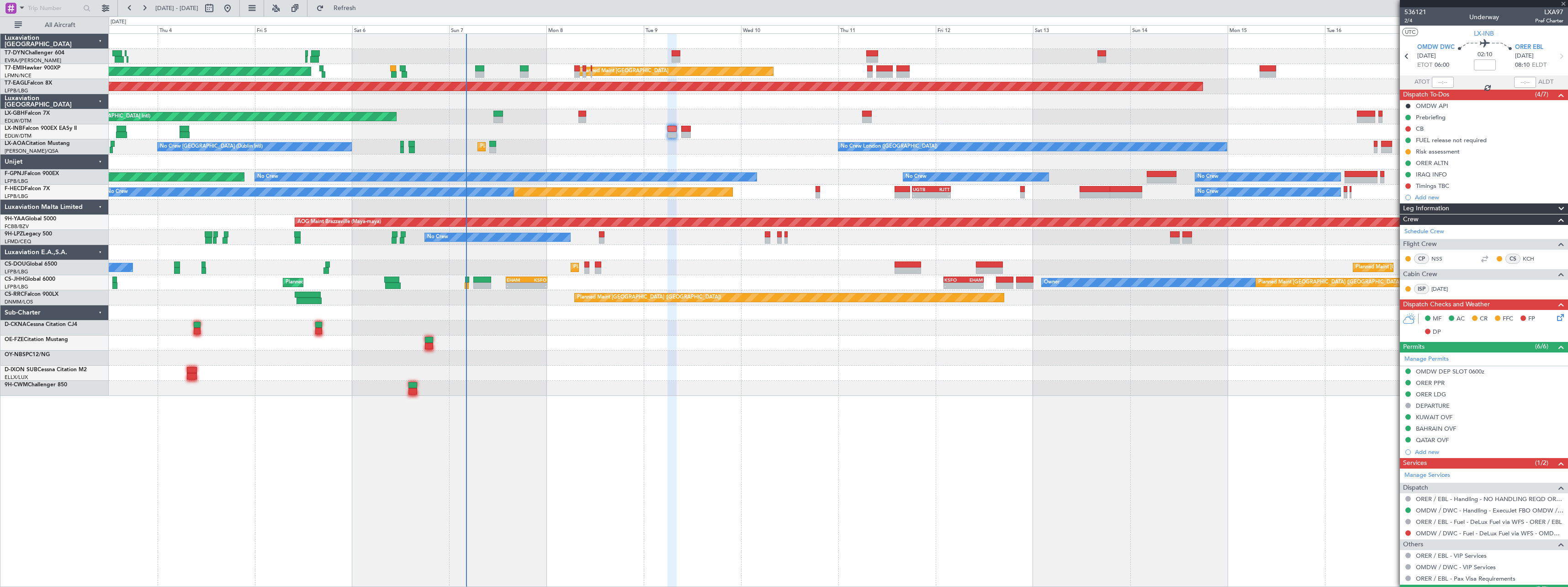
type input "+00:10"
type input "4"
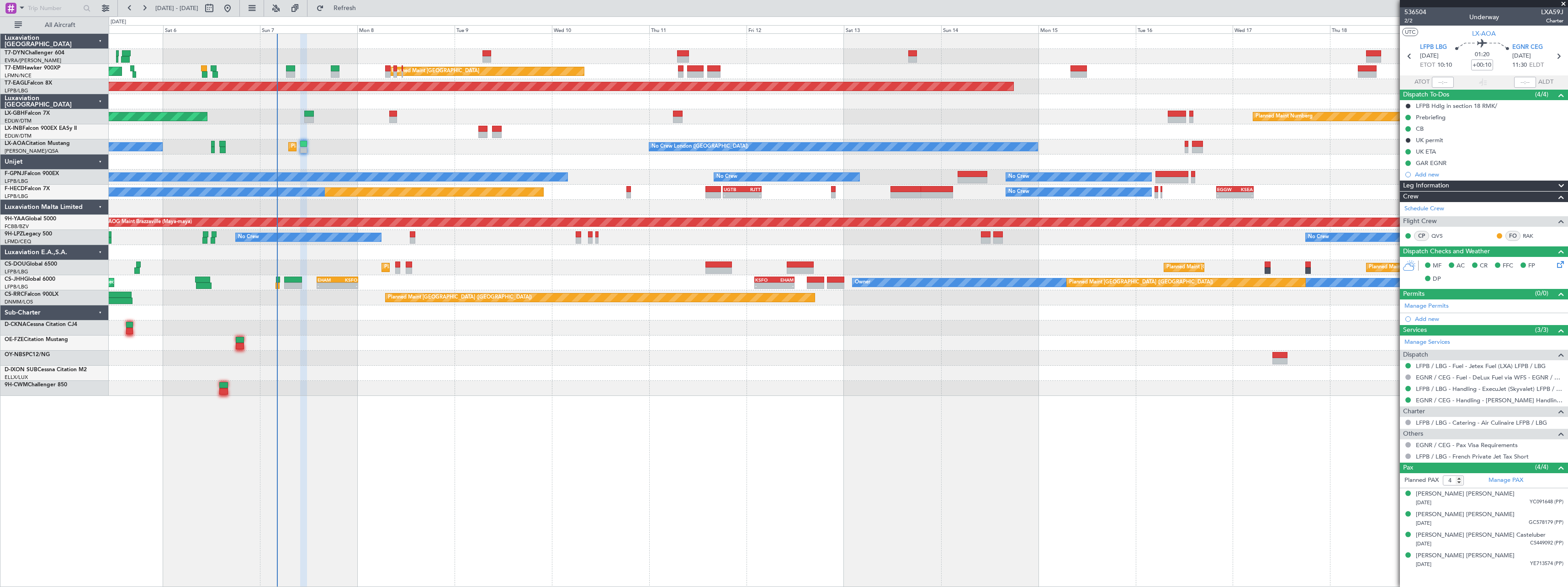
click at [629, 359] on div "AOG Maint Riga (Riga Intl) Planned Maint Zurich Planned Maint Zurich Grounded N…" at bounding box center [838, 215] width 1459 height 362
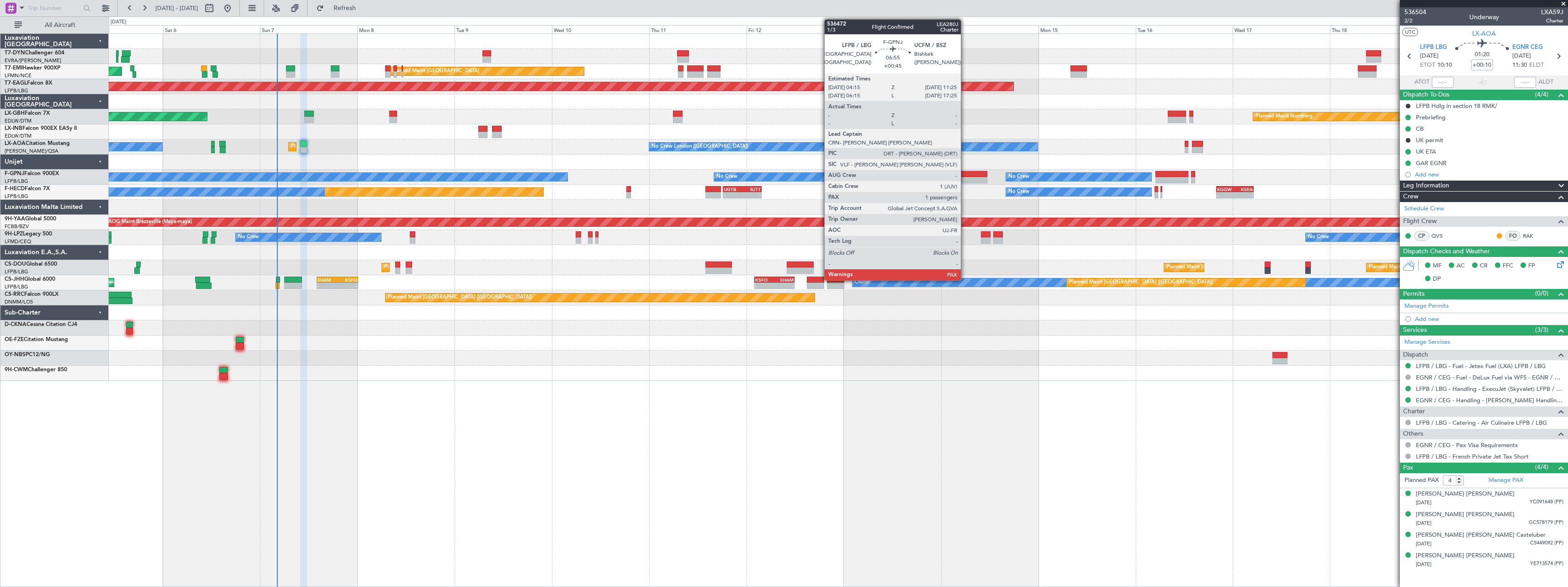
click at [965, 174] on div at bounding box center [972, 174] width 29 height 7
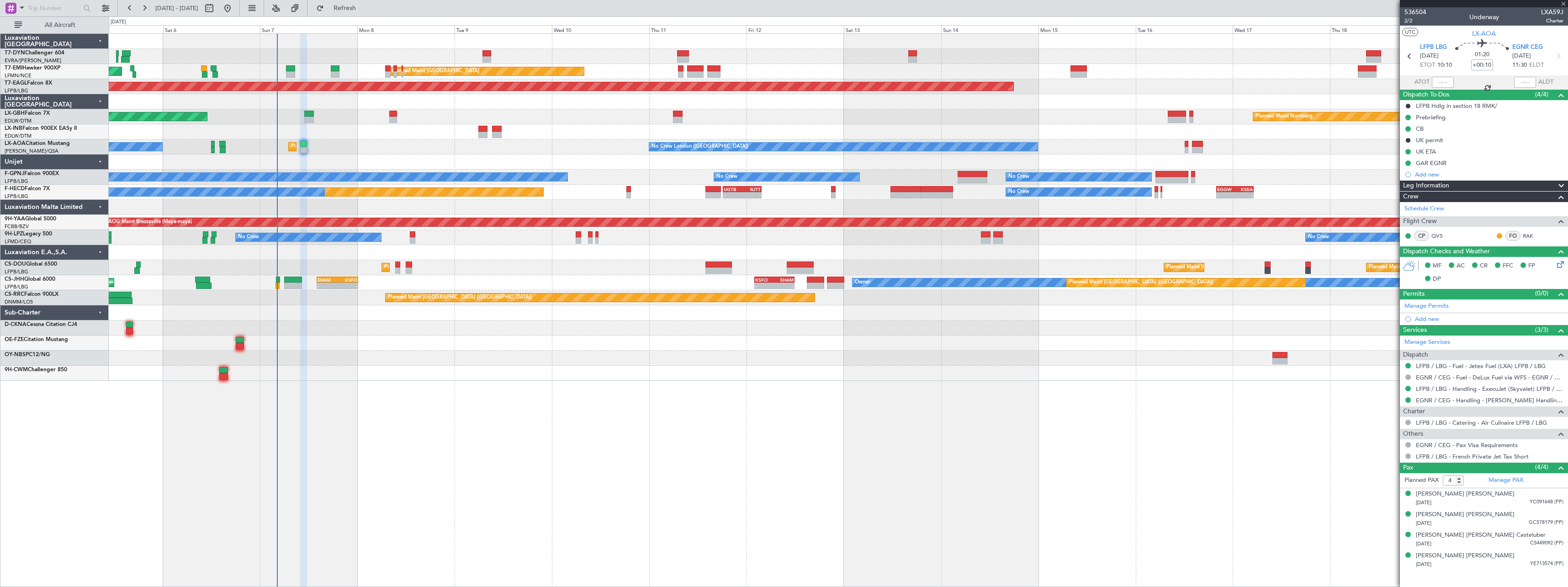
type input "+00:45"
type input "2"
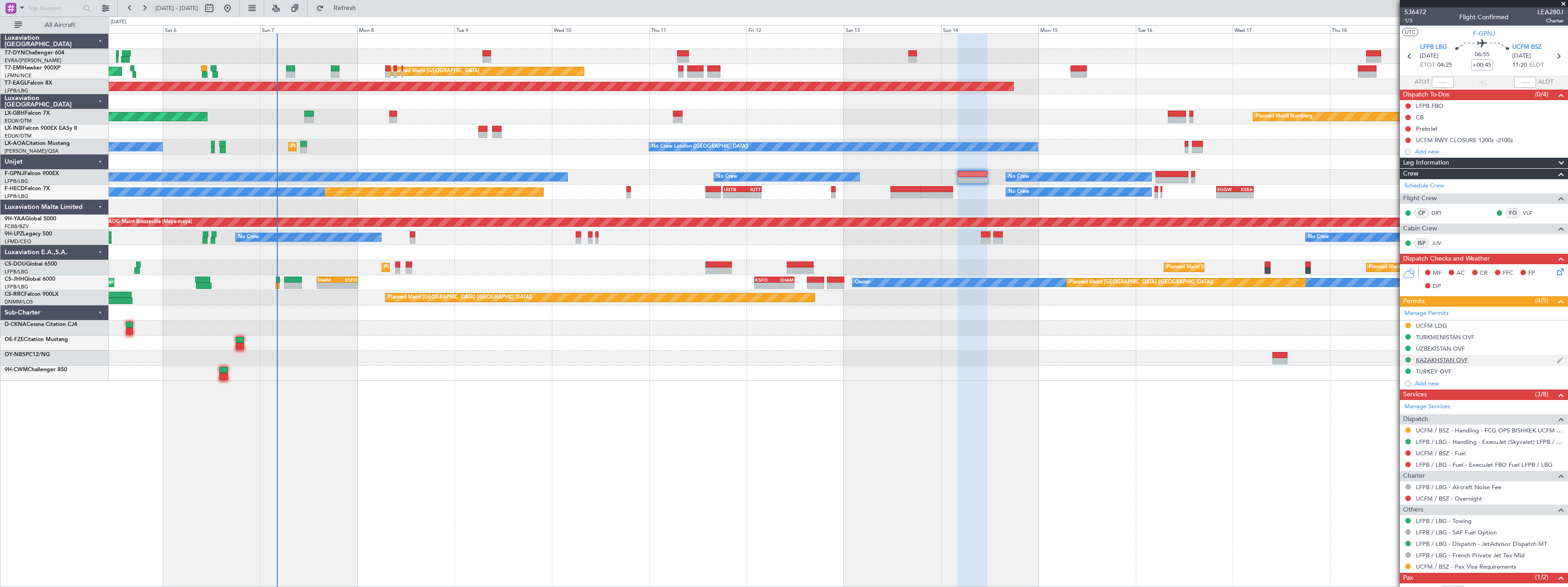
scroll to position [43, 0]
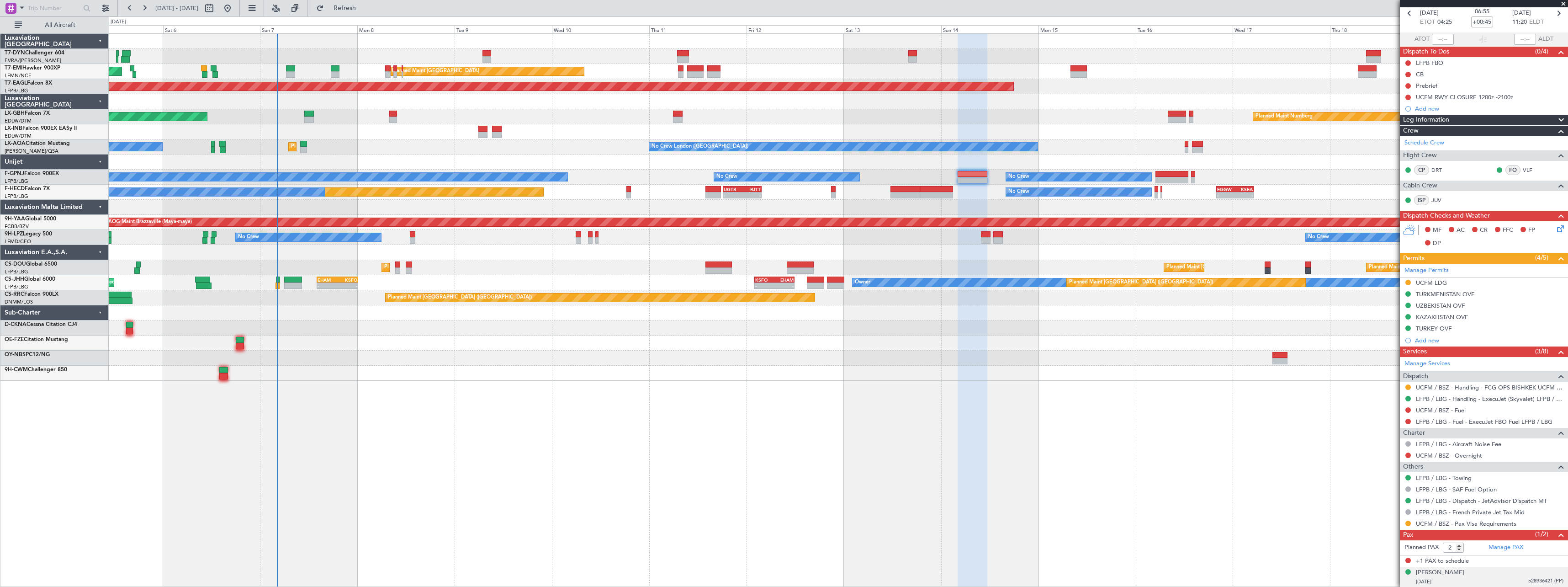
click at [1497, 580] on div "10/04/1974 528936421 (PP)" at bounding box center [1489, 582] width 147 height 9
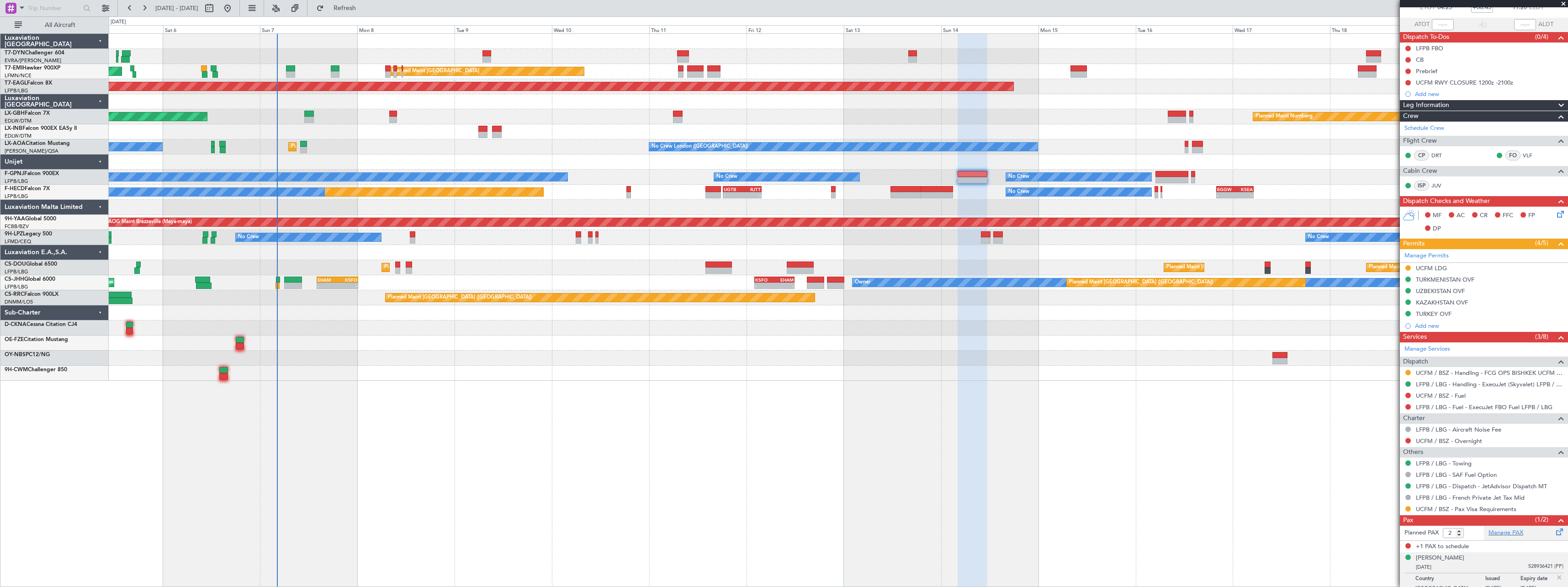
scroll to position [65, 0]
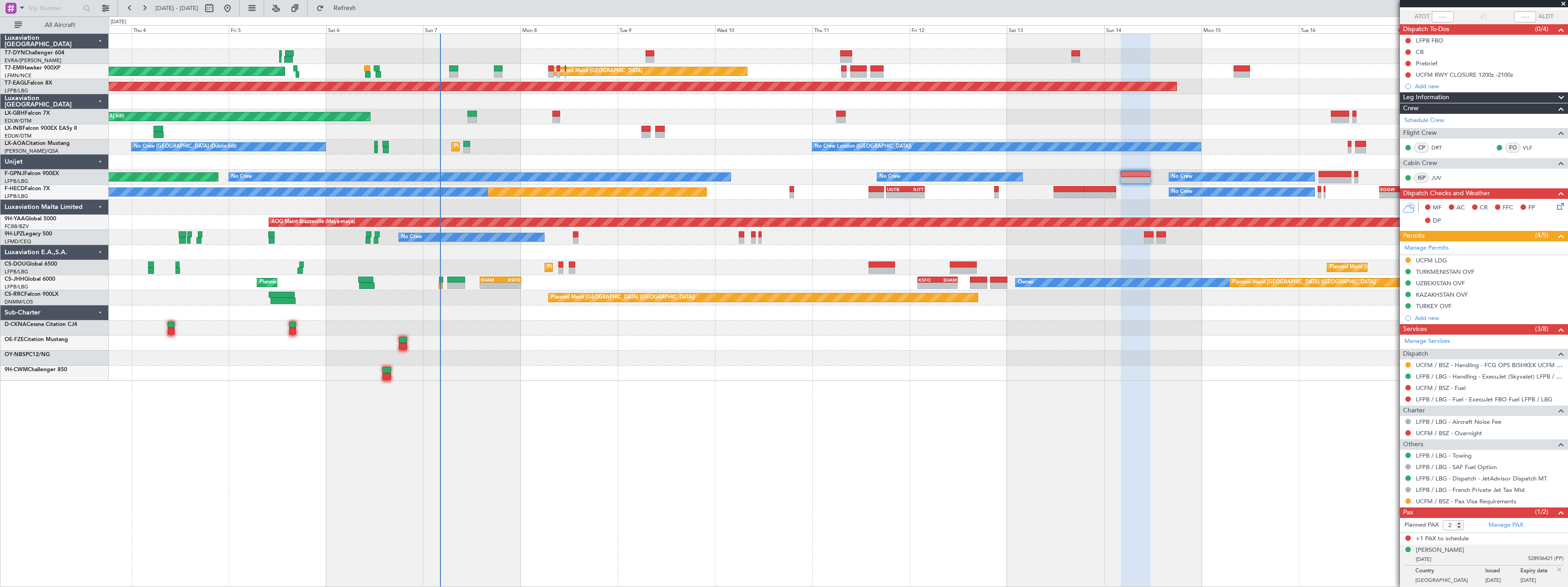
click at [587, 331] on div at bounding box center [838, 328] width 1459 height 15
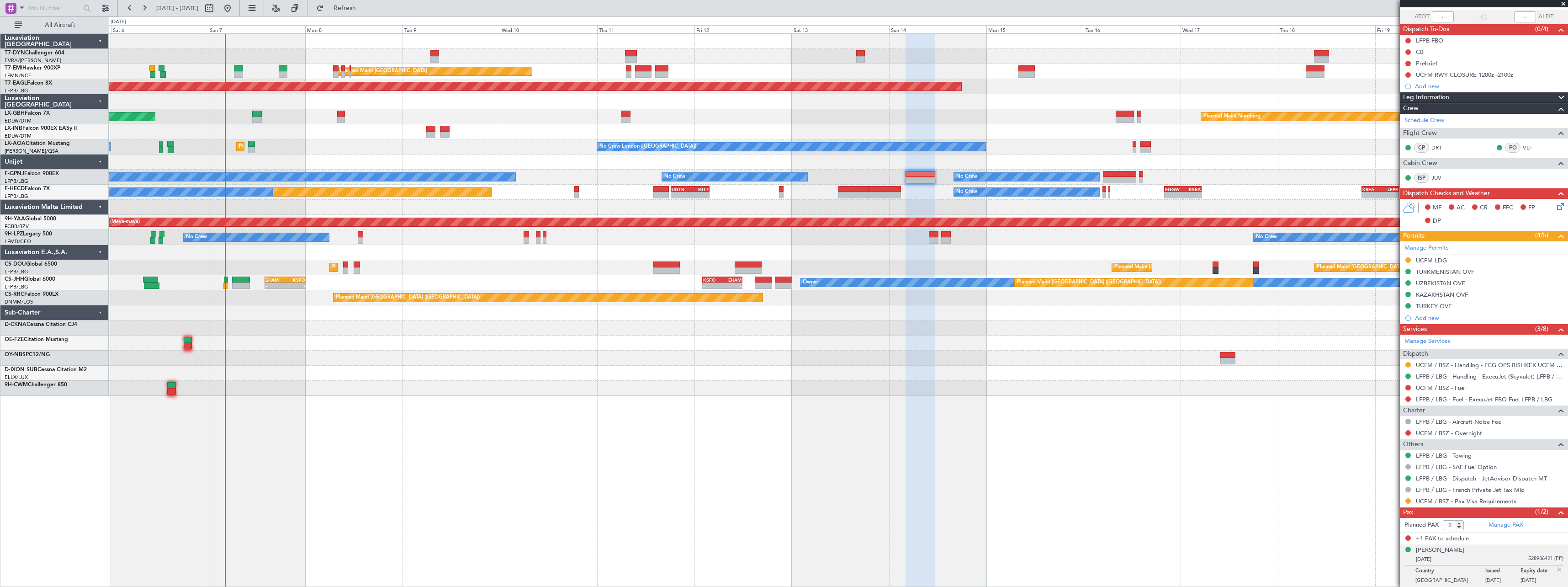
click at [585, 333] on div at bounding box center [838, 328] width 1459 height 15
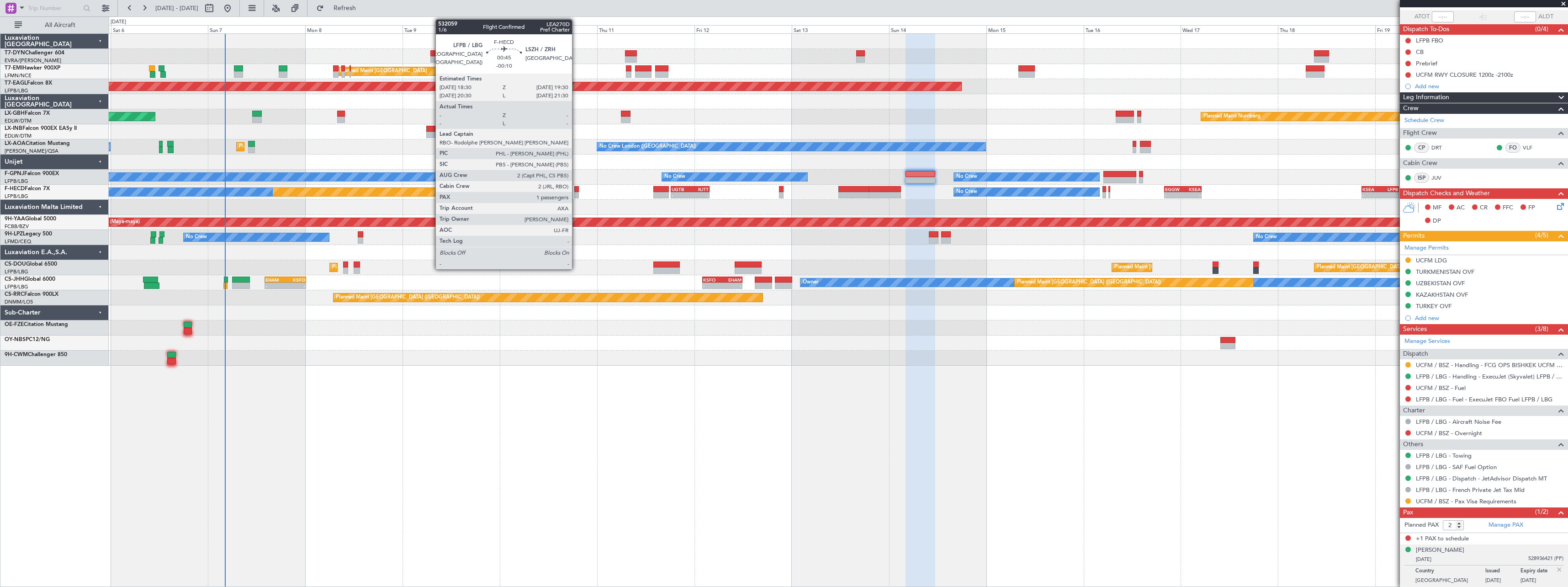
click at [576, 194] on div at bounding box center [576, 195] width 4 height 7
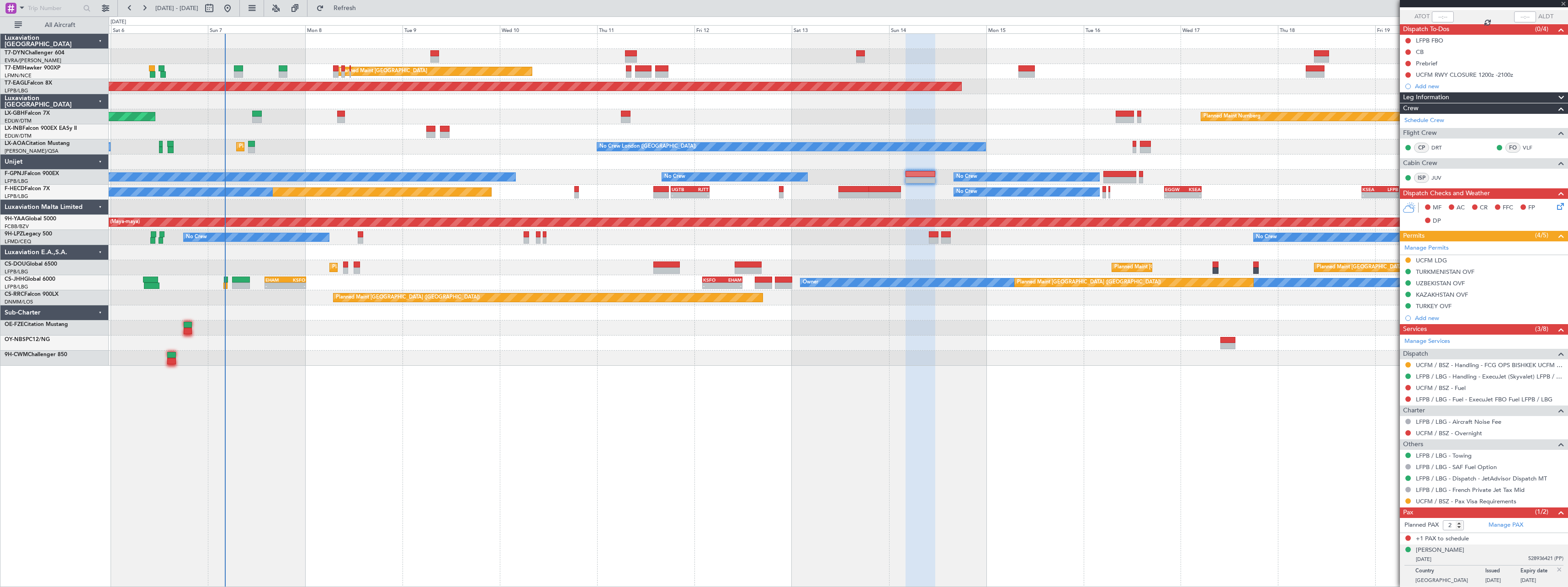
type input "-00:10"
type input "1"
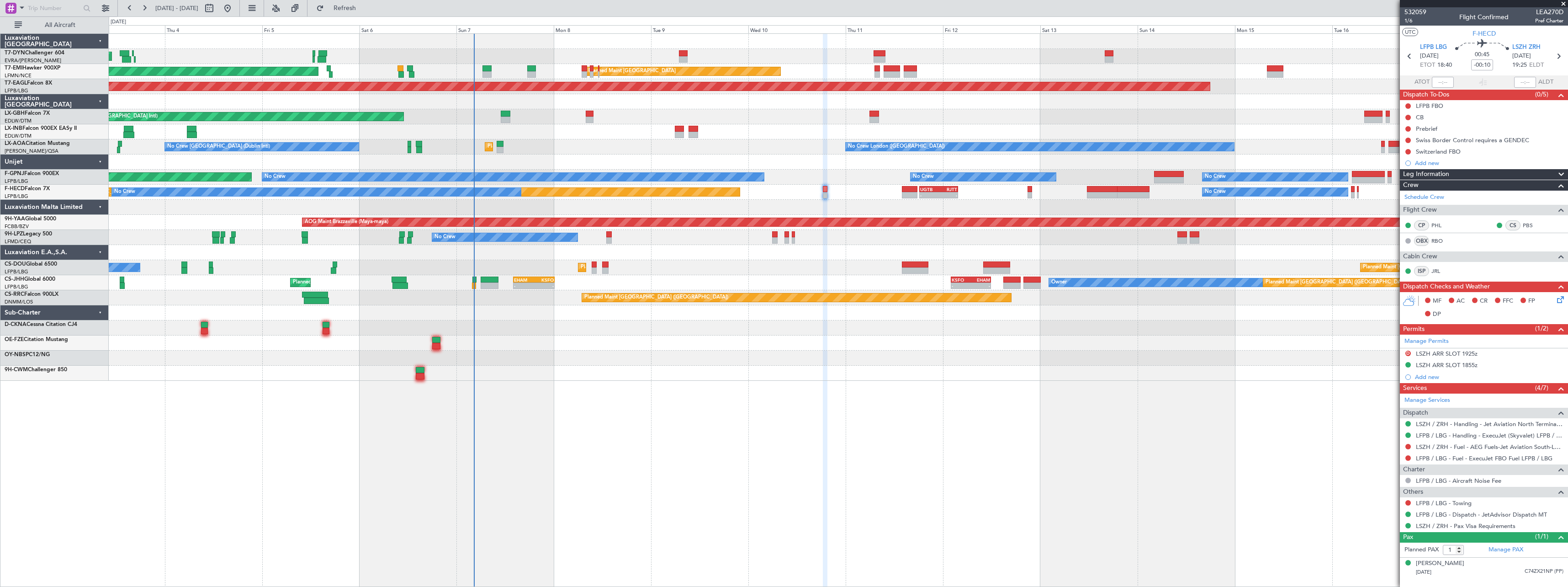
click at [646, 341] on div at bounding box center [838, 343] width 1459 height 15
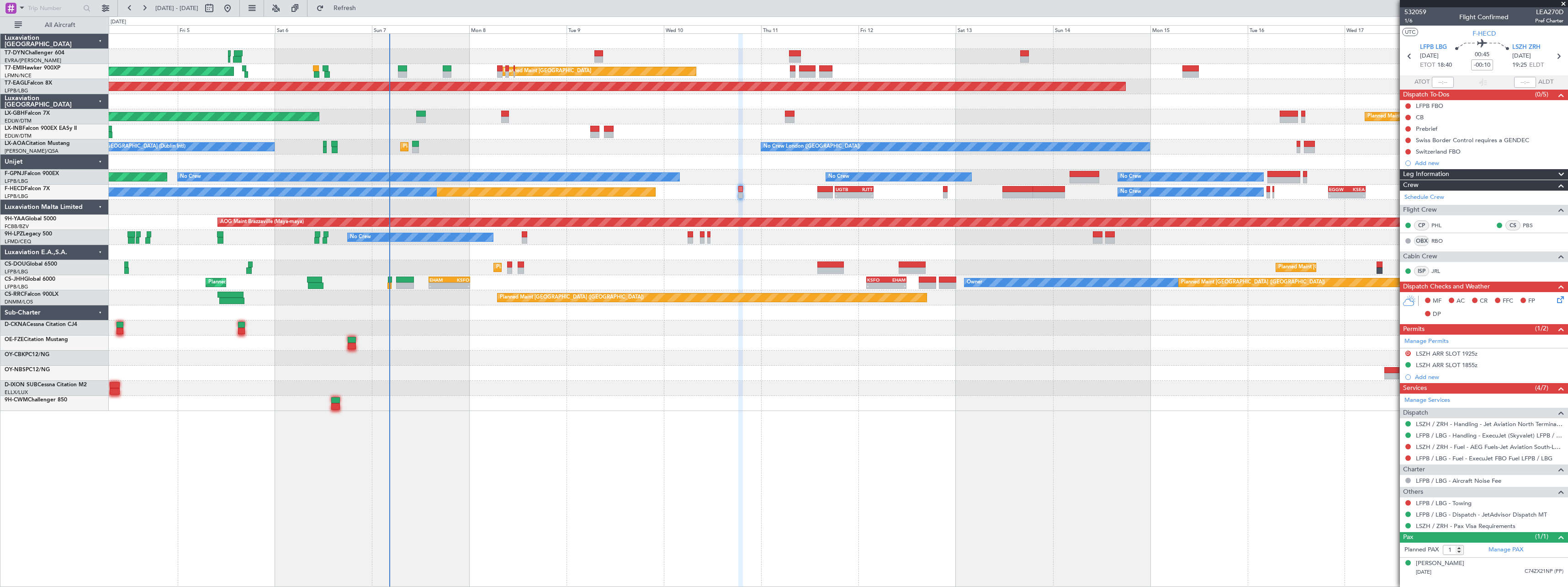
click at [577, 329] on div at bounding box center [838, 328] width 1459 height 15
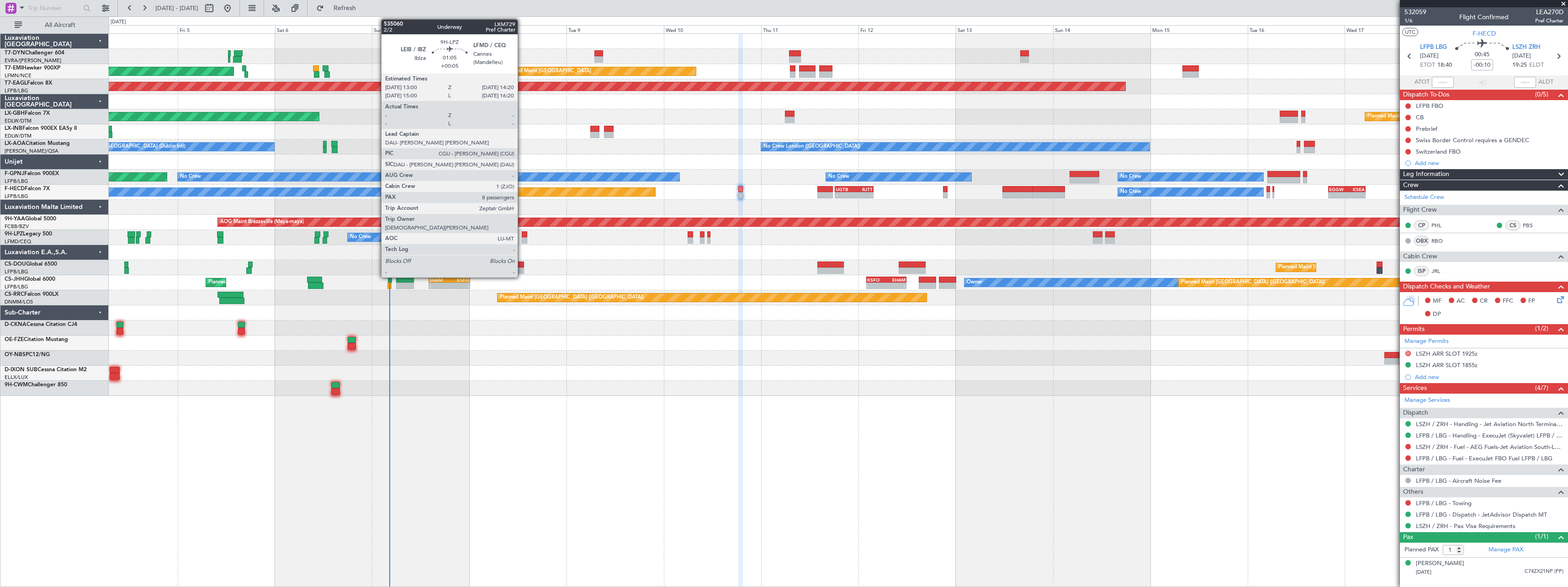
click at [522, 234] on div at bounding box center [524, 234] width 5 height 7
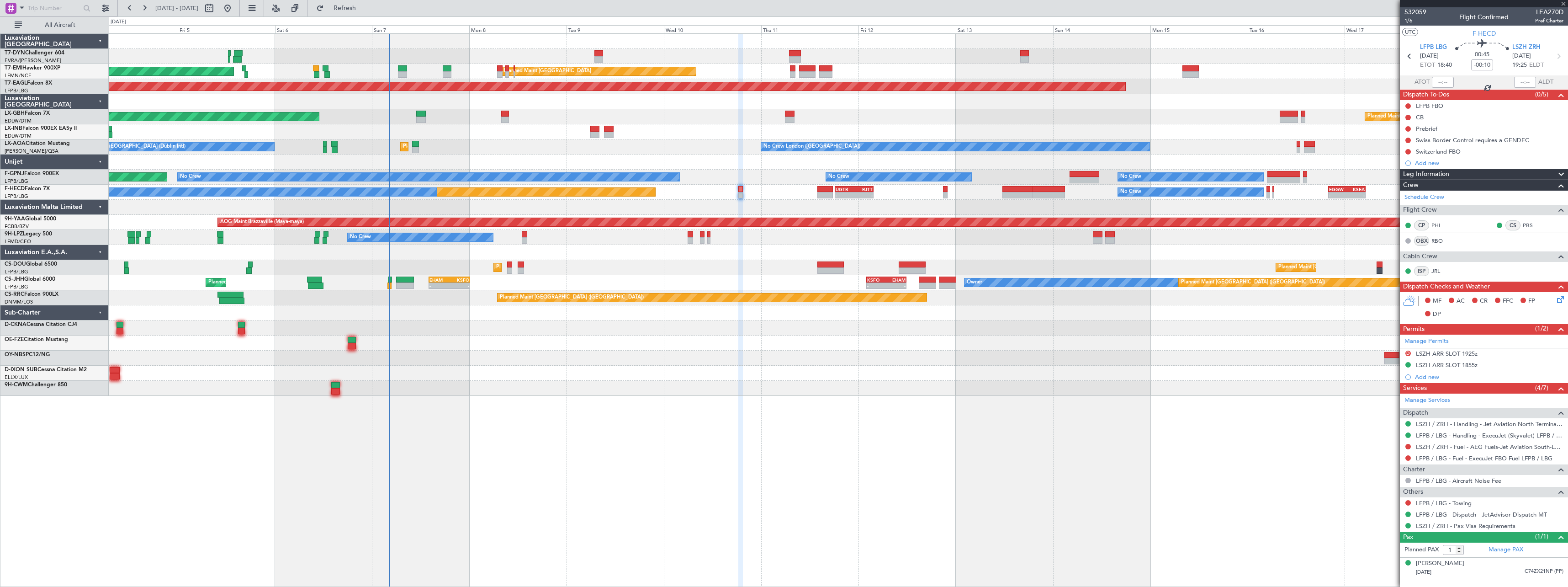
type input "+00:05"
type input "8"
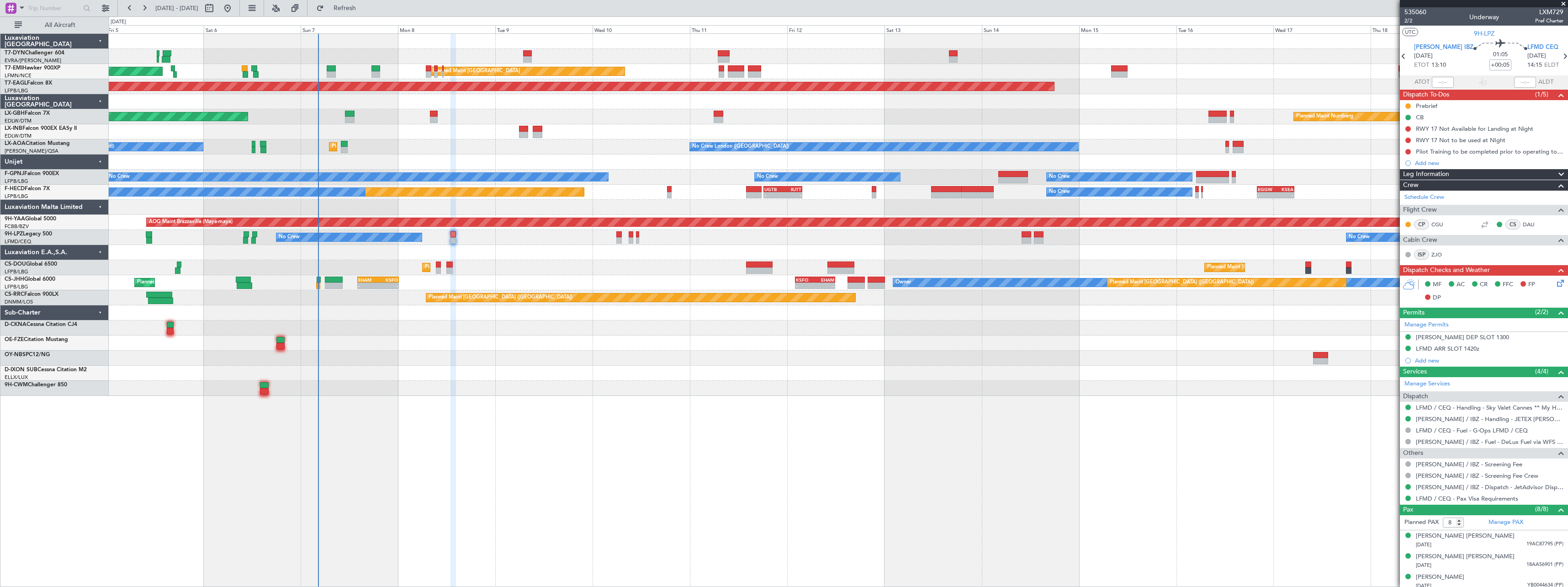
click at [649, 265] on div "Planned Maint Paris (Le Bourget) Planned Maint Paris (Le Bourget) Planned Maint…" at bounding box center [838, 267] width 1459 height 15
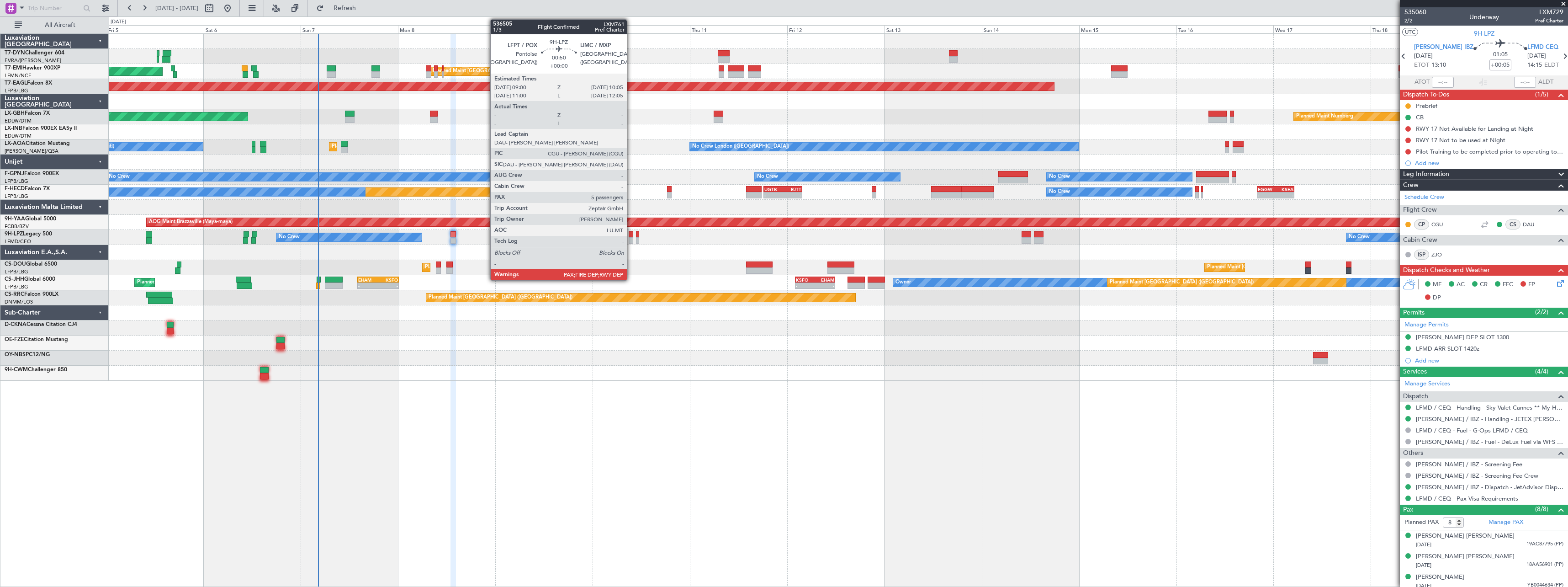
click at [631, 234] on div at bounding box center [631, 234] width 5 height 7
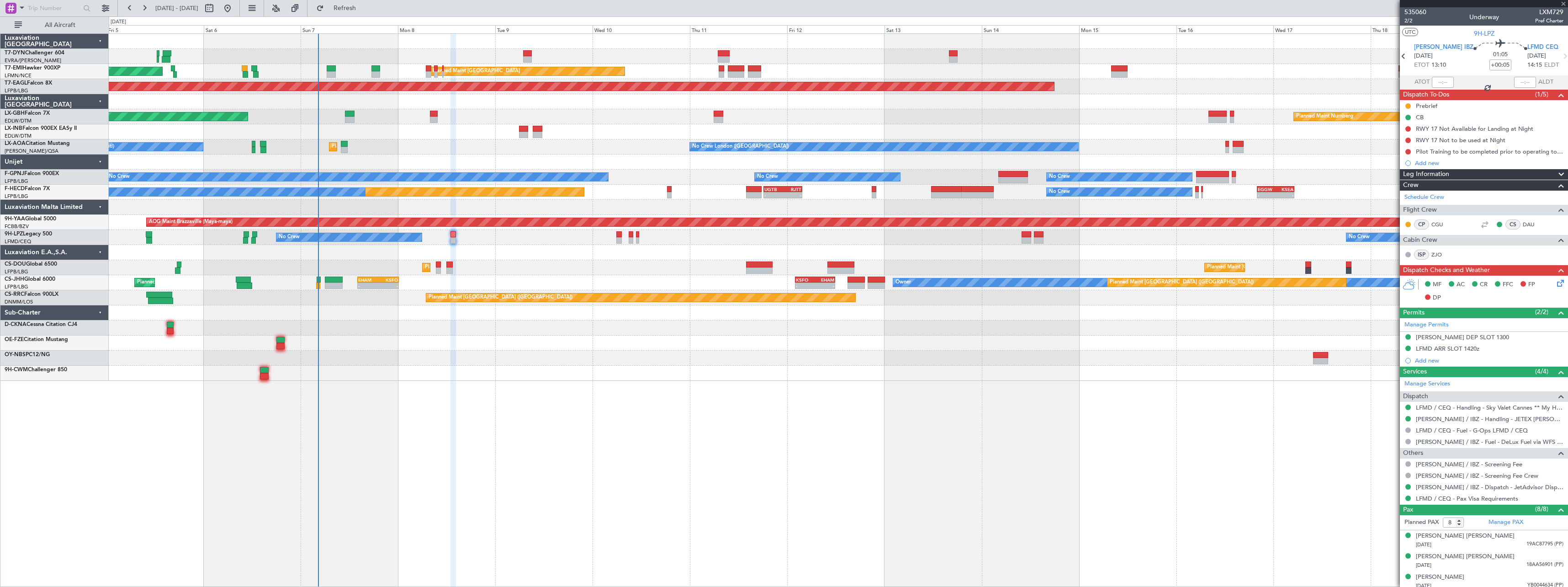
type input "5"
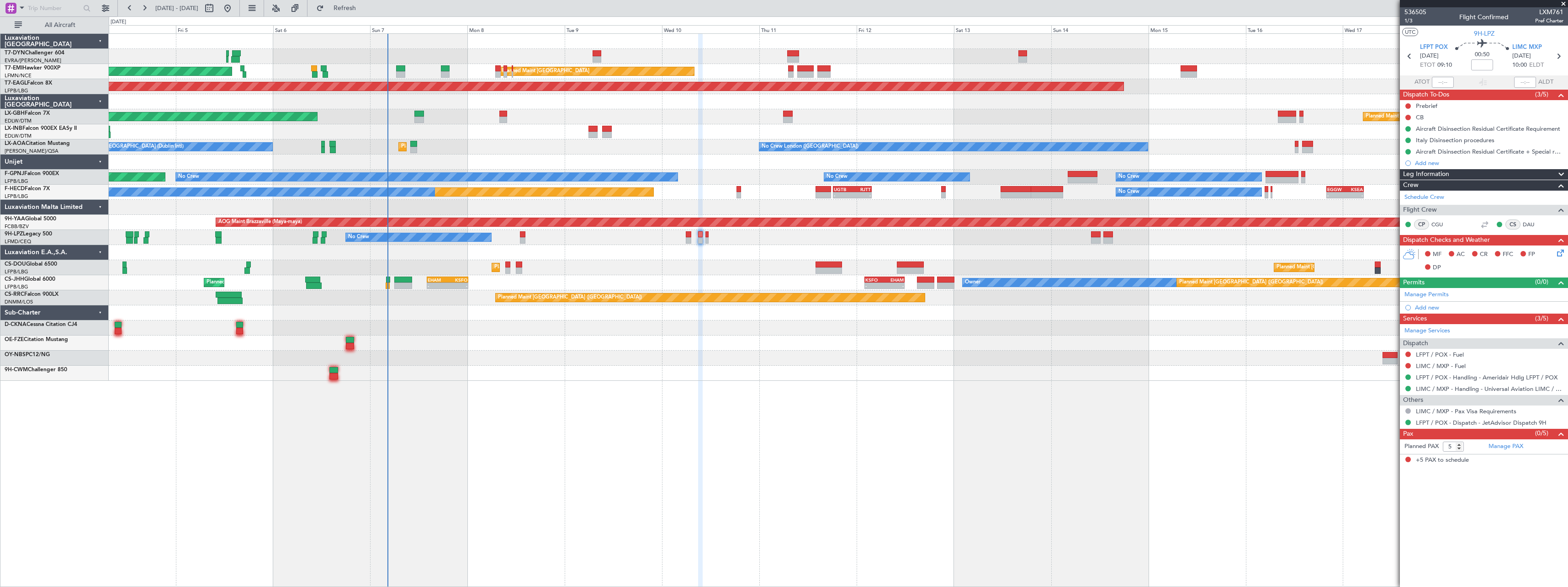
click at [606, 359] on div at bounding box center [838, 358] width 1459 height 15
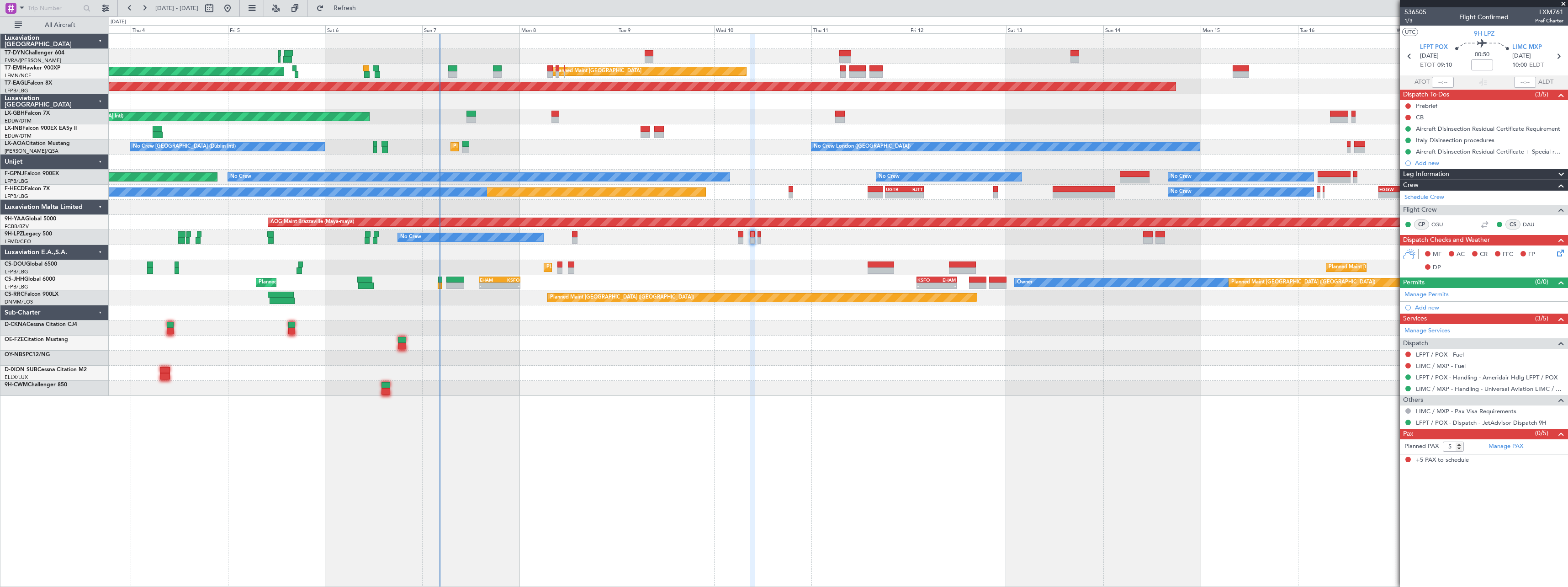
click at [564, 337] on div at bounding box center [838, 343] width 1459 height 15
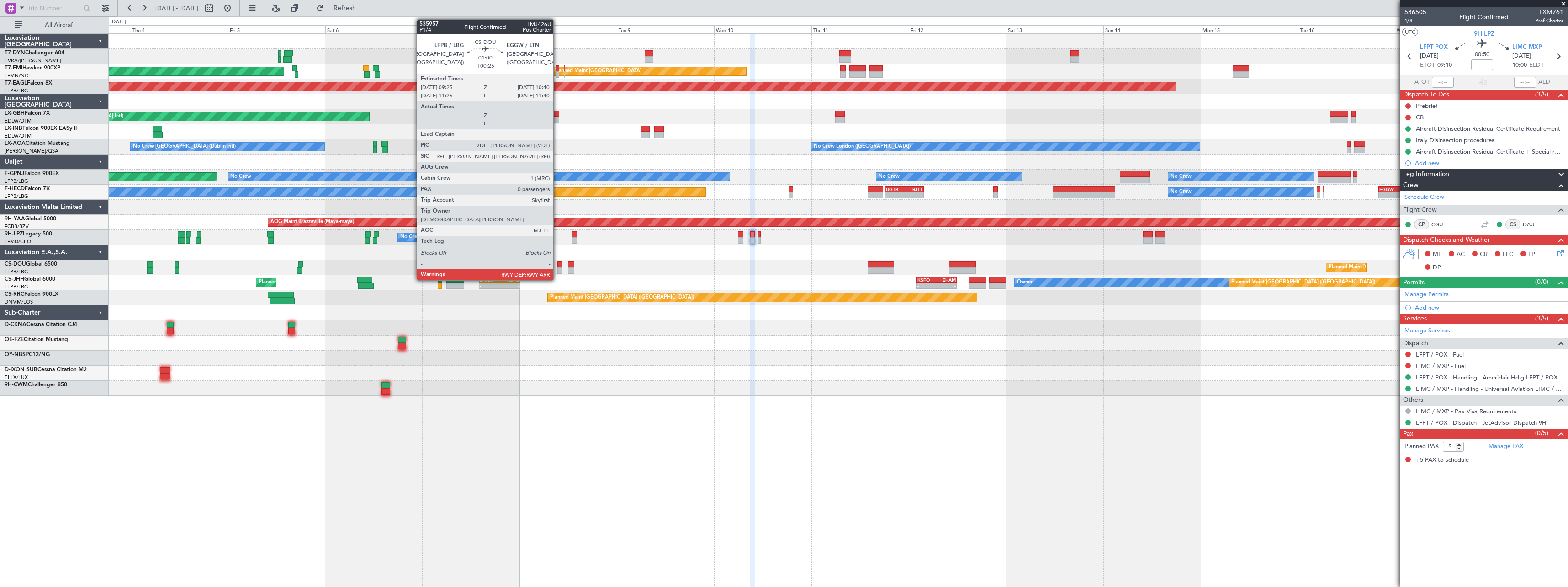
click at [558, 270] on div at bounding box center [560, 270] width 5 height 7
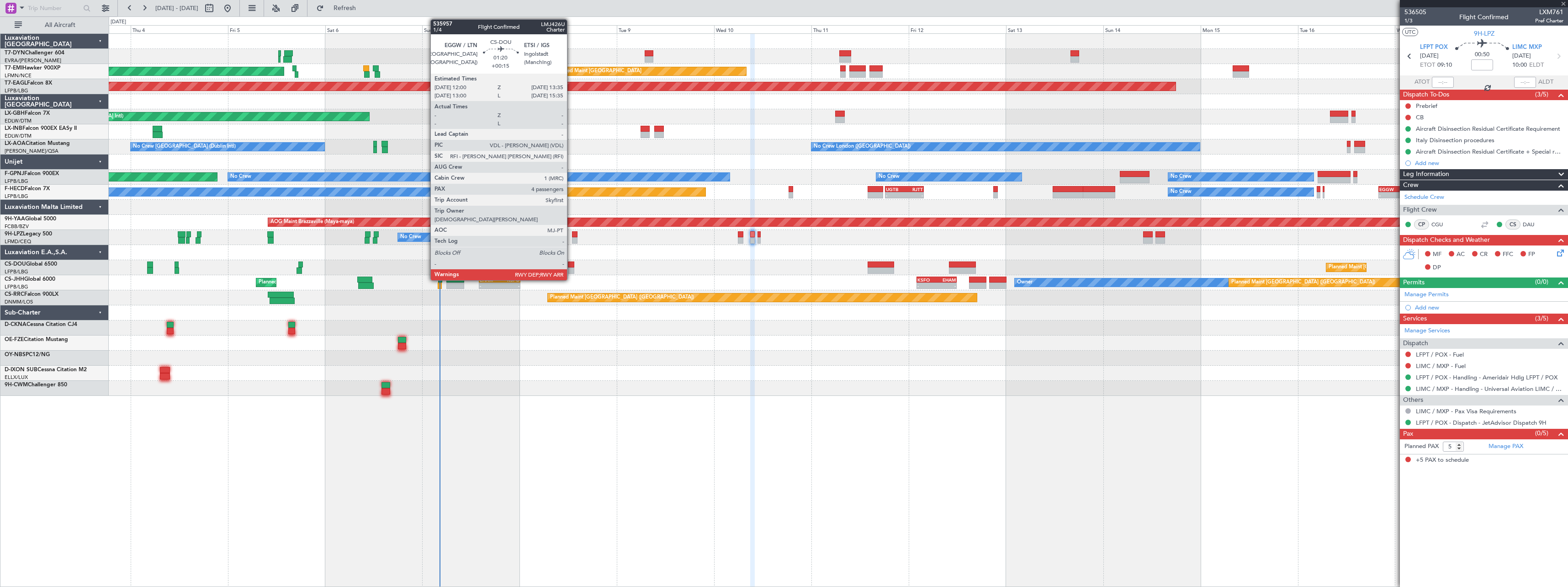
type input "+00:25"
type input "0"
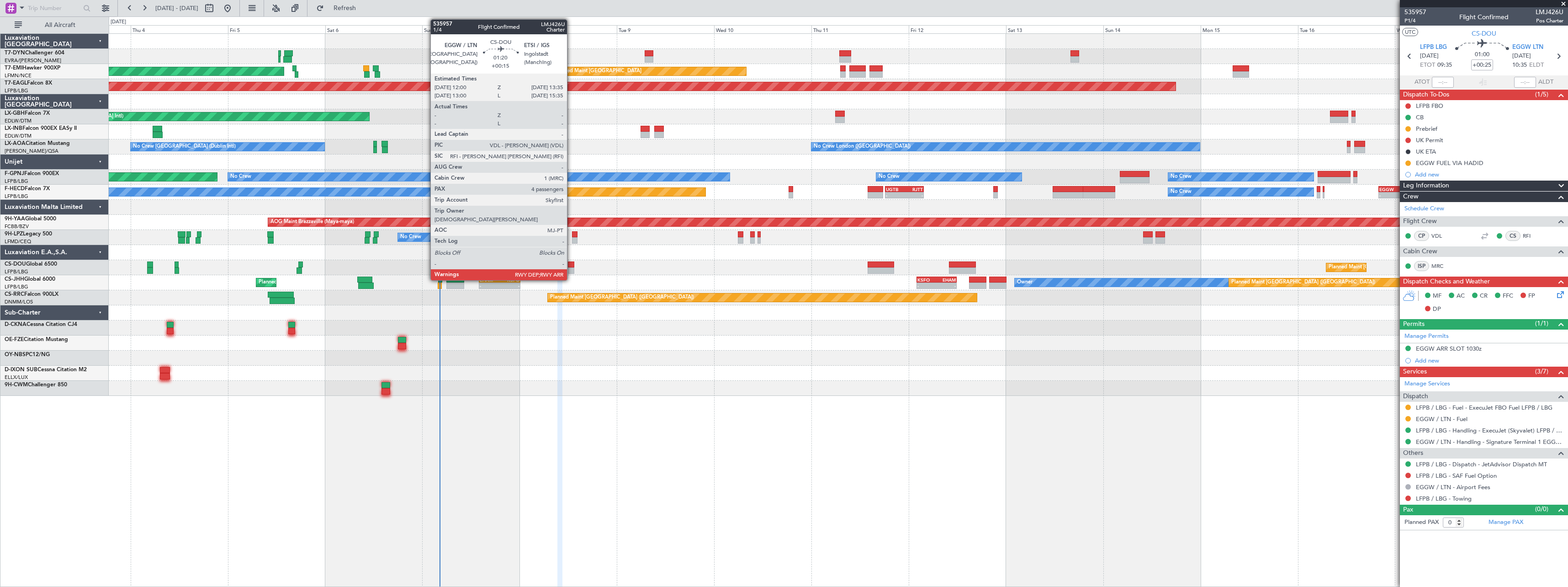
click at [571, 265] on div at bounding box center [571, 264] width 7 height 7
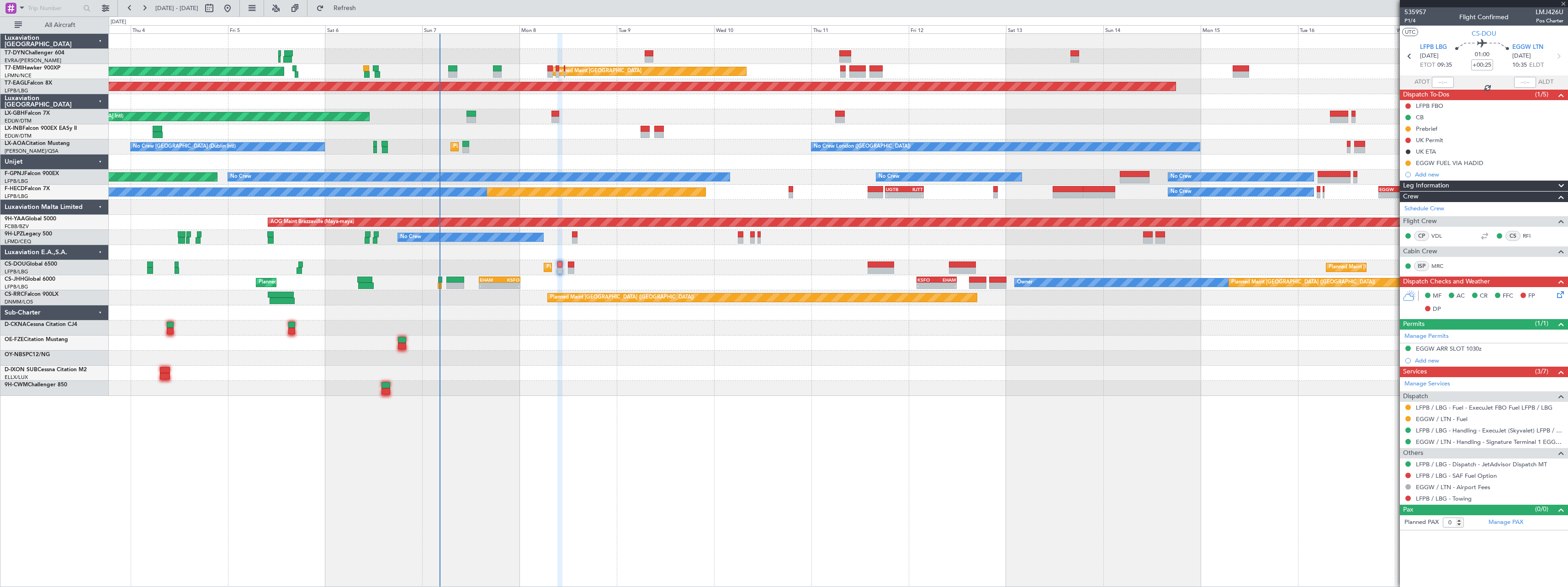
type input "+00:15"
type input "4"
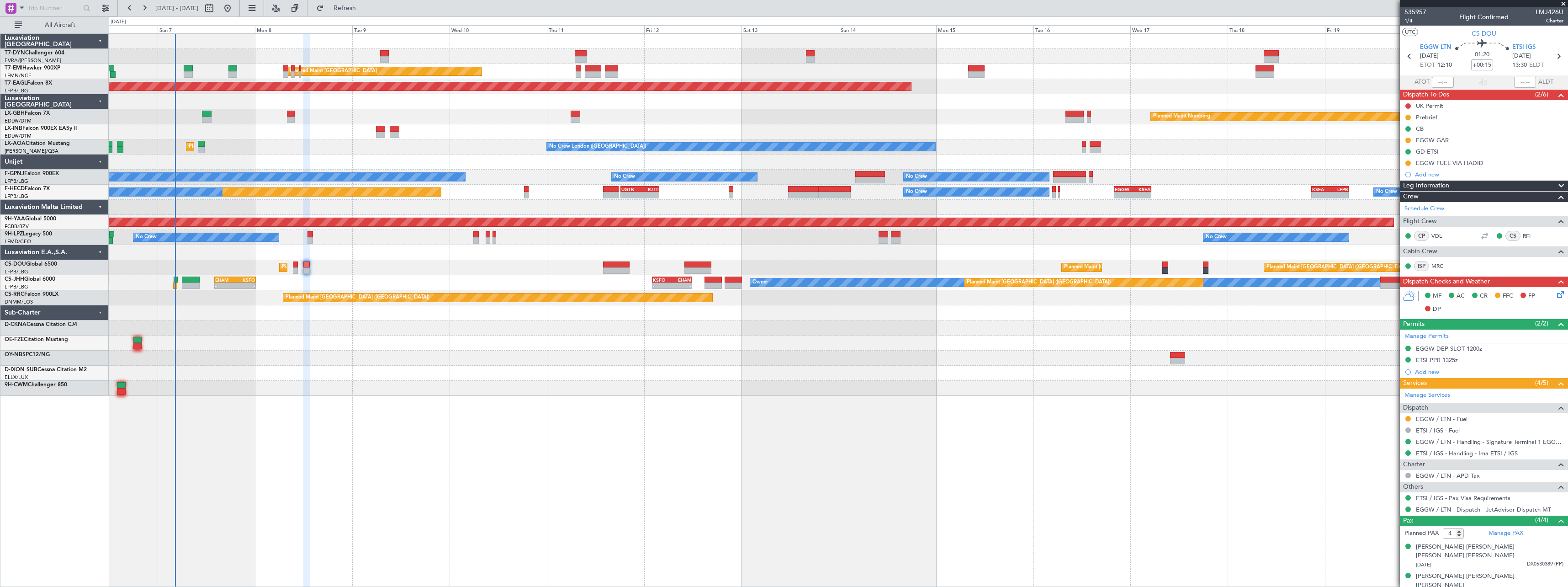
click at [352, 349] on div "AOG Maint Riga (Riga Intl) Planned Maint Zurich Planned Maint Zurich Grounded N…" at bounding box center [838, 215] width 1459 height 362
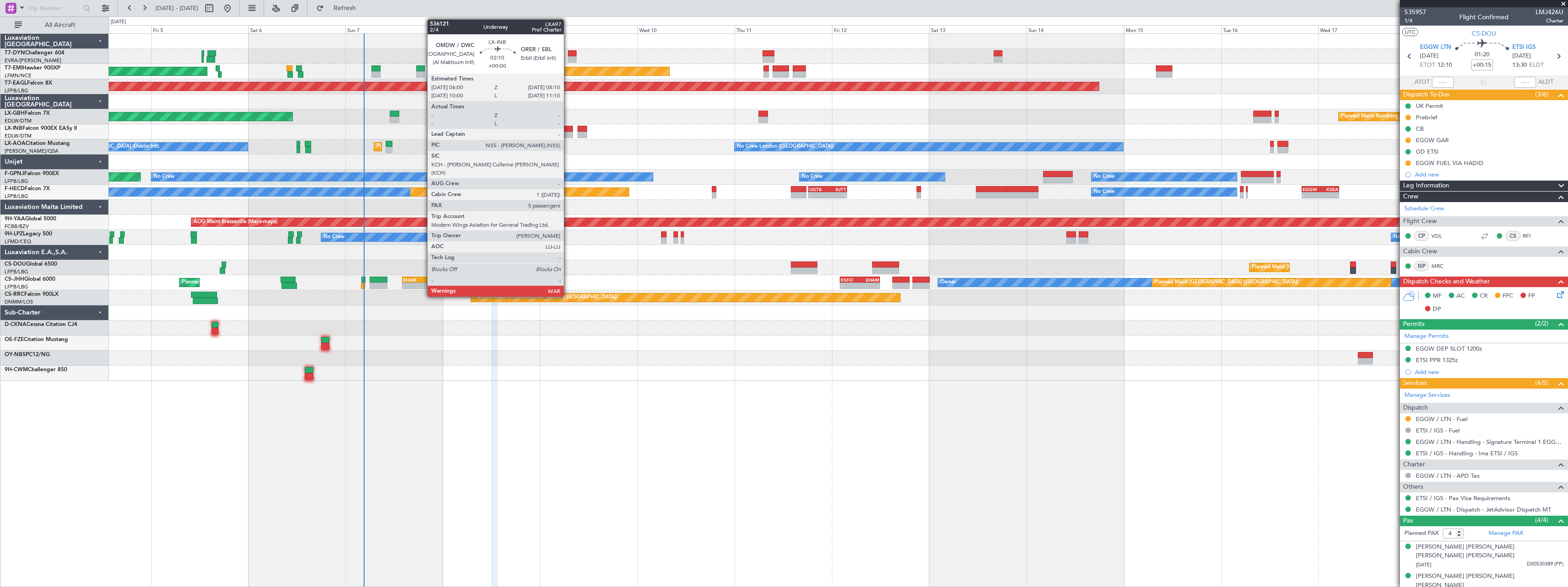
click at [568, 128] on div at bounding box center [568, 128] width 9 height 7
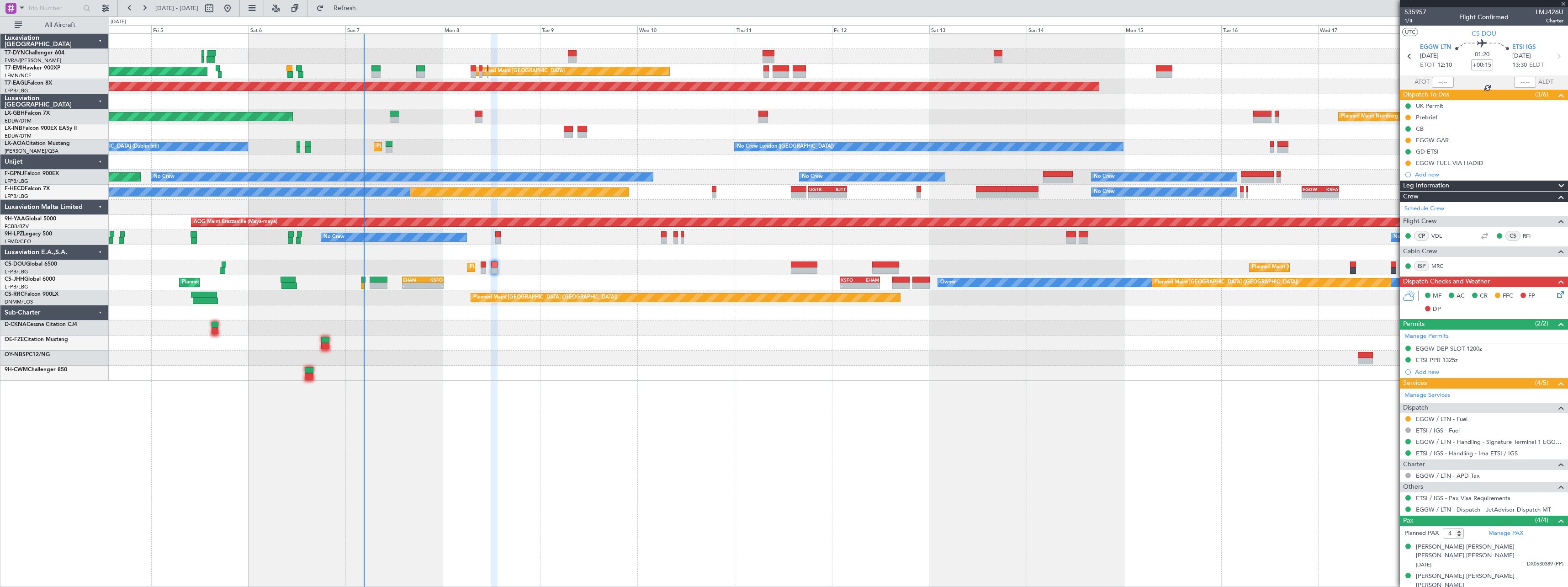
type input "5"
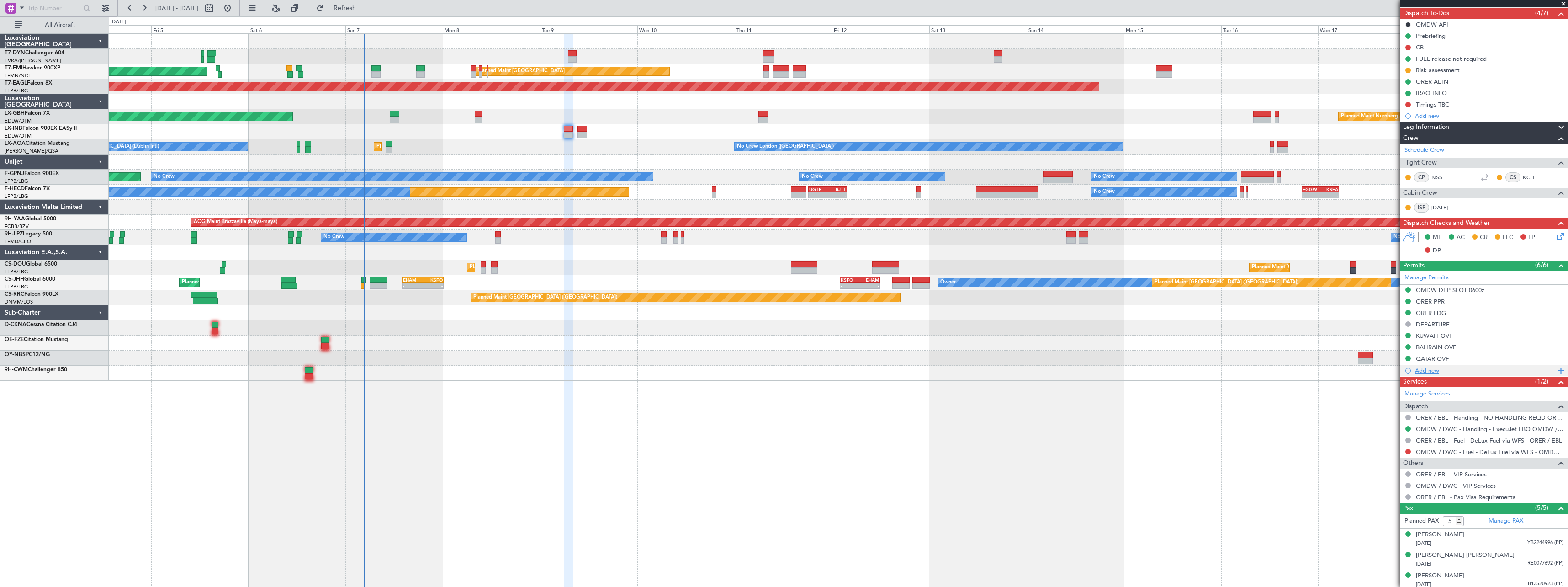
scroll to position [125, 0]
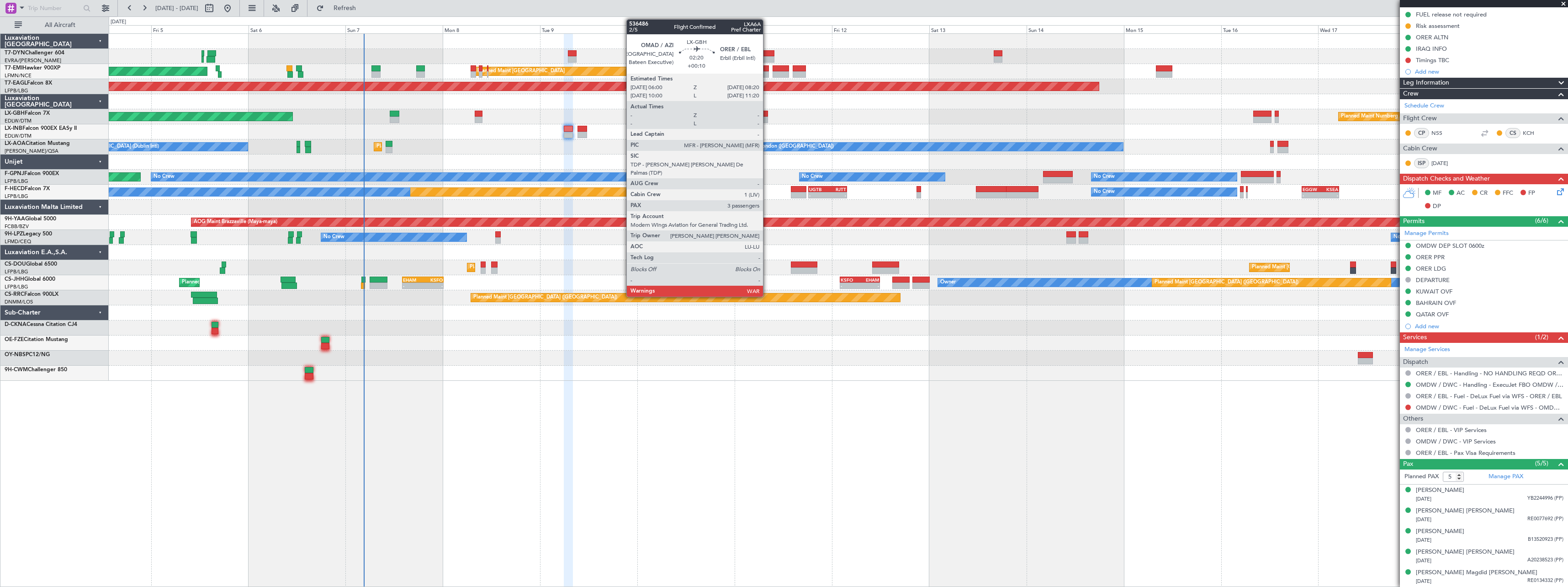
click at [767, 114] on div at bounding box center [763, 114] width 10 height 7
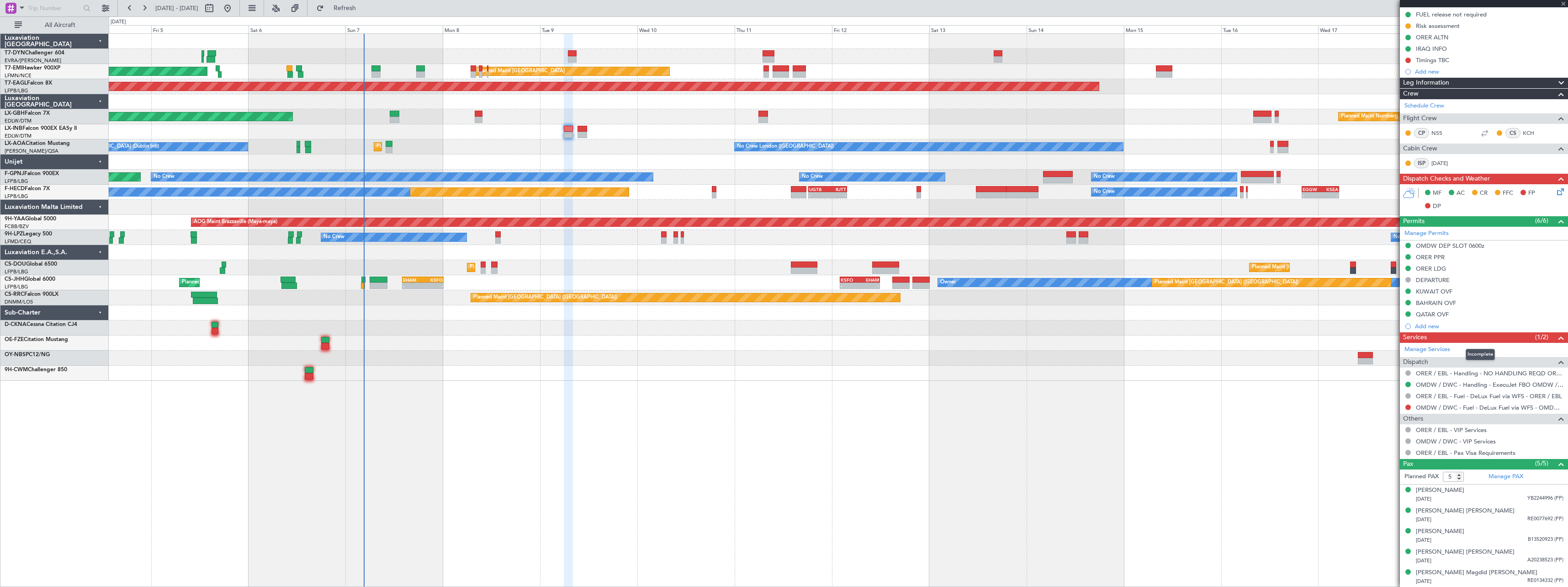
type input "+00:10"
type input "3"
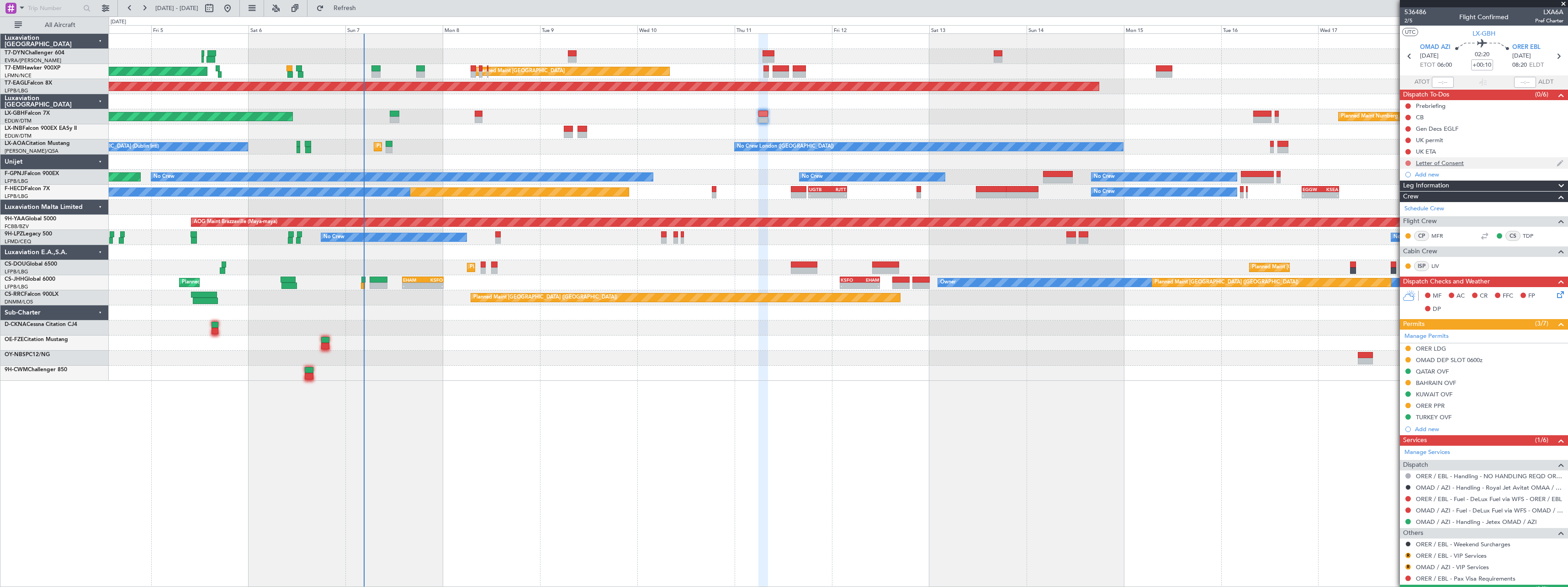
click at [1410, 163] on button at bounding box center [1408, 163] width 5 height 5
click at [1408, 188] on span "In Progress" at bounding box center [1412, 189] width 31 height 9
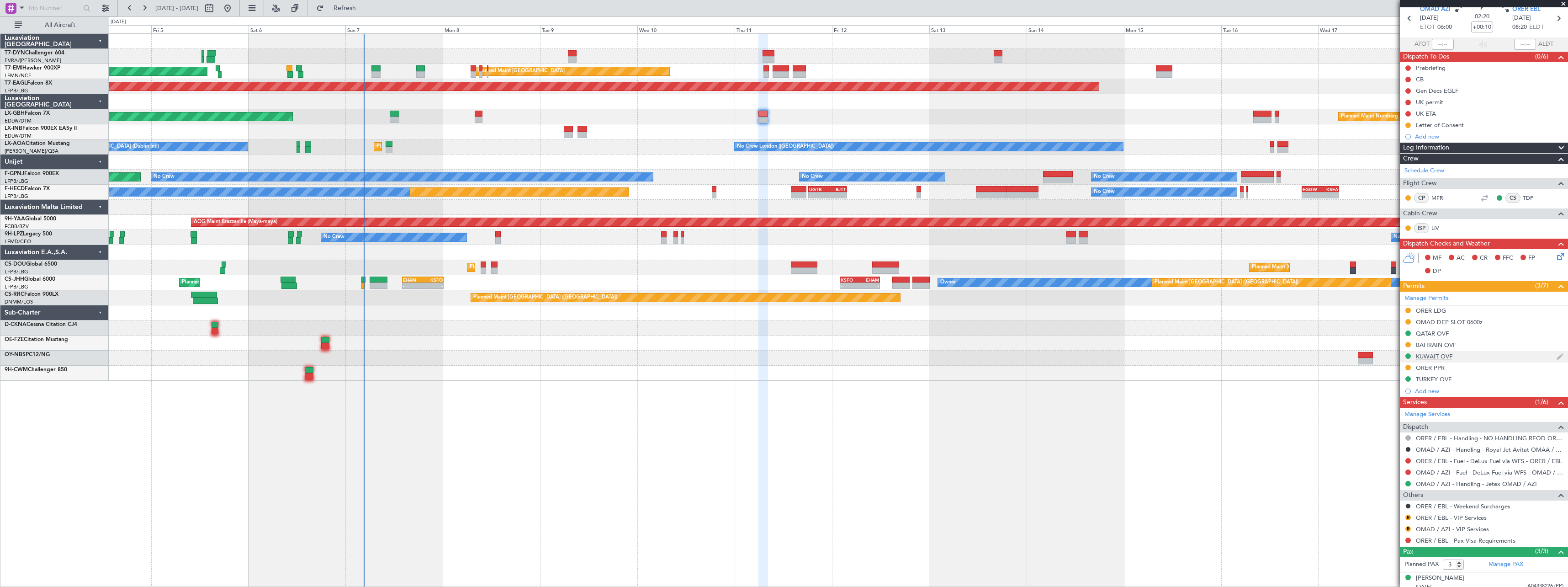
scroll to position [85, 0]
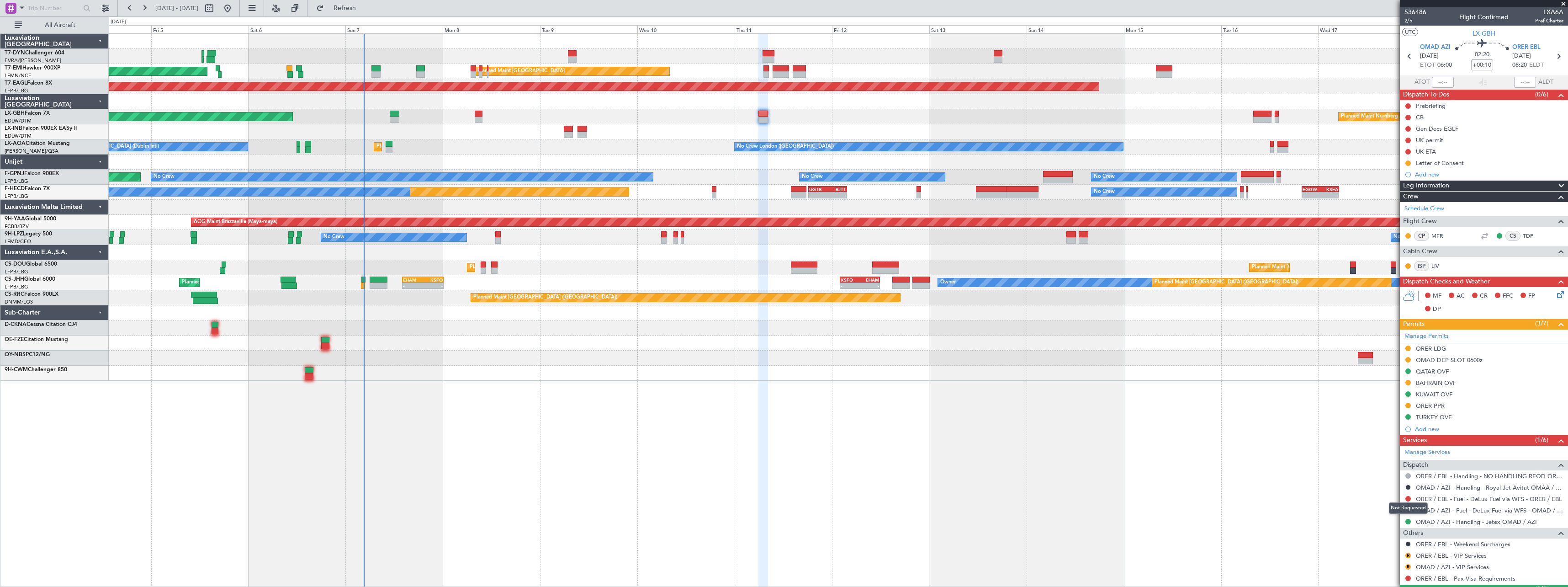
scroll to position [85, 0]
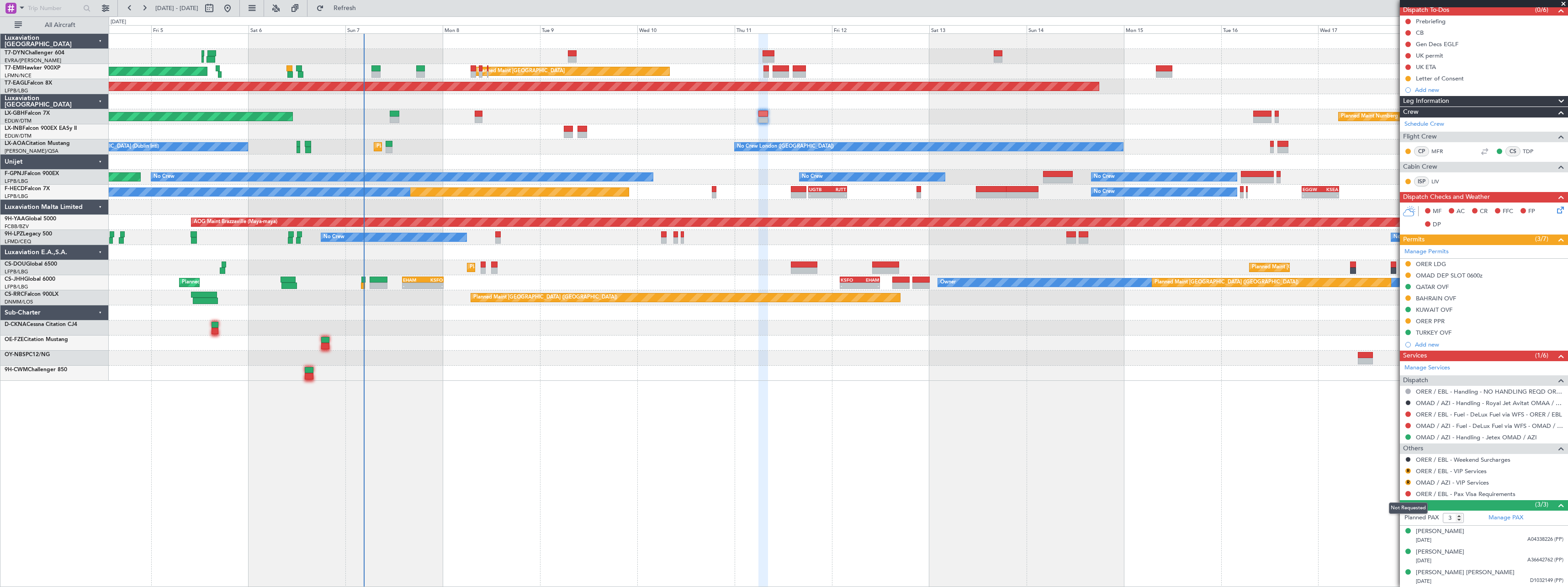
click at [1408, 496] on button at bounding box center [1408, 493] width 5 height 5
click at [1374, 387] on span "Not Required" at bounding box center [1386, 384] width 37 height 9
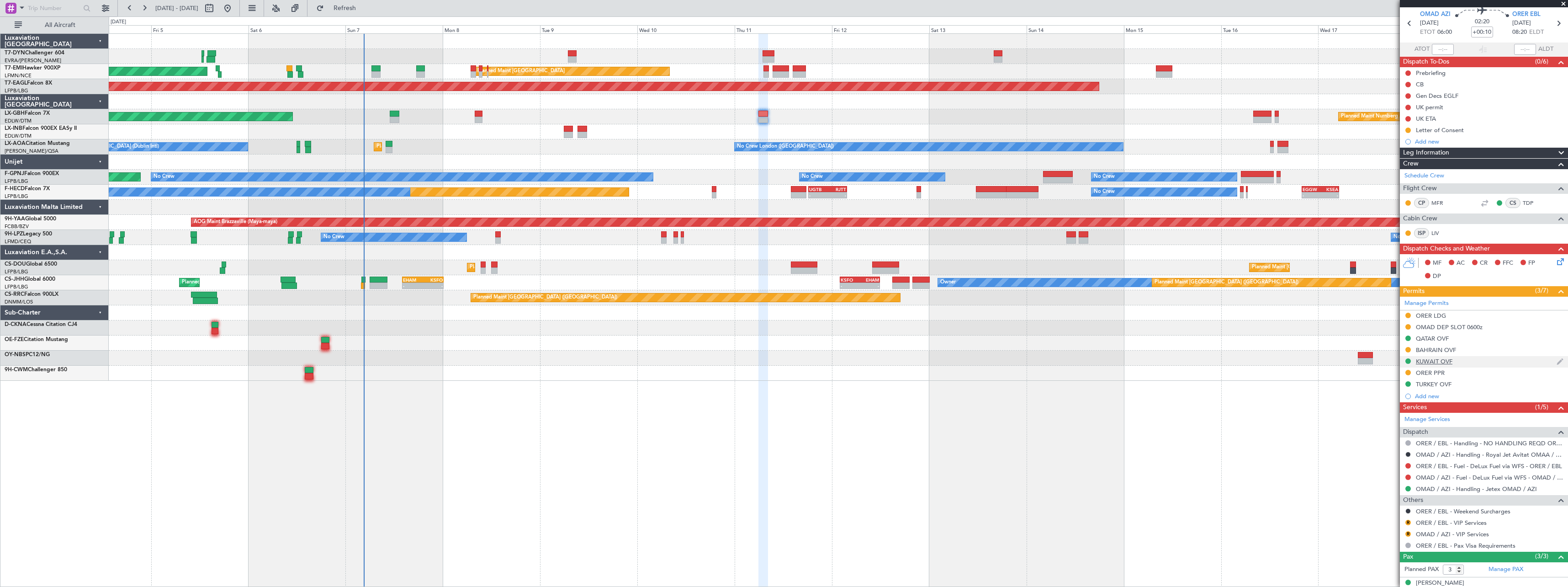
scroll to position [0, 0]
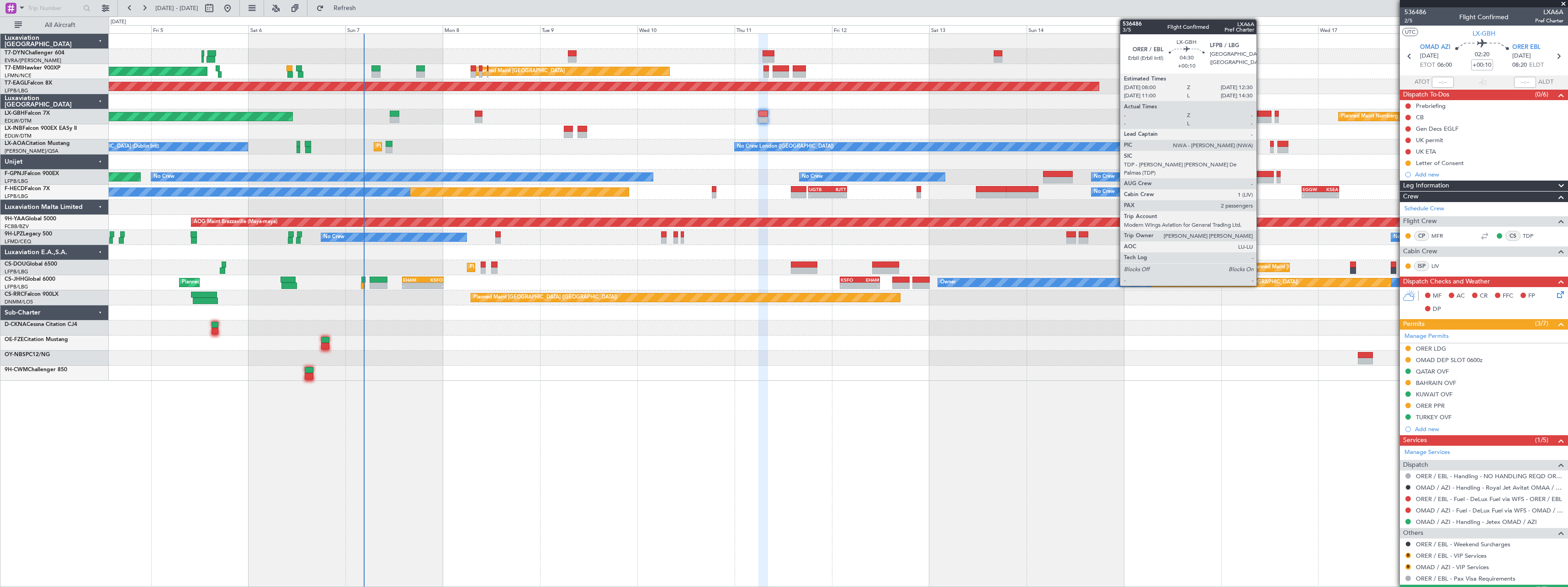
click at [1261, 111] on div at bounding box center [1262, 114] width 18 height 7
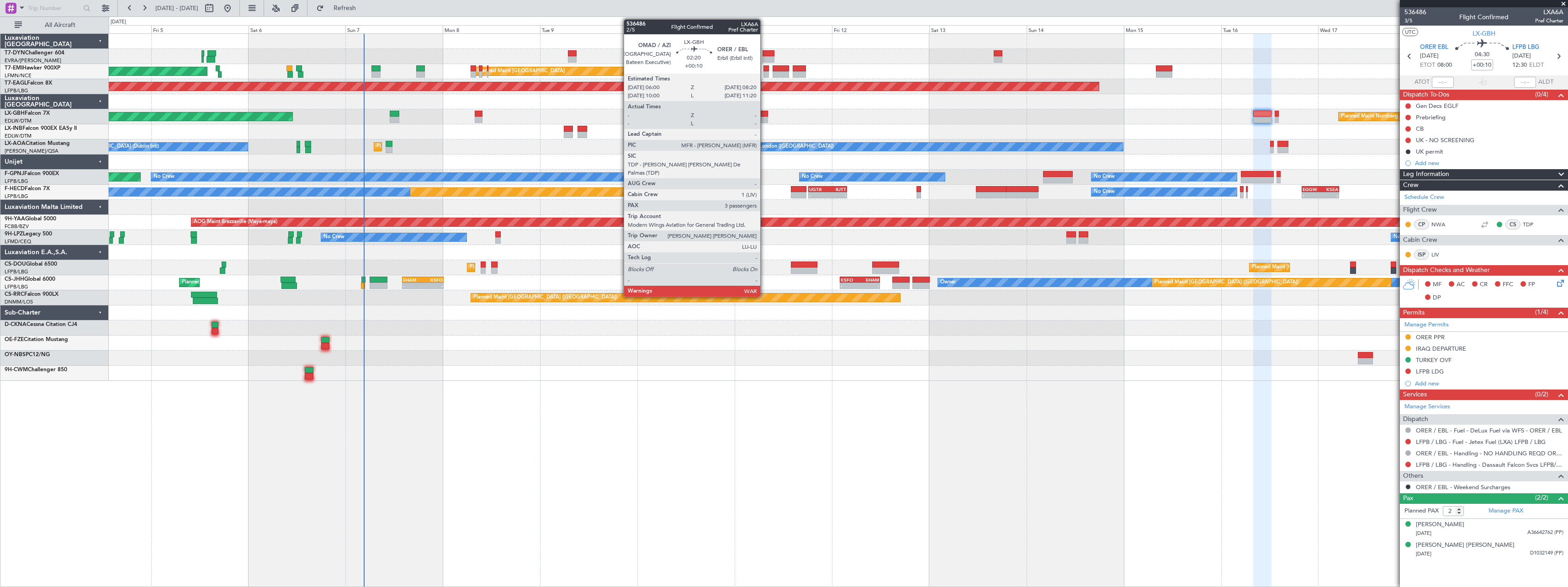
click at [765, 113] on div at bounding box center [763, 114] width 10 height 7
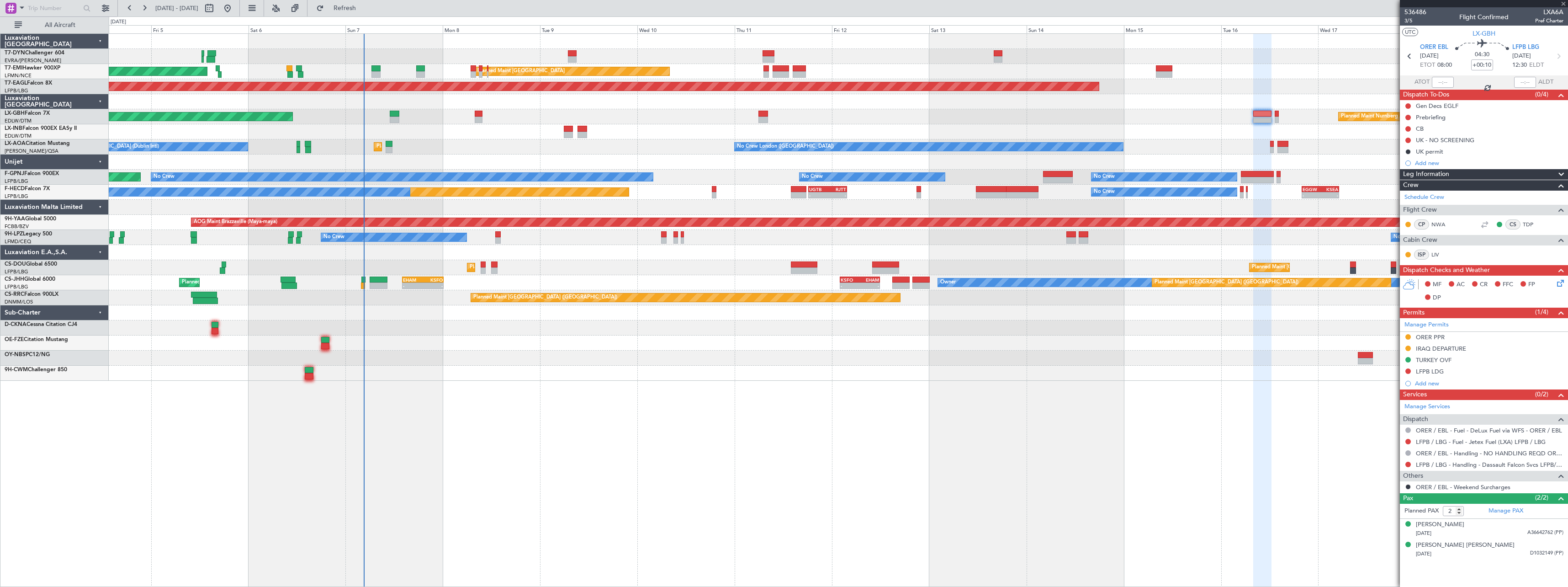
type input "3"
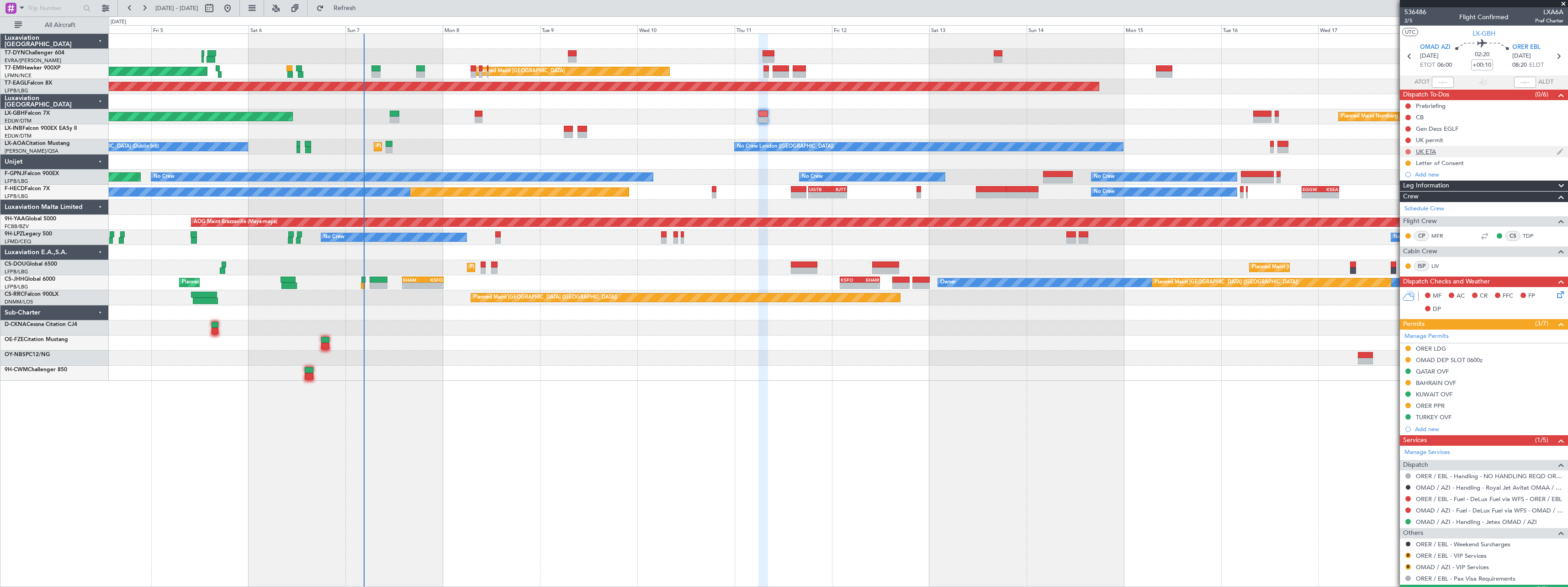
click at [1408, 152] on button at bounding box center [1408, 152] width 5 height 5
click at [1393, 208] on li "Cancelled" at bounding box center [1409, 206] width 49 height 14
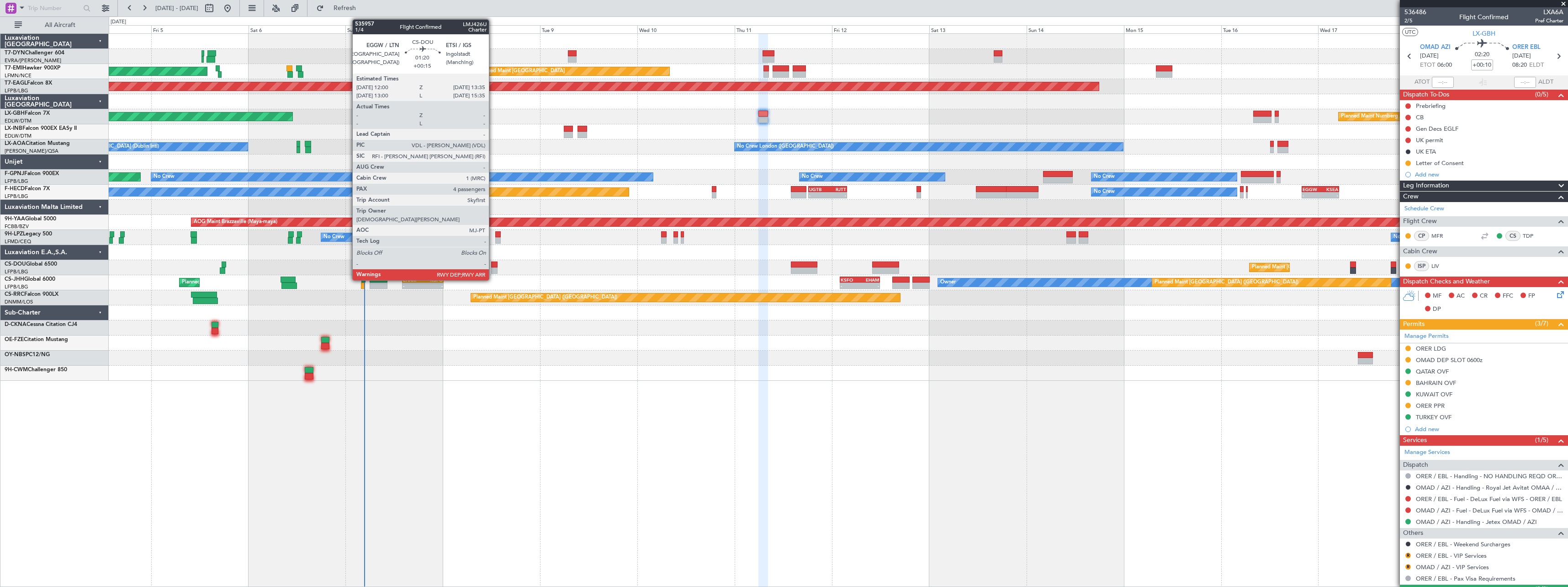
click at [493, 265] on div at bounding box center [494, 264] width 7 height 7
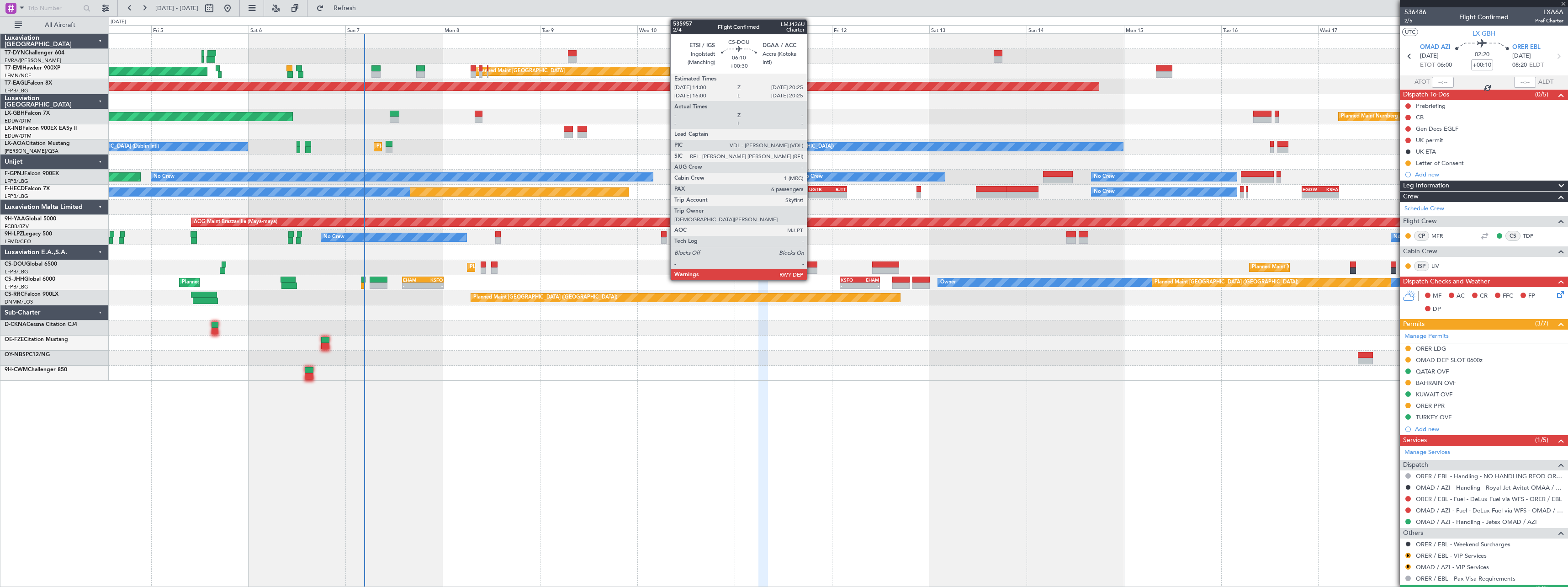
type input "+00:15"
type input "4"
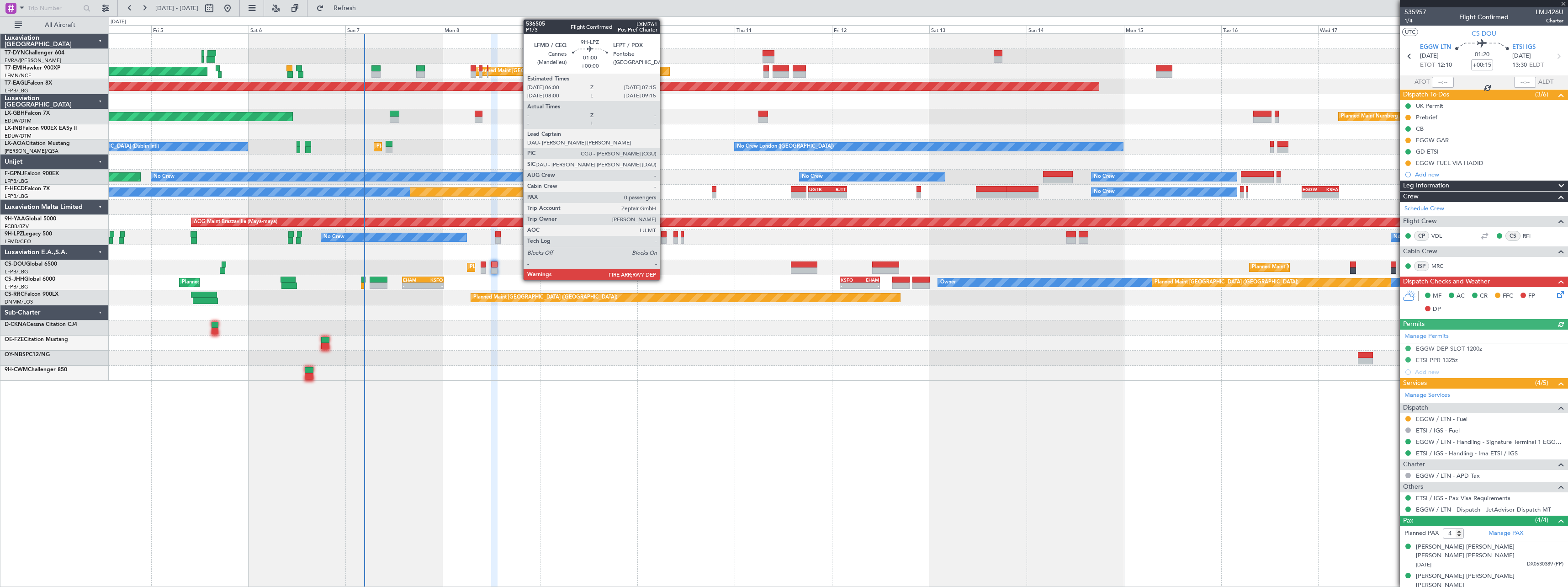
click at [664, 236] on div at bounding box center [663, 234] width 5 height 7
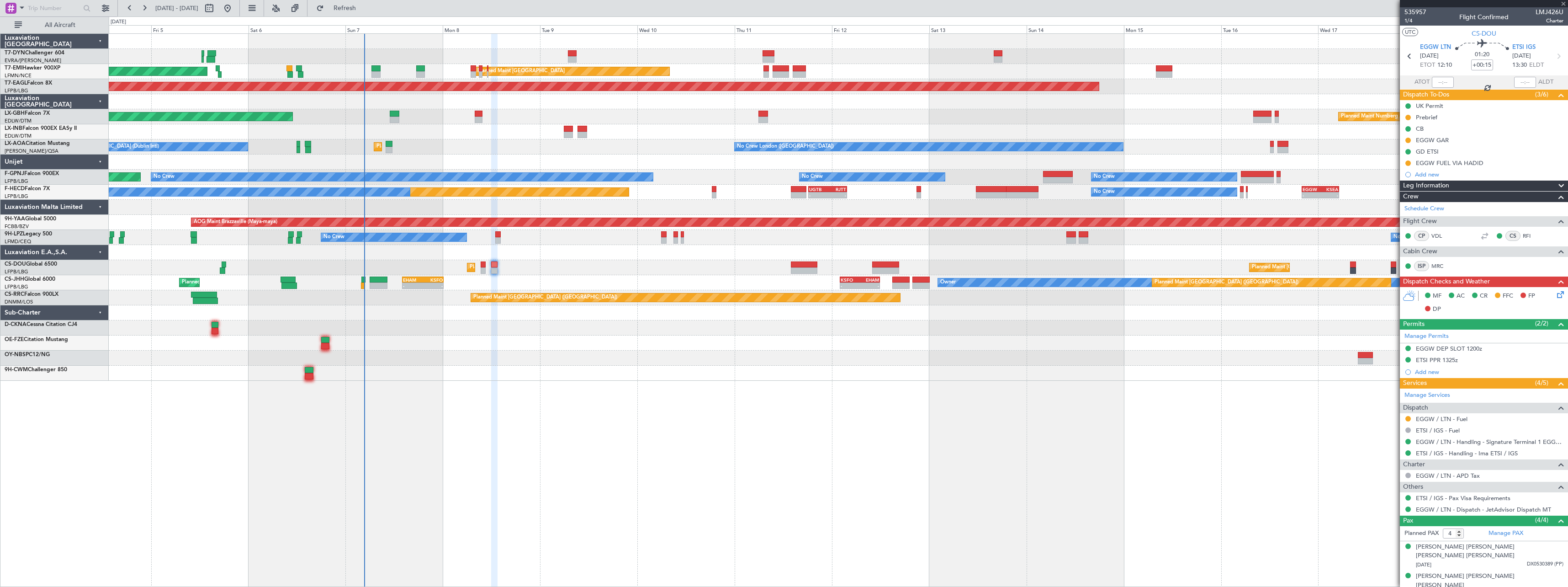
type input "0"
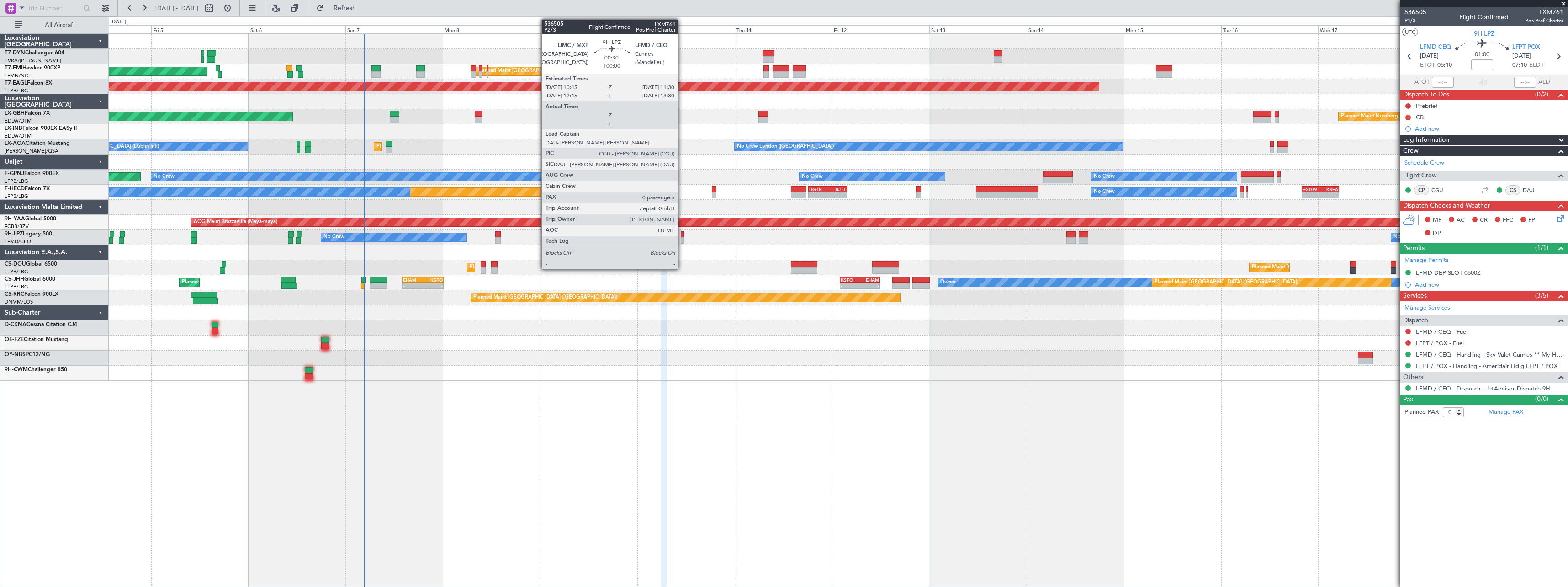
click at [682, 236] on div at bounding box center [682, 234] width 3 height 7
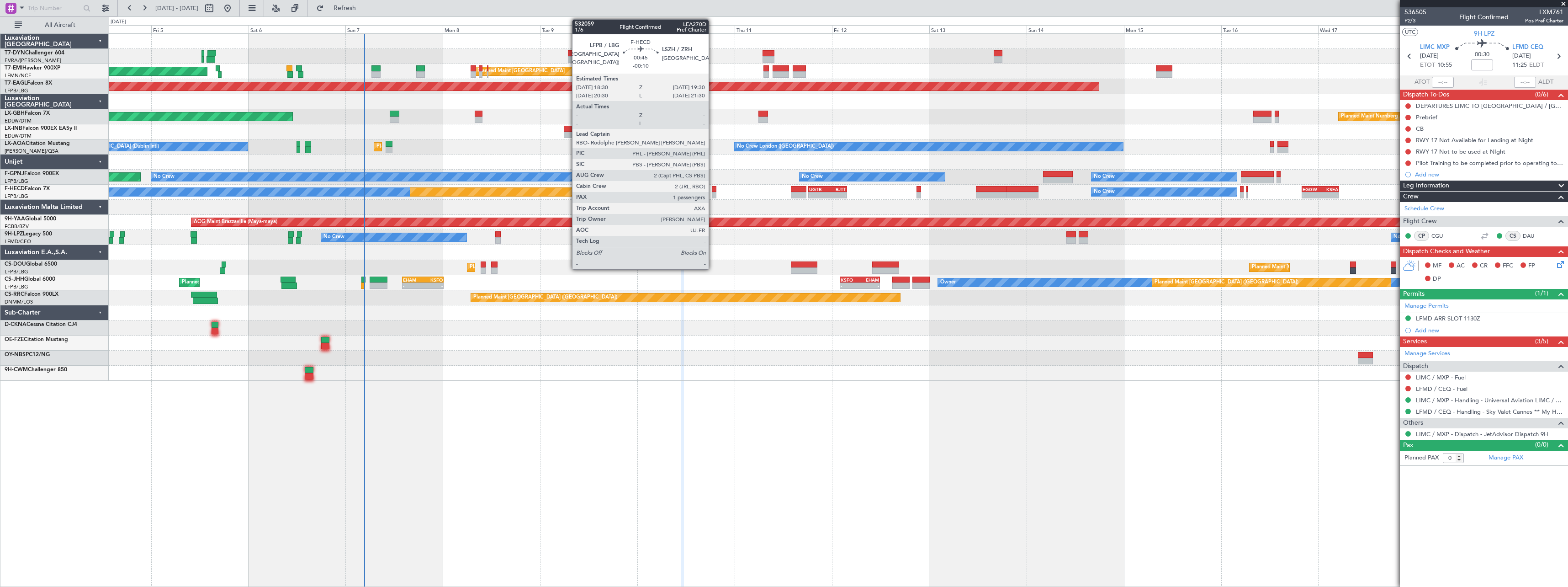
click at [713, 191] on div at bounding box center [713, 189] width 4 height 7
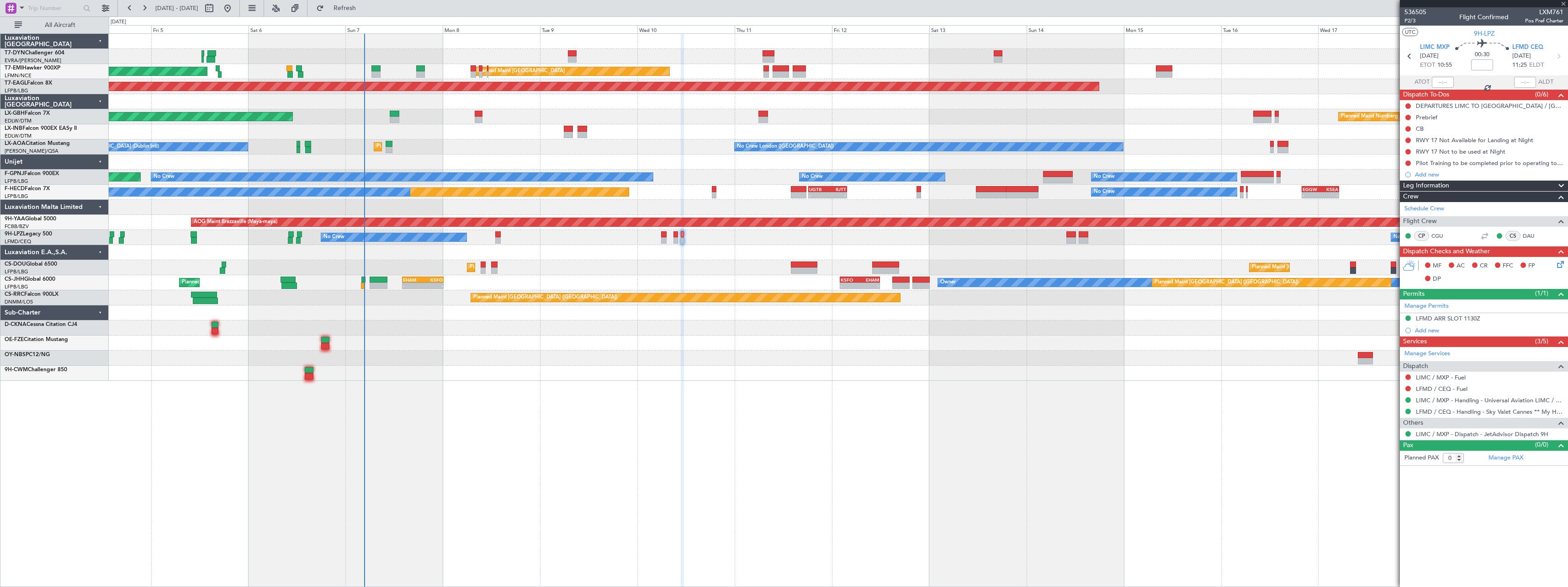
type input "-00:10"
type input "1"
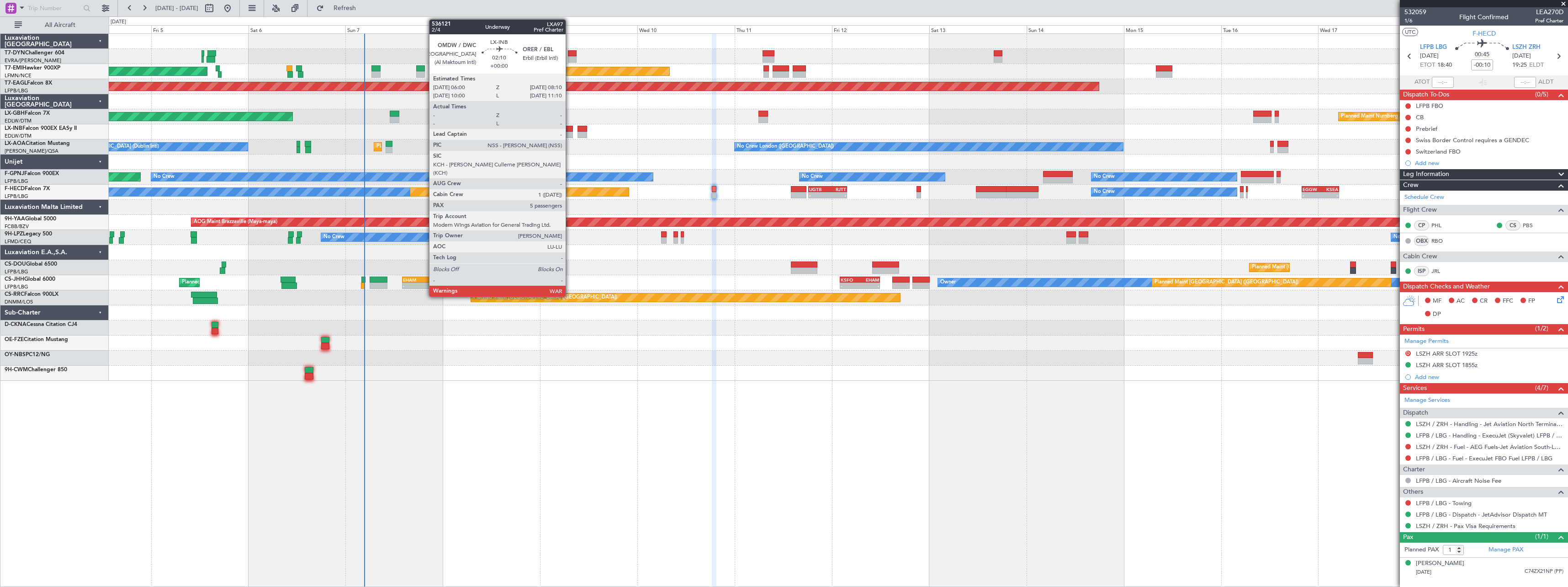
click at [570, 129] on div at bounding box center [568, 128] width 9 height 7
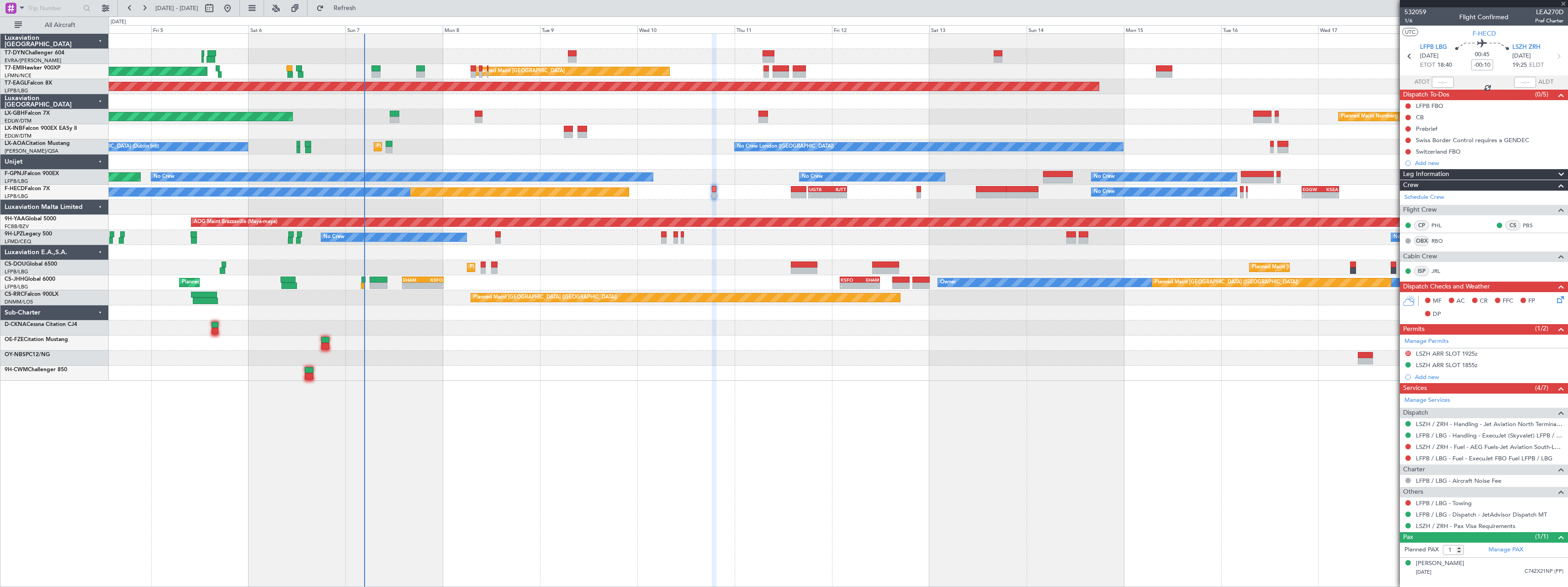
type input "5"
